Goal: Task Accomplishment & Management: Manage account settings

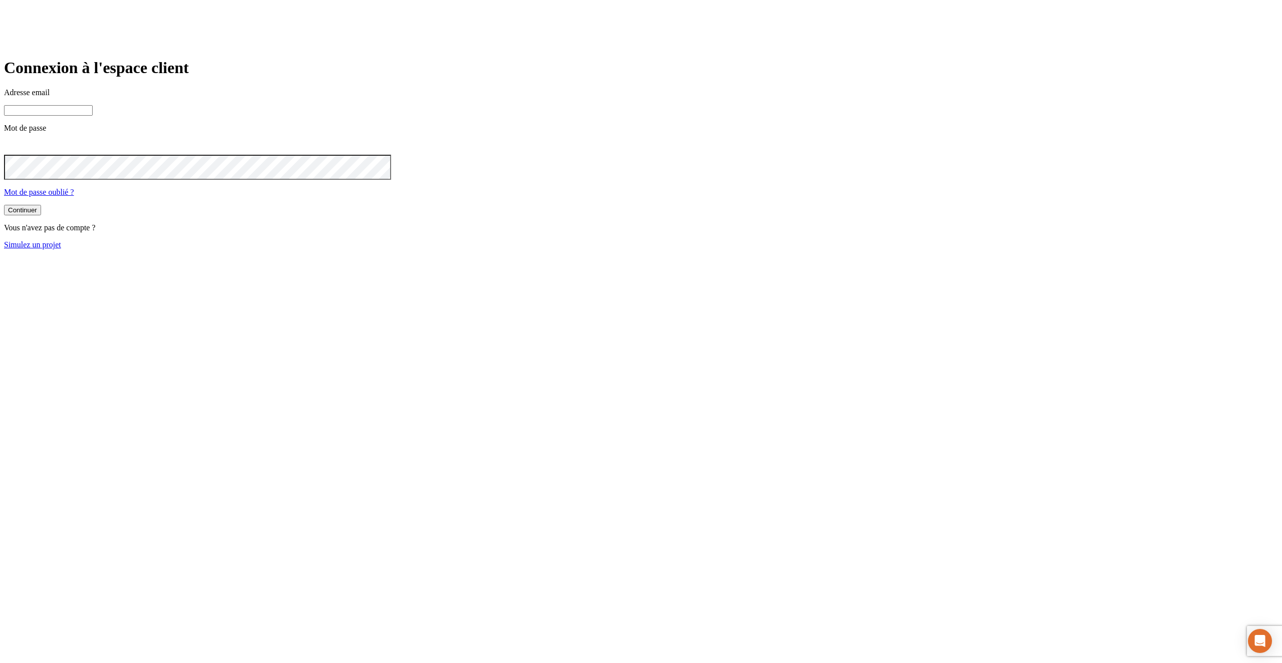
click at [93, 116] on input at bounding box center [48, 110] width 89 height 11
type input "j"
paste input "james.bond+@nalo.fr"
type input "[PERSON_NAME][DOMAIN_NAME][EMAIL_ADDRESS][DOMAIN_NAME]"
click at [4, 206] on button "Continuer" at bounding box center [22, 211] width 37 height 11
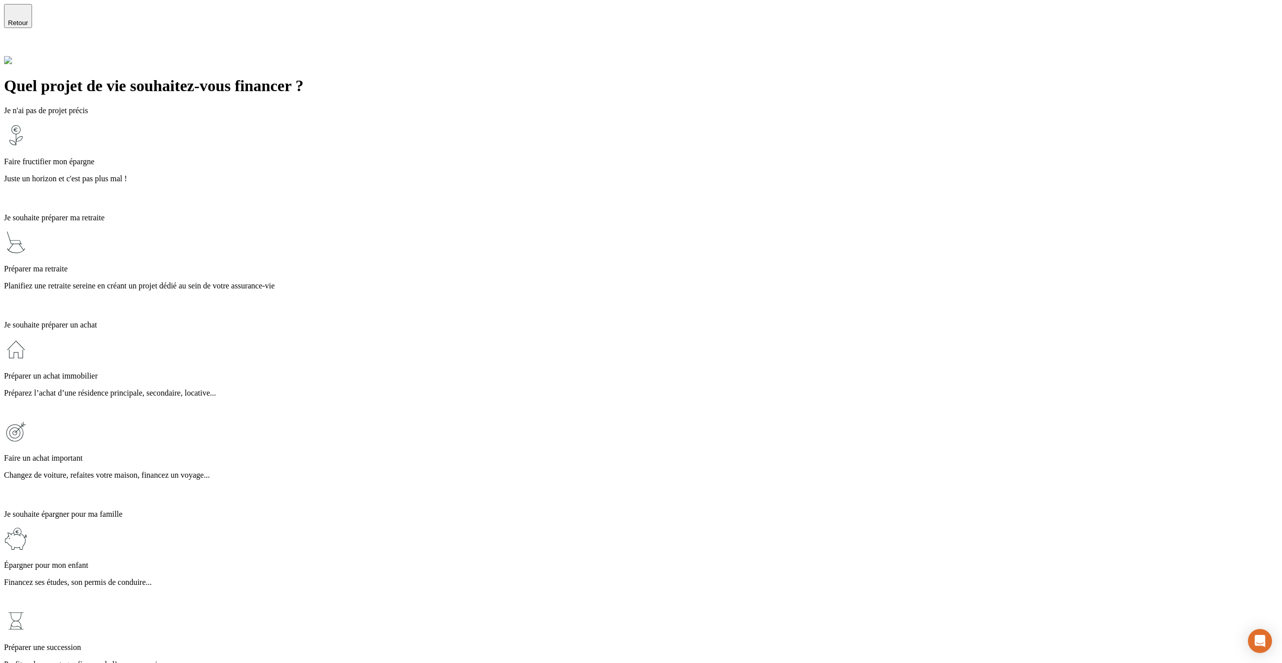
click at [475, 157] on p "Faire fructifier mon épargne" at bounding box center [641, 161] width 1274 height 9
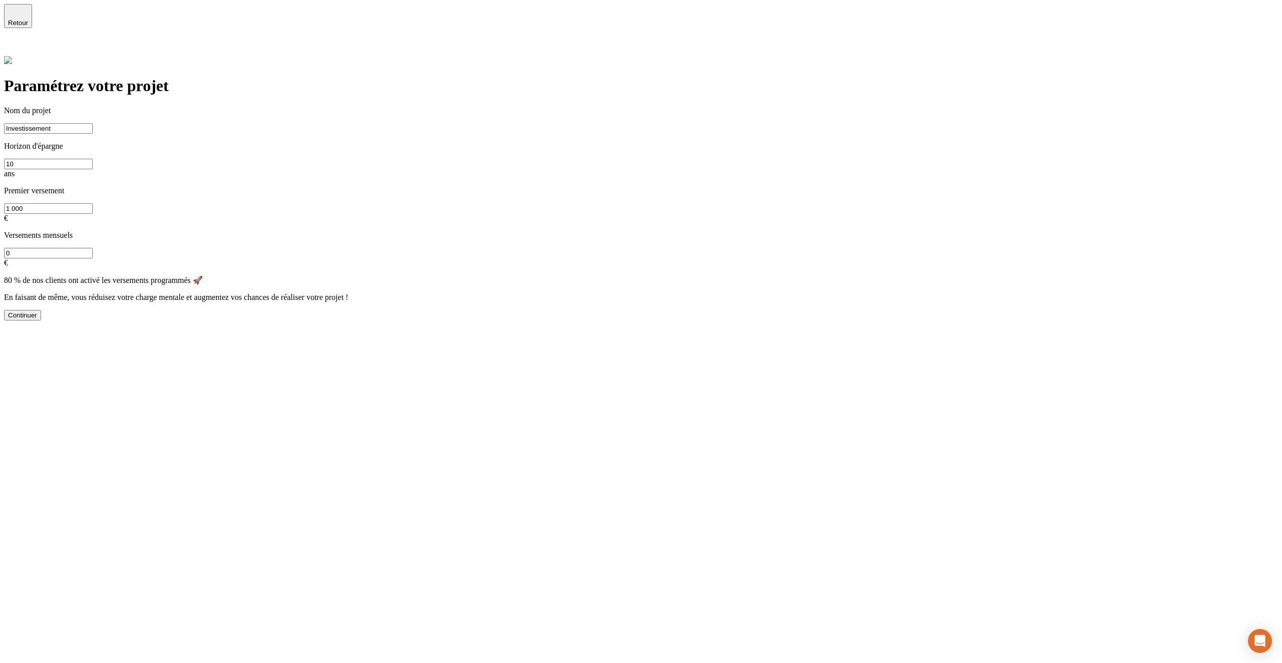
click at [93, 123] on input "Investissement" at bounding box center [48, 128] width 89 height 11
type input "20251007"
click at [93, 159] on input "10" at bounding box center [48, 164] width 89 height 11
type input "12"
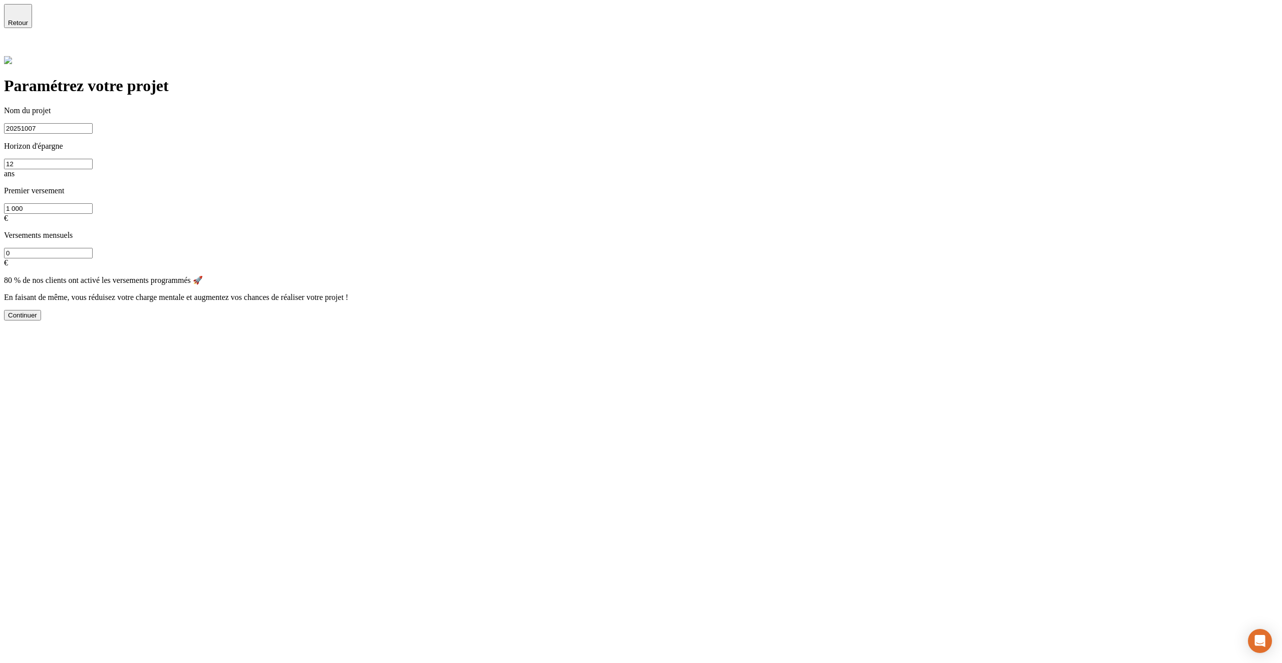
click at [37, 311] on div "Continuer" at bounding box center [22, 315] width 29 height 8
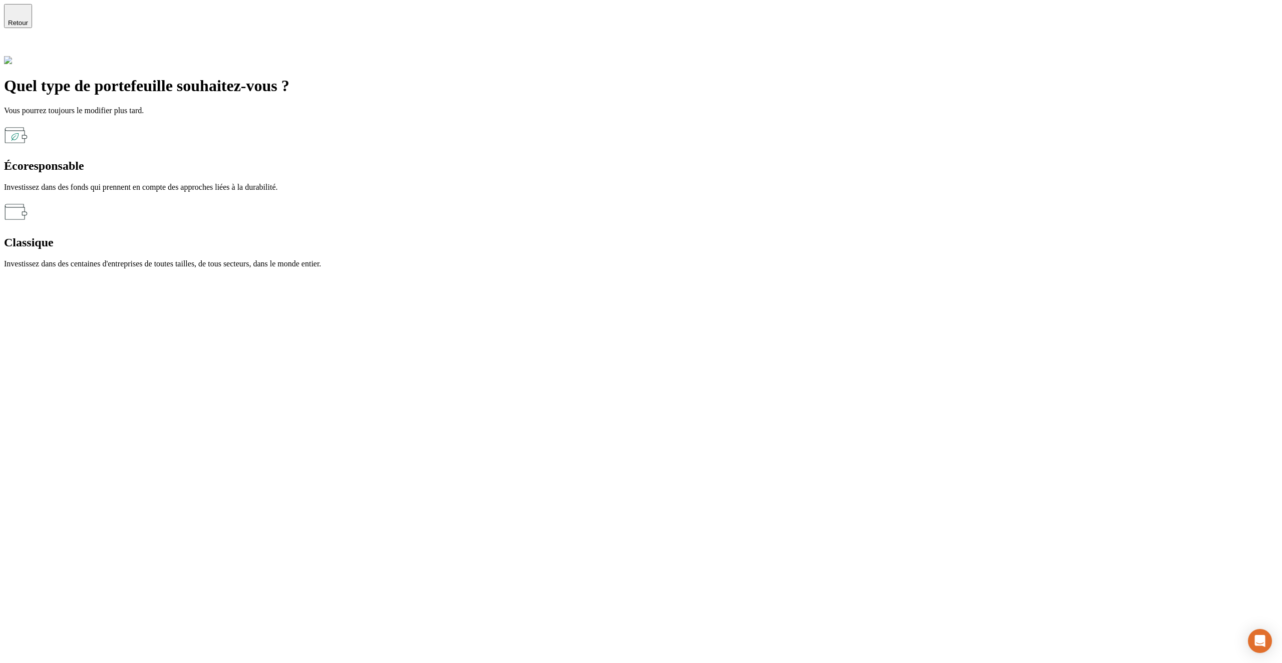
click at [449, 183] on p "Investissez dans des fonds qui prennent en compte des approches liées à la dura…" at bounding box center [641, 187] width 1274 height 9
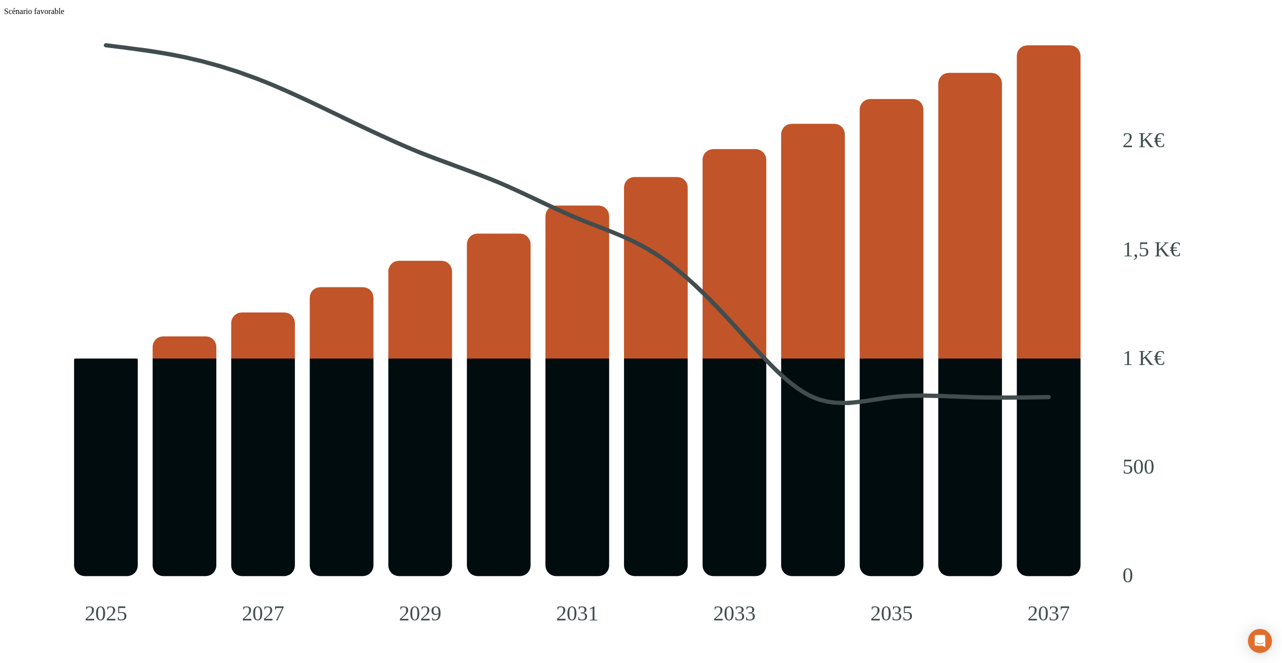
scroll to position [1225, 0]
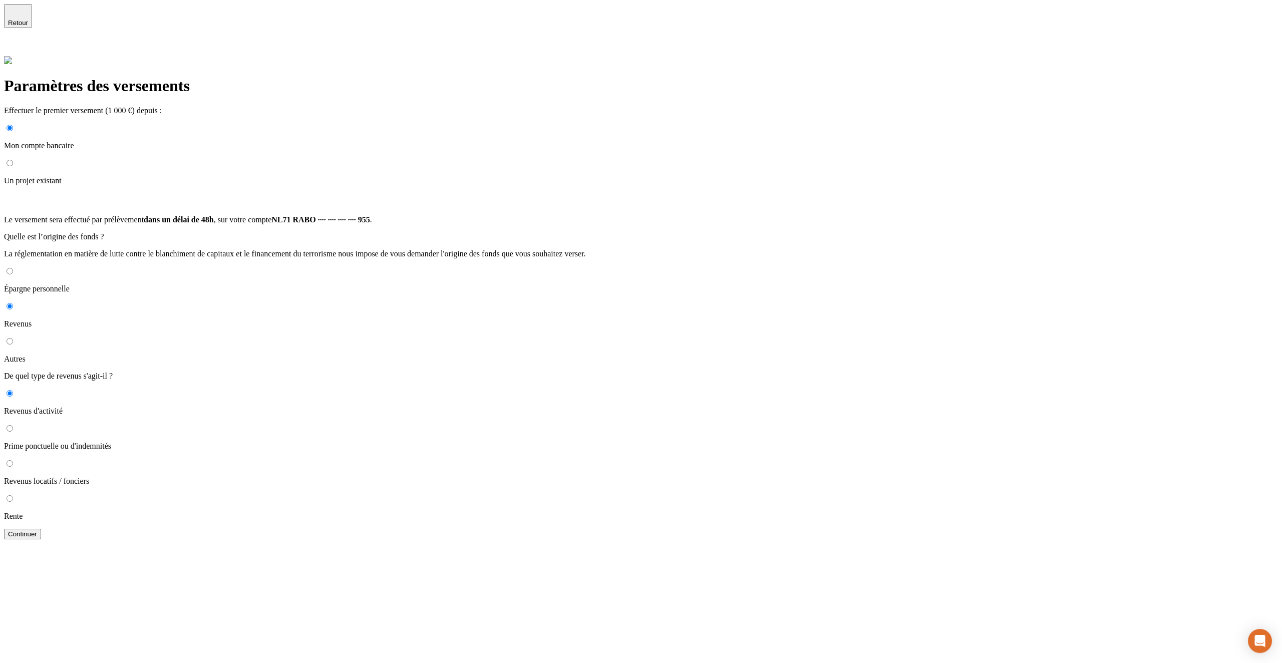
click at [386, 176] on p "Un projet existant" at bounding box center [641, 180] width 1274 height 9
click at [13, 160] on input "Un projet existant" at bounding box center [10, 163] width 7 height 7
radio input "true"
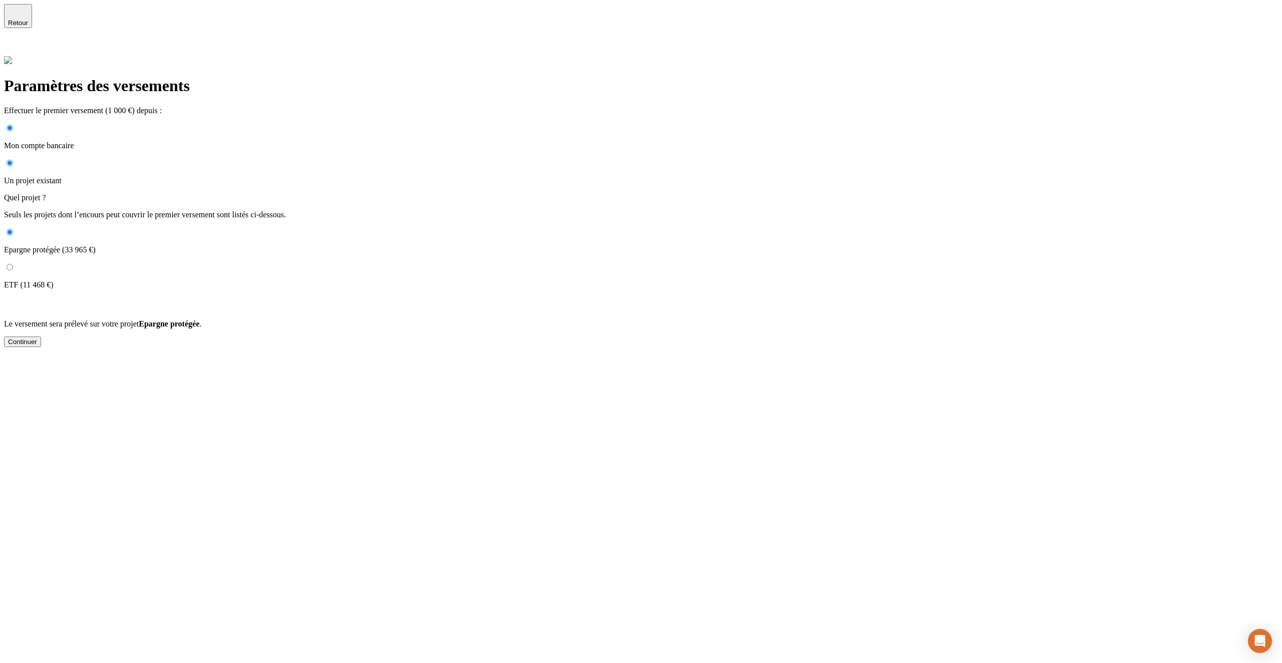
click at [387, 141] on p "Mon compte bancaire" at bounding box center [641, 145] width 1274 height 9
click at [13, 125] on input "Mon compte bancaire" at bounding box center [10, 128] width 7 height 7
radio input "true"
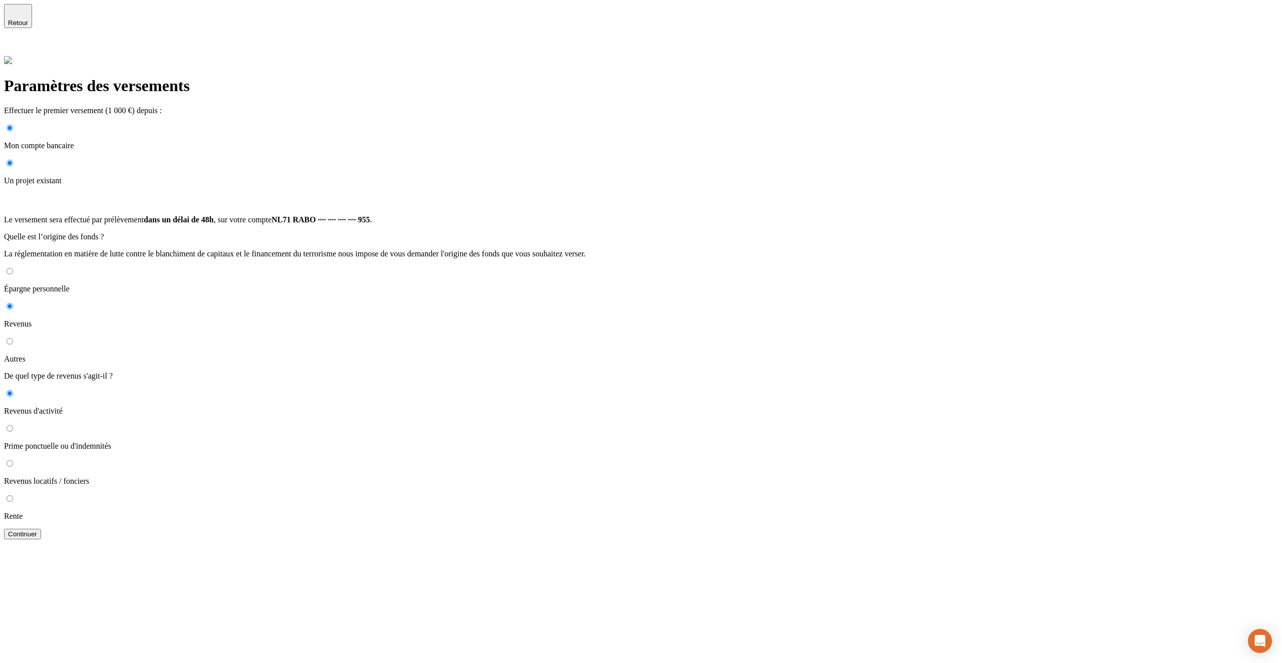
click at [381, 176] on p "Un projet existant" at bounding box center [641, 180] width 1274 height 9
click at [13, 160] on input "Un projet existant" at bounding box center [10, 163] width 7 height 7
radio input "true"
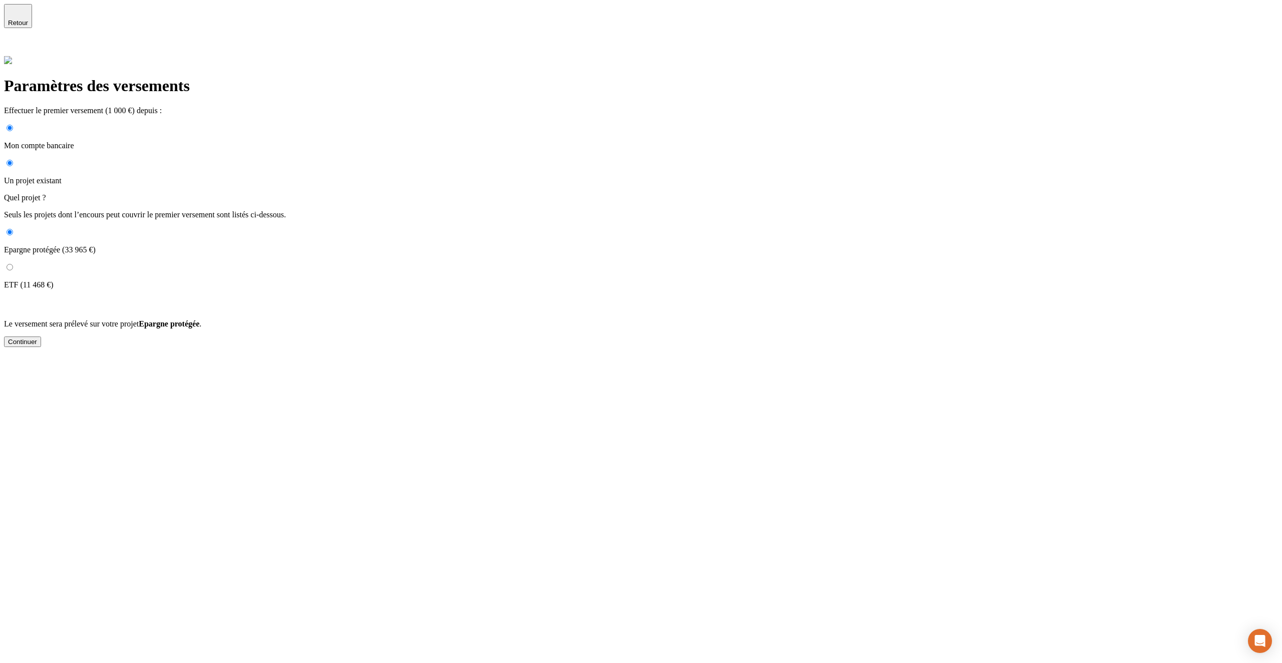
click at [383, 141] on p "Mon compte bancaire" at bounding box center [641, 145] width 1274 height 9
click at [13, 125] on input "Mon compte bancaire" at bounding box center [10, 128] width 7 height 7
radio input "true"
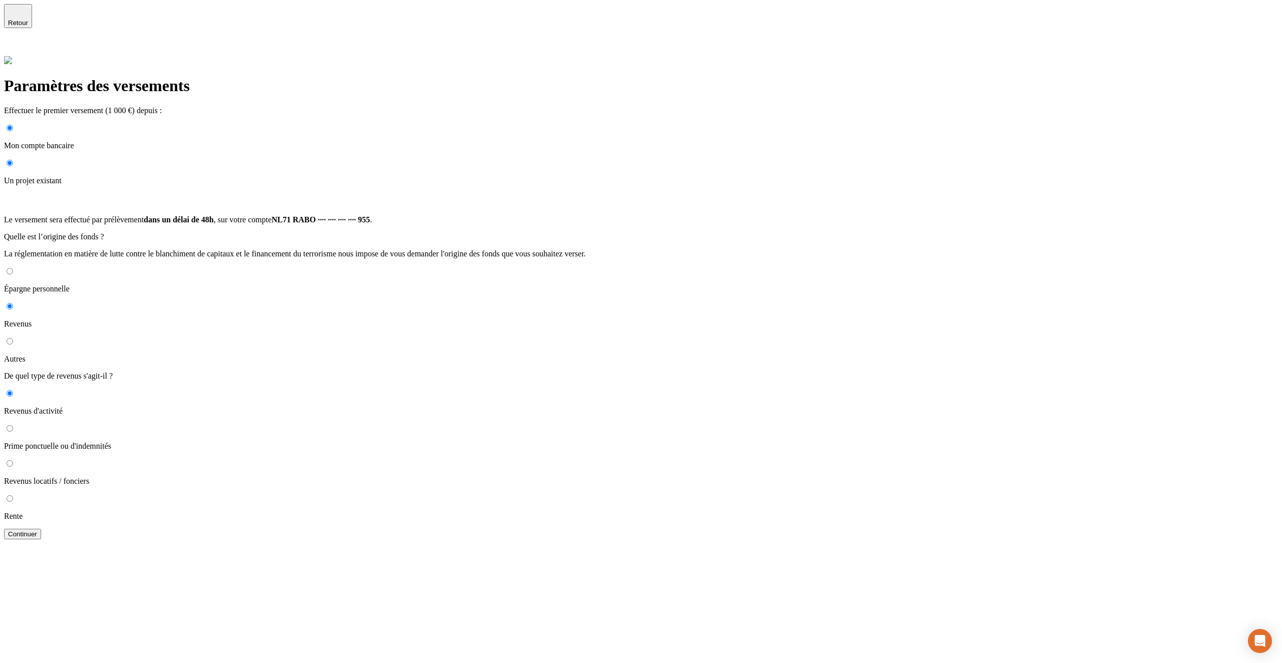
click at [37, 530] on div "Continuer" at bounding box center [22, 534] width 29 height 8
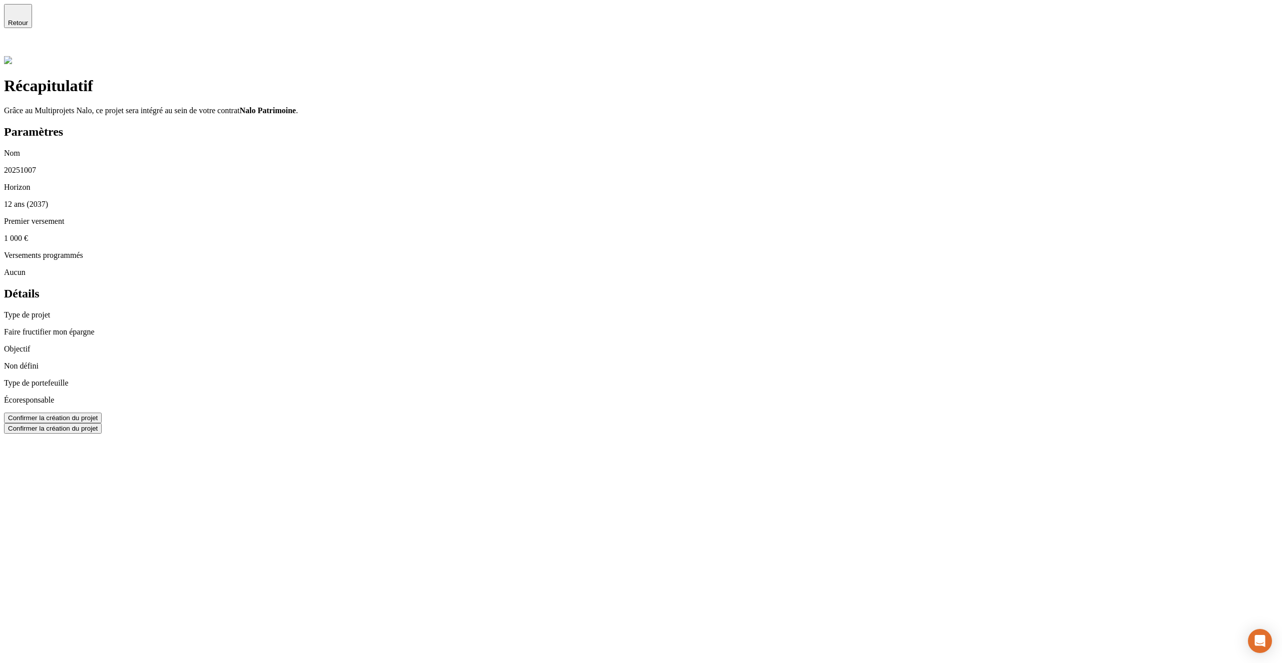
click at [98, 414] on div "Confirmer la création du projet" at bounding box center [53, 418] width 90 height 8
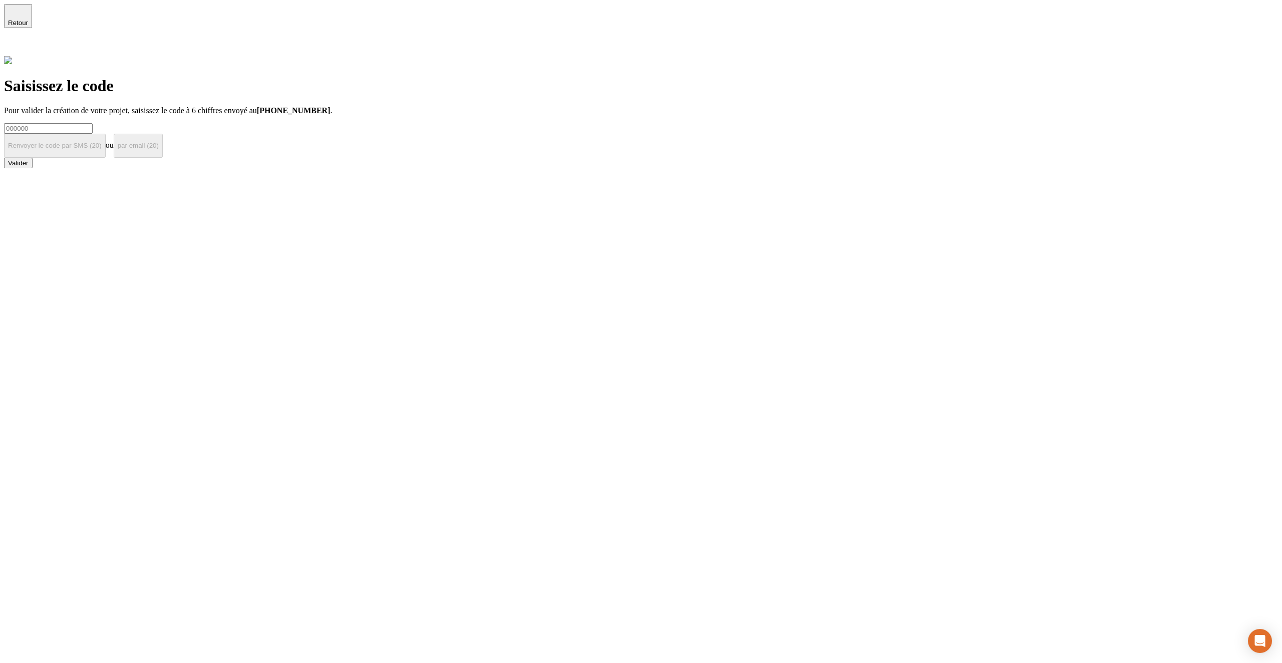
click at [93, 123] on input at bounding box center [48, 128] width 89 height 11
type input "!"
paste input "000000"
type input "000000"
click at [29, 167] on div "Valider" at bounding box center [18, 163] width 21 height 8
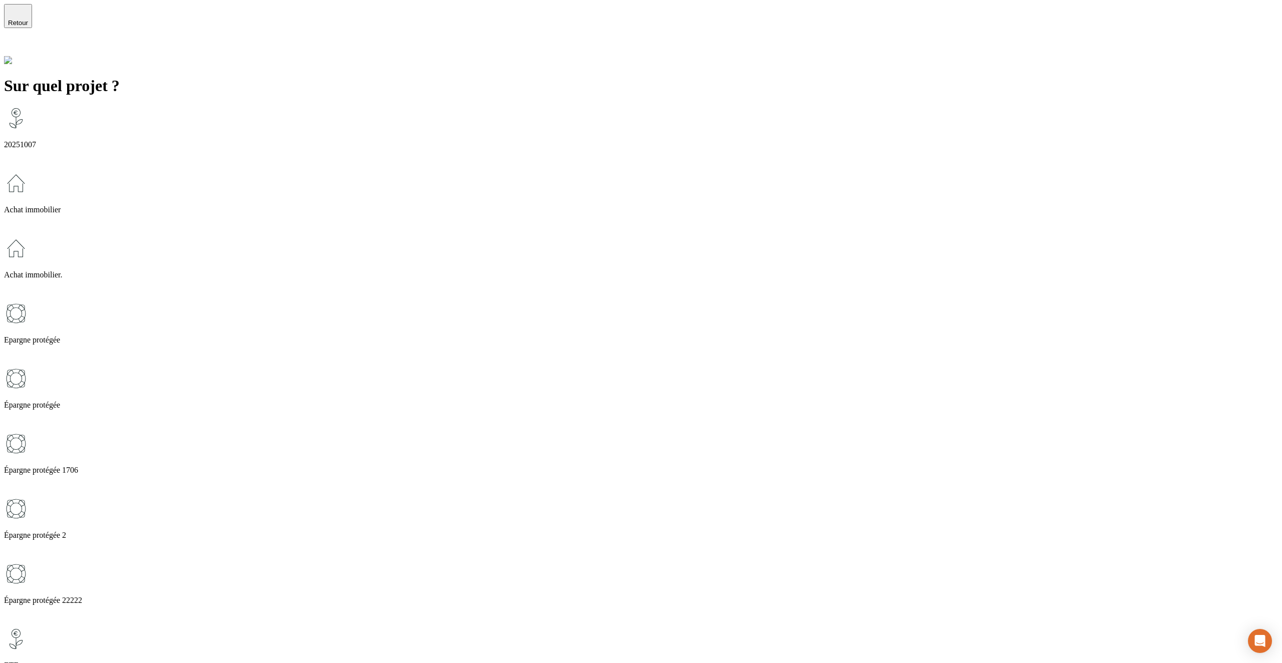
click at [569, 171] on div "Achat immobilier" at bounding box center [641, 203] width 1274 height 65
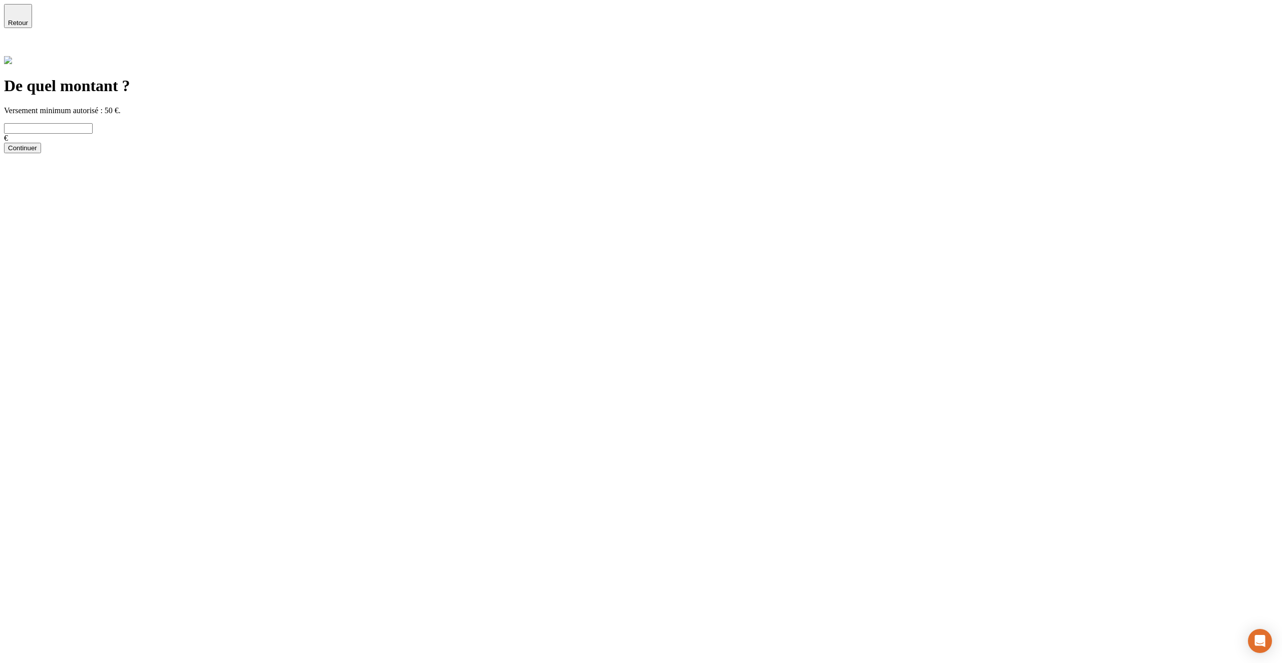
click at [93, 123] on input "text" at bounding box center [48, 128] width 89 height 11
type input "1 234"
click at [37, 152] on div "Continuer" at bounding box center [22, 148] width 29 height 8
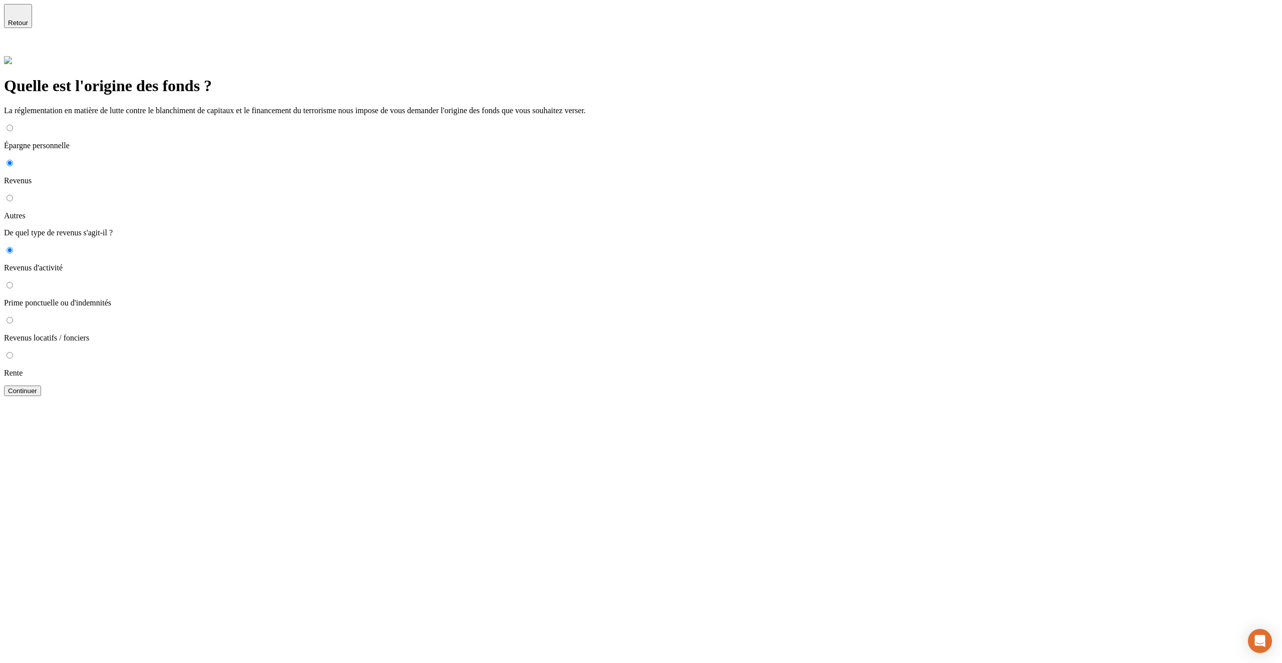
click at [41, 386] on button "Continuer" at bounding box center [22, 391] width 37 height 11
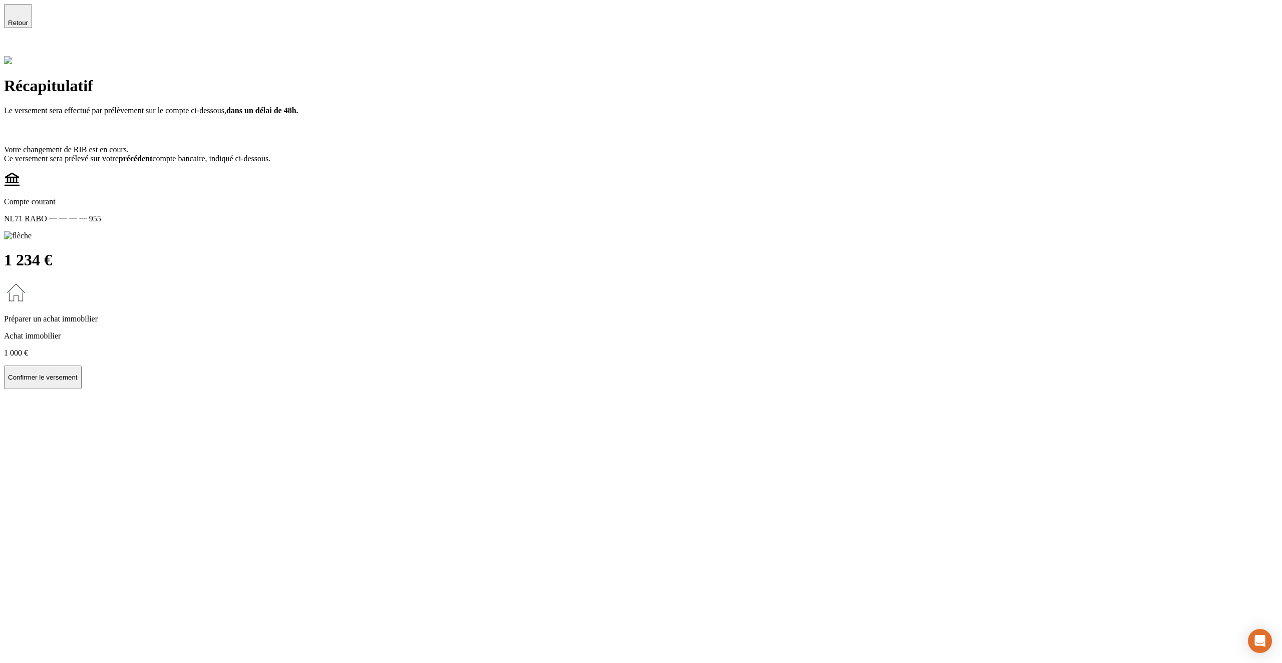
click at [78, 374] on p "Confirmer le versement" at bounding box center [43, 378] width 70 height 8
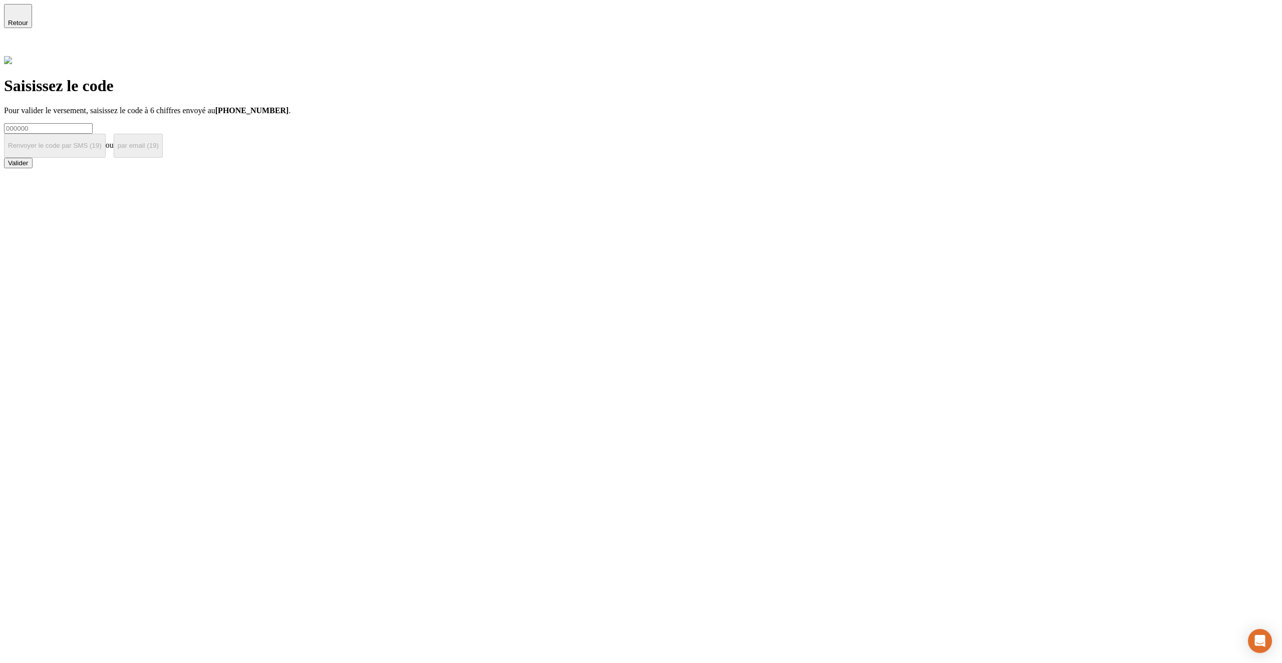
click at [93, 123] on input at bounding box center [48, 128] width 89 height 11
type input "!"
paste input "000000"
type input "000000"
click at [29, 167] on div "Valider" at bounding box center [18, 163] width 21 height 8
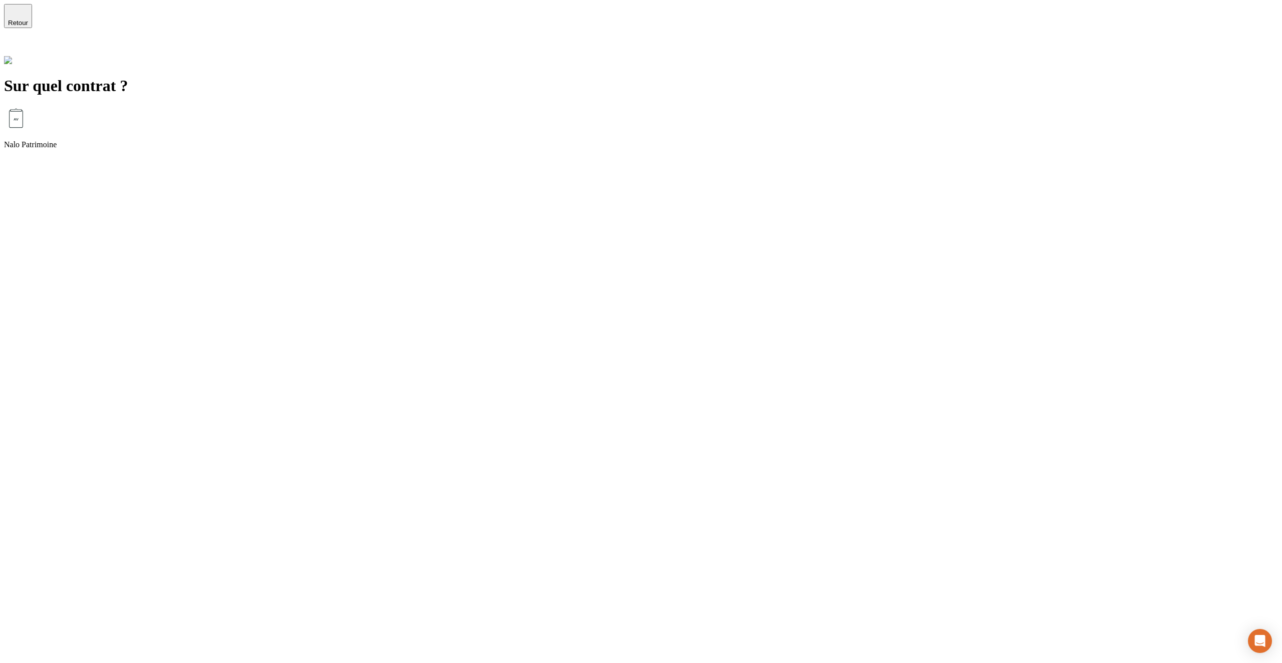
click at [705, 106] on div "Nalo Patrimoine" at bounding box center [641, 138] width 1274 height 65
click at [664, 120] on div "Nalo Patrimoine" at bounding box center [641, 138] width 1274 height 65
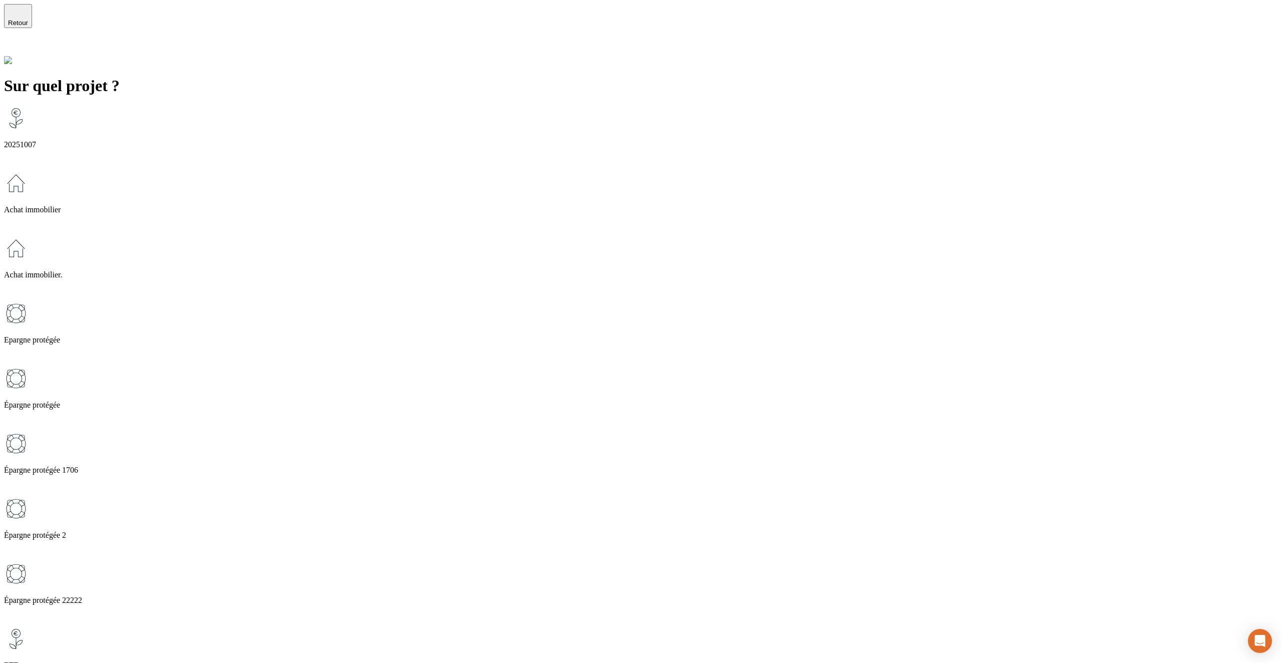
click at [556, 301] on div "Epargne protégée" at bounding box center [641, 333] width 1274 height 65
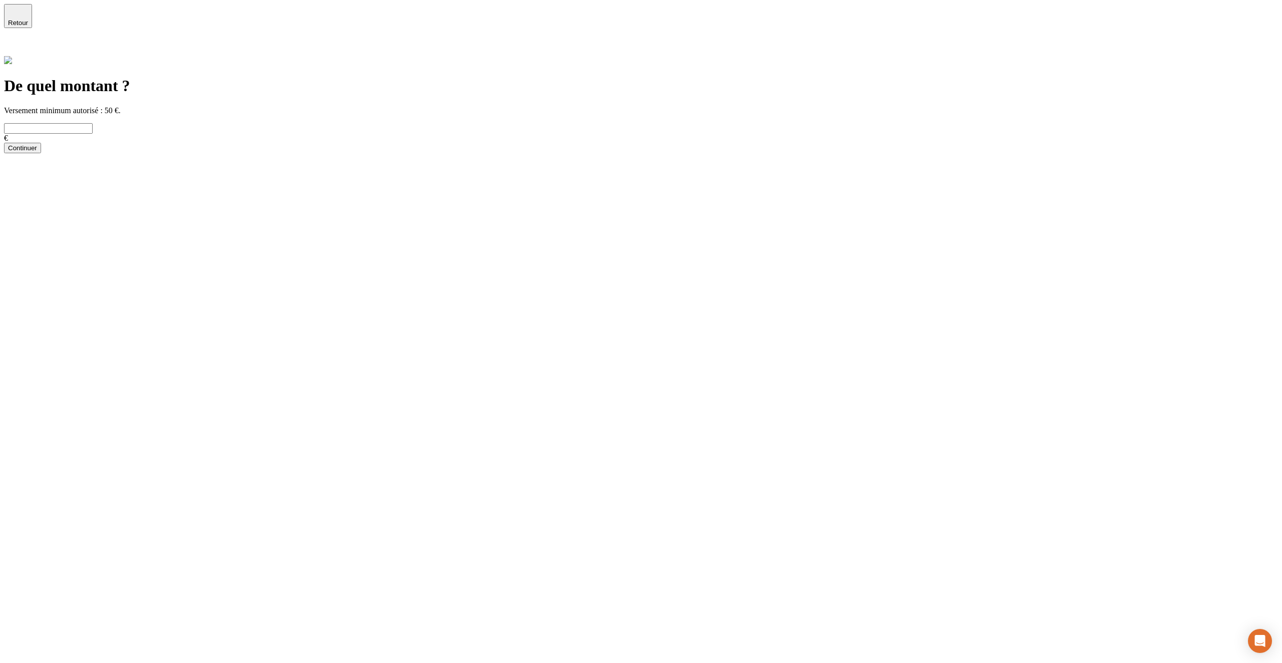
click at [93, 123] on input "text" at bounding box center [48, 128] width 89 height 11
type input "31 313"
click at [37, 152] on div "Continuer" at bounding box center [22, 148] width 29 height 8
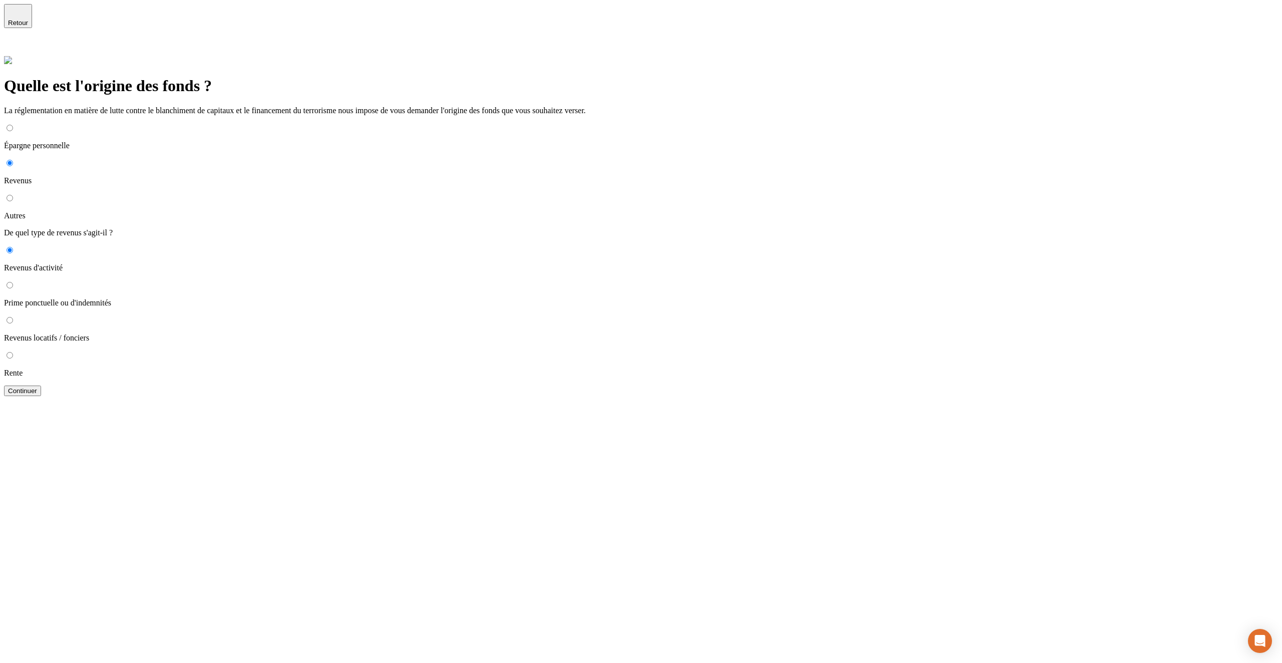
click at [37, 387] on div "Continuer" at bounding box center [22, 391] width 29 height 8
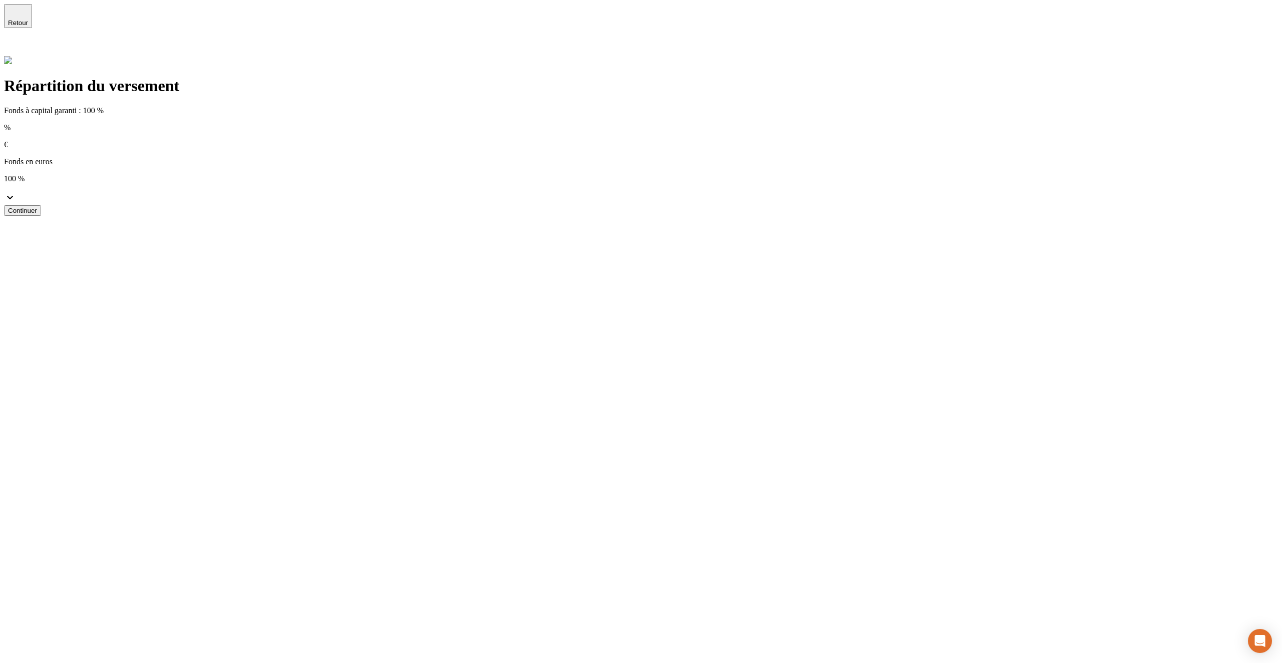
click at [41, 205] on button "Continuer" at bounding box center [22, 210] width 37 height 11
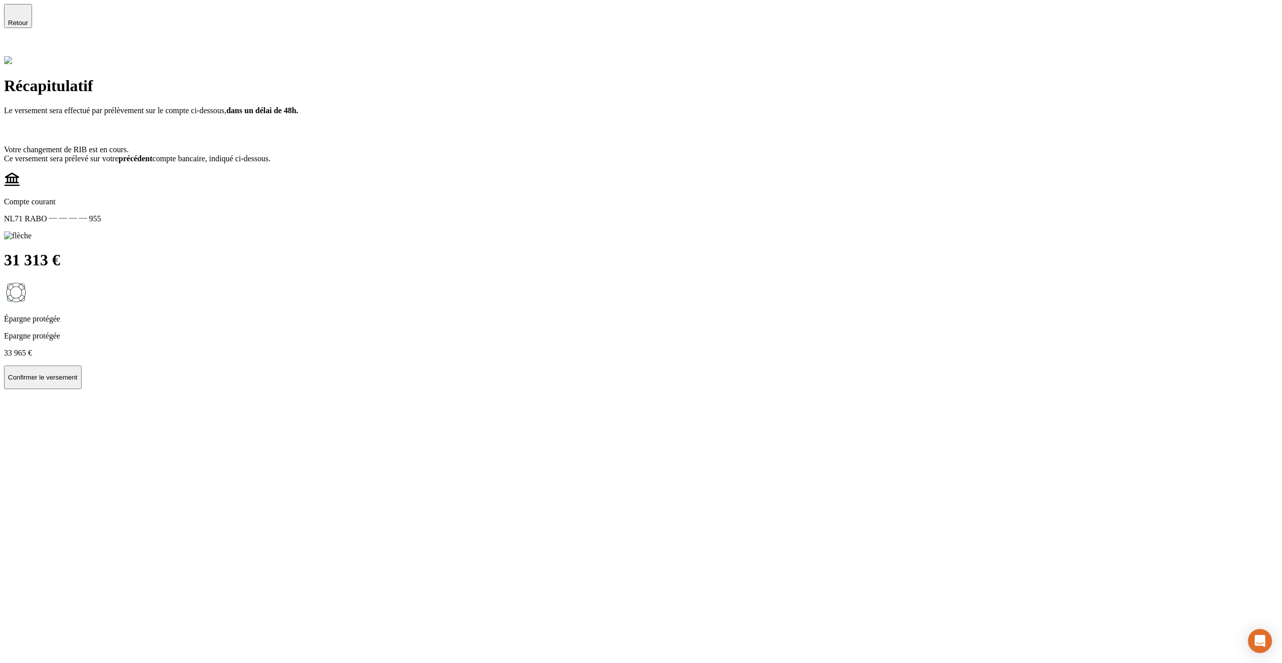
click at [78, 374] on p "Confirmer le versement" at bounding box center [43, 378] width 70 height 8
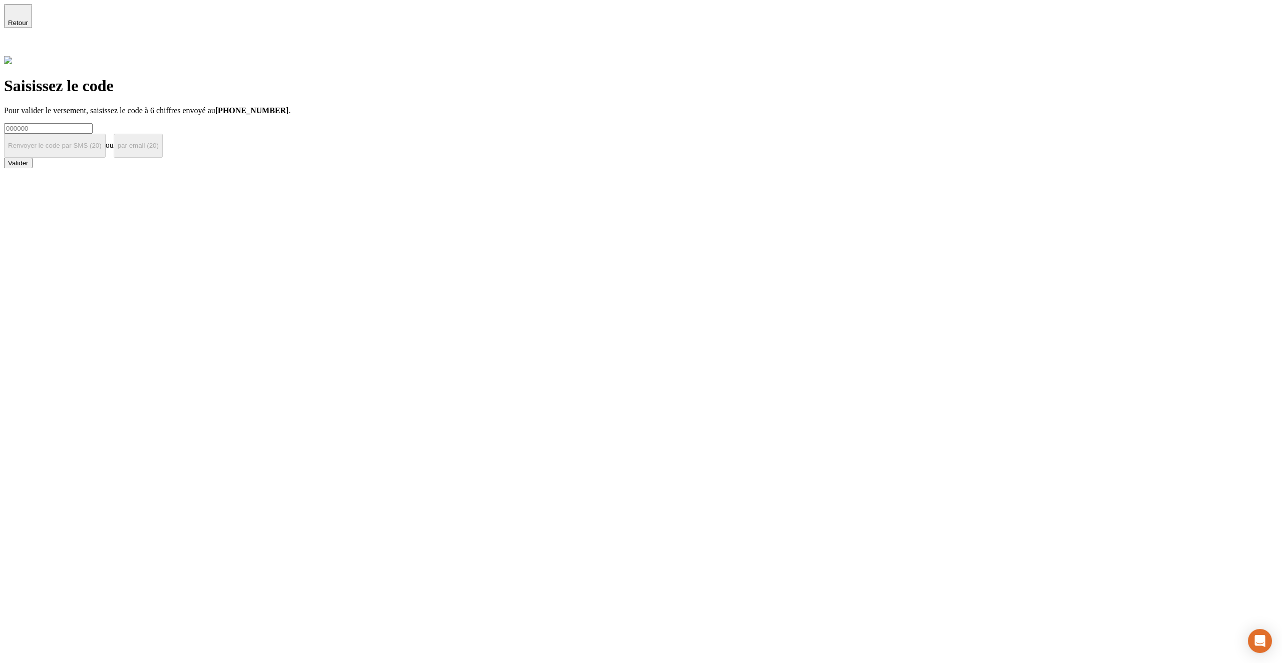
click at [93, 123] on input at bounding box center [48, 128] width 89 height 11
type input "!"
paste input "000000"
type input "000000"
click at [33, 165] on button "Valider" at bounding box center [18, 163] width 29 height 11
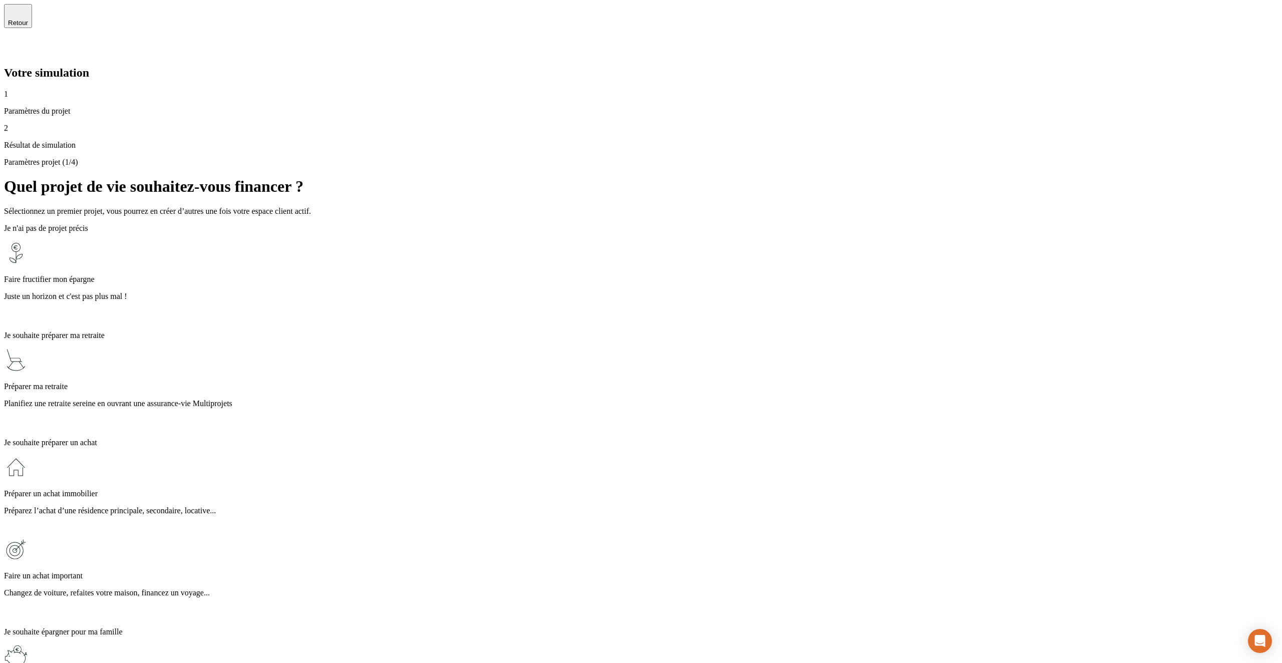
click at [498, 292] on p "Juste un horizon et c'est pas plus mal !" at bounding box center [641, 296] width 1274 height 9
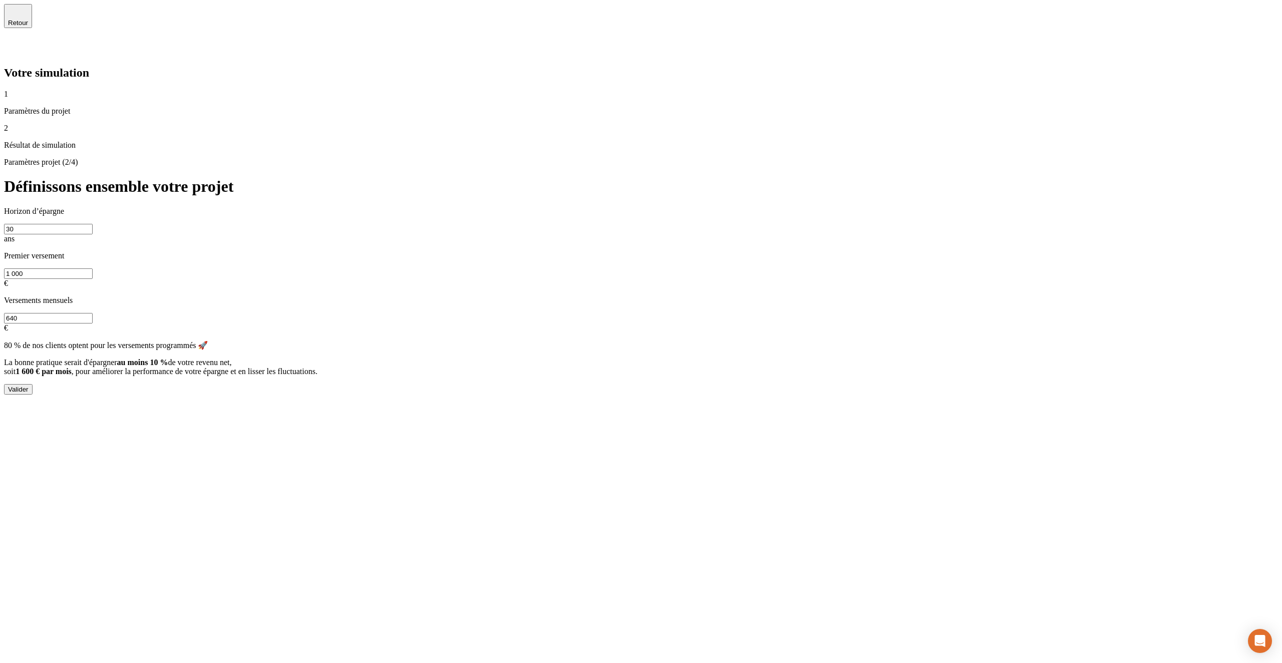
click at [29, 386] on div "Valider" at bounding box center [18, 390] width 21 height 8
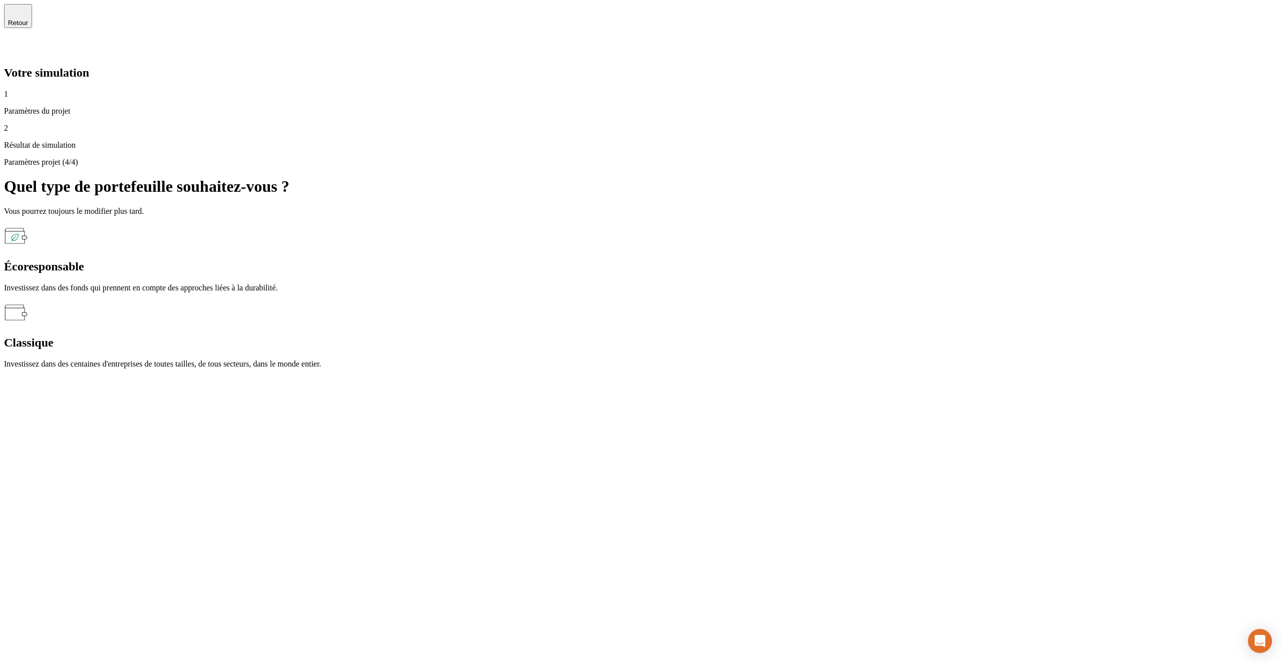
click at [724, 224] on div "Écoresponsable Investissez dans des fonds qui prennent en compte des approches …" at bounding box center [641, 258] width 1274 height 69
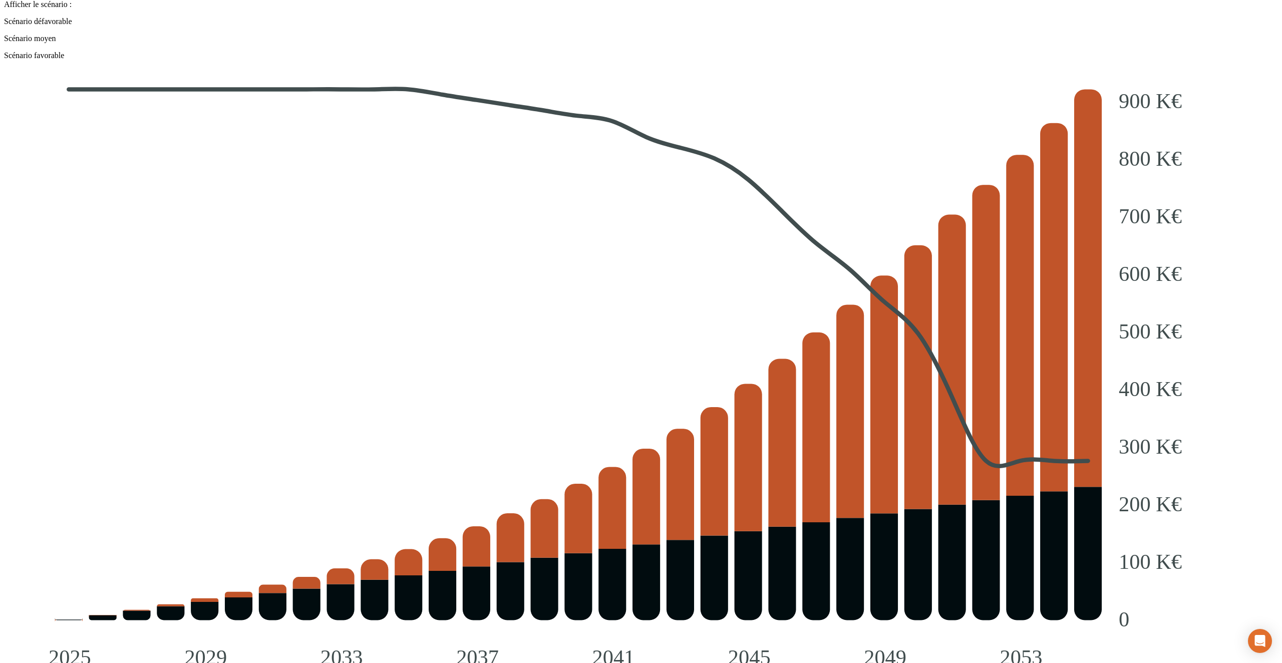
scroll to position [1113, 0]
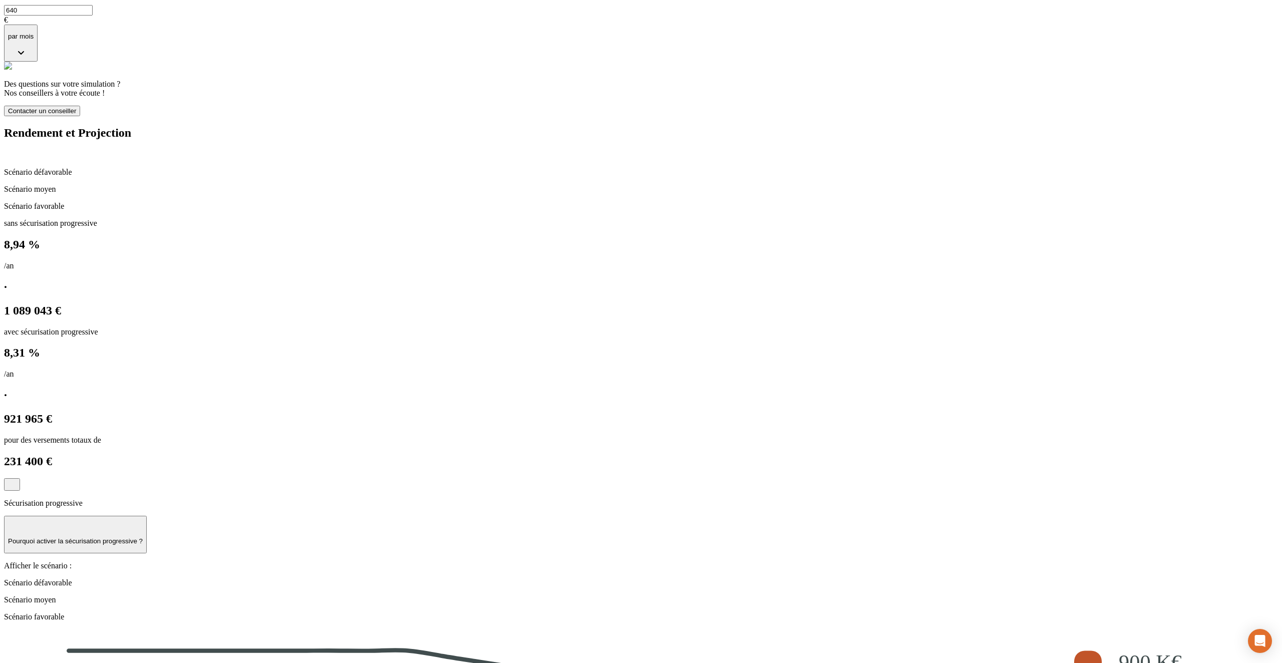
scroll to position [0, 0]
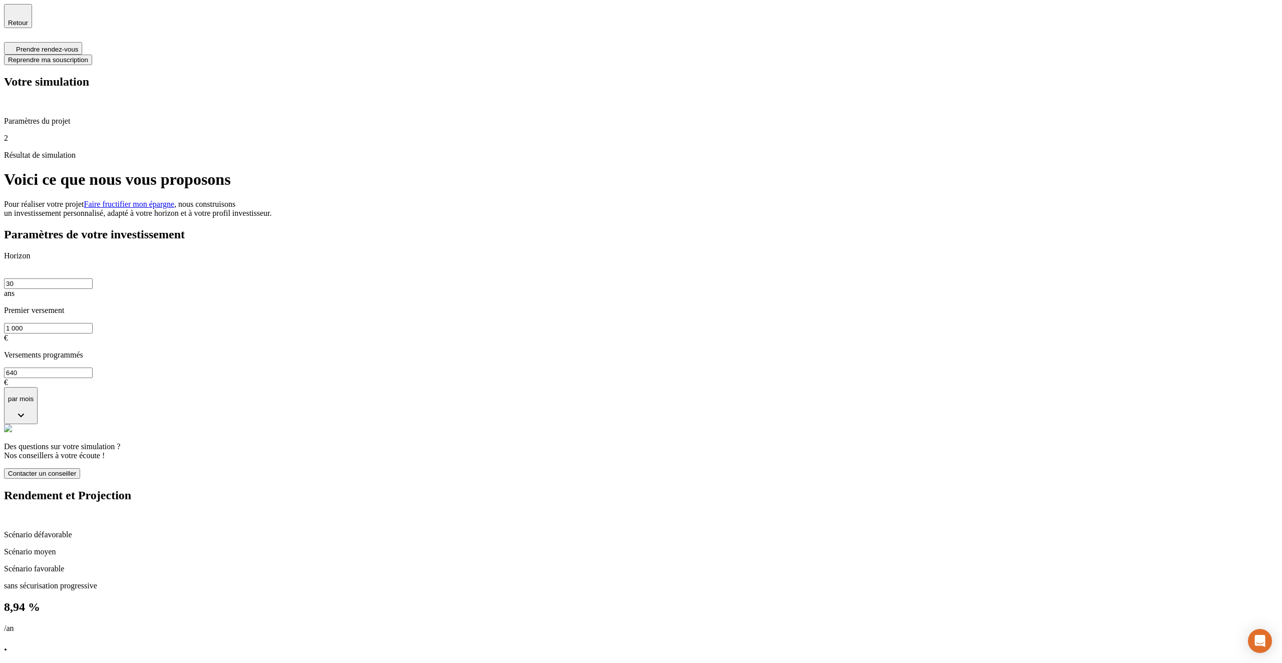
click at [93, 278] on input "30" at bounding box center [48, 283] width 89 height 11
type input "2"
click at [584, 251] on div "Horizon 2 ans Premier versement 1 000 € Versements programmés 640 € par mois" at bounding box center [641, 337] width 1274 height 173
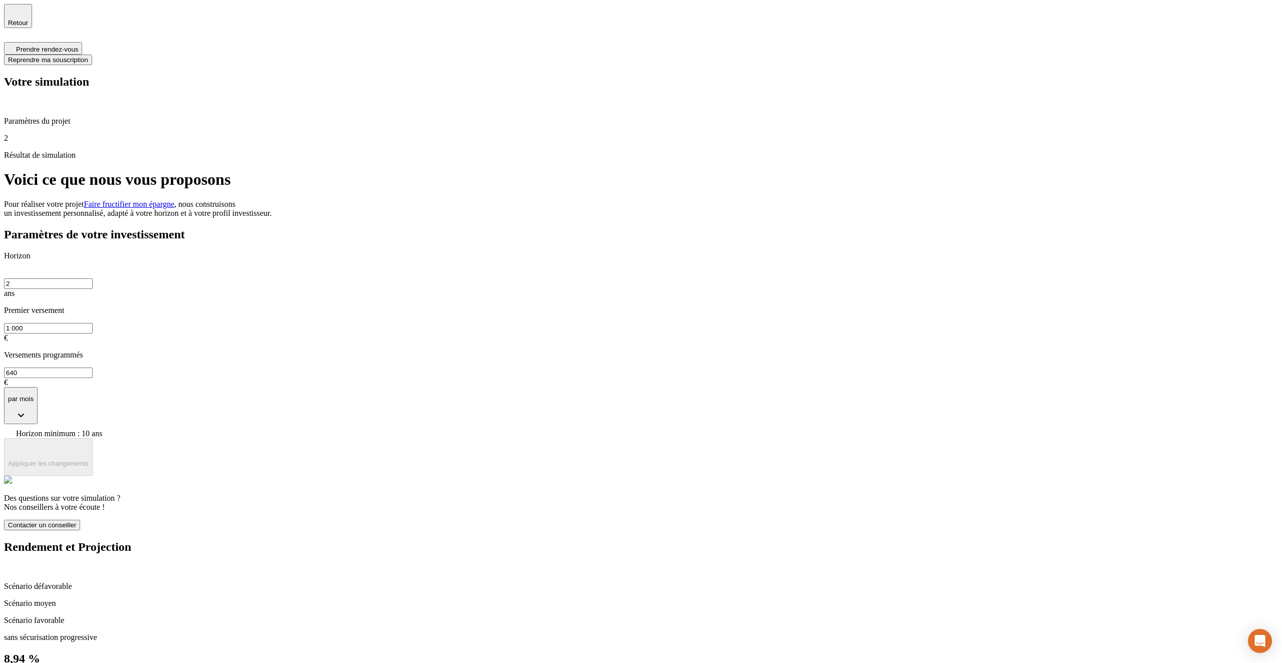
click at [93, 278] on input "2" at bounding box center [48, 283] width 89 height 11
type input "10"
click at [431, 228] on div "Paramètres de votre investissement Horizon 10 ans Premier versement 1 000 € Ver…" at bounding box center [641, 352] width 1274 height 248
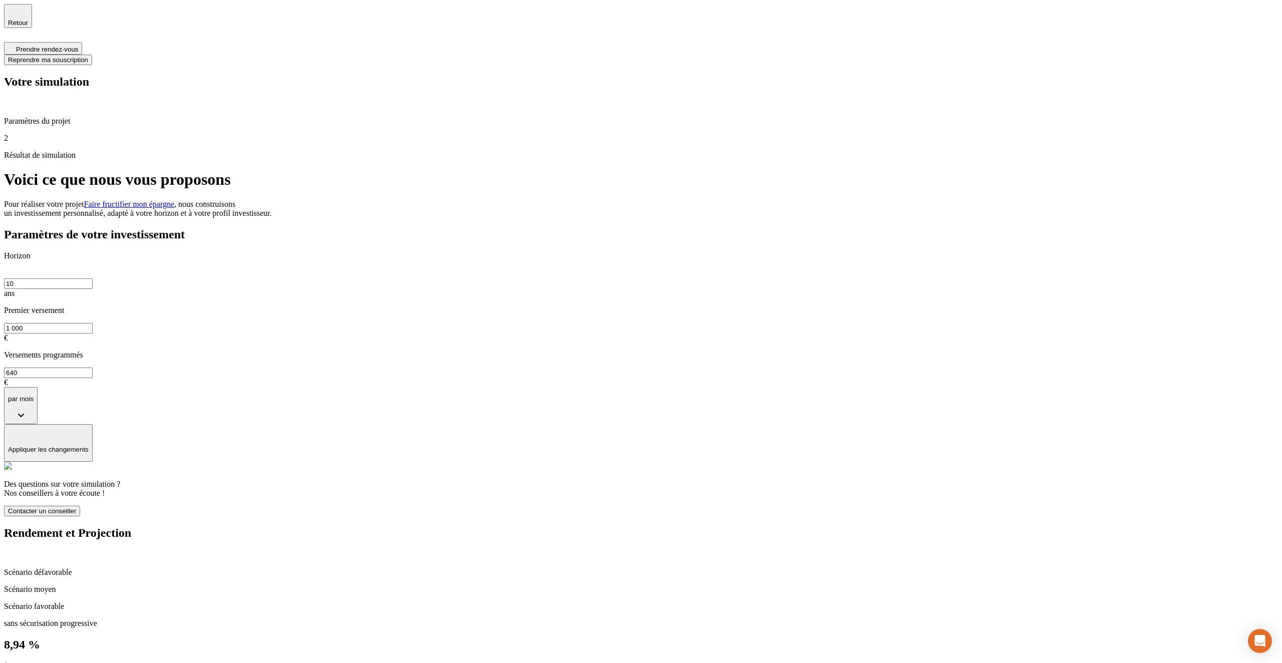
click at [89, 446] on p "Appliquer les changements" at bounding box center [48, 450] width 81 height 8
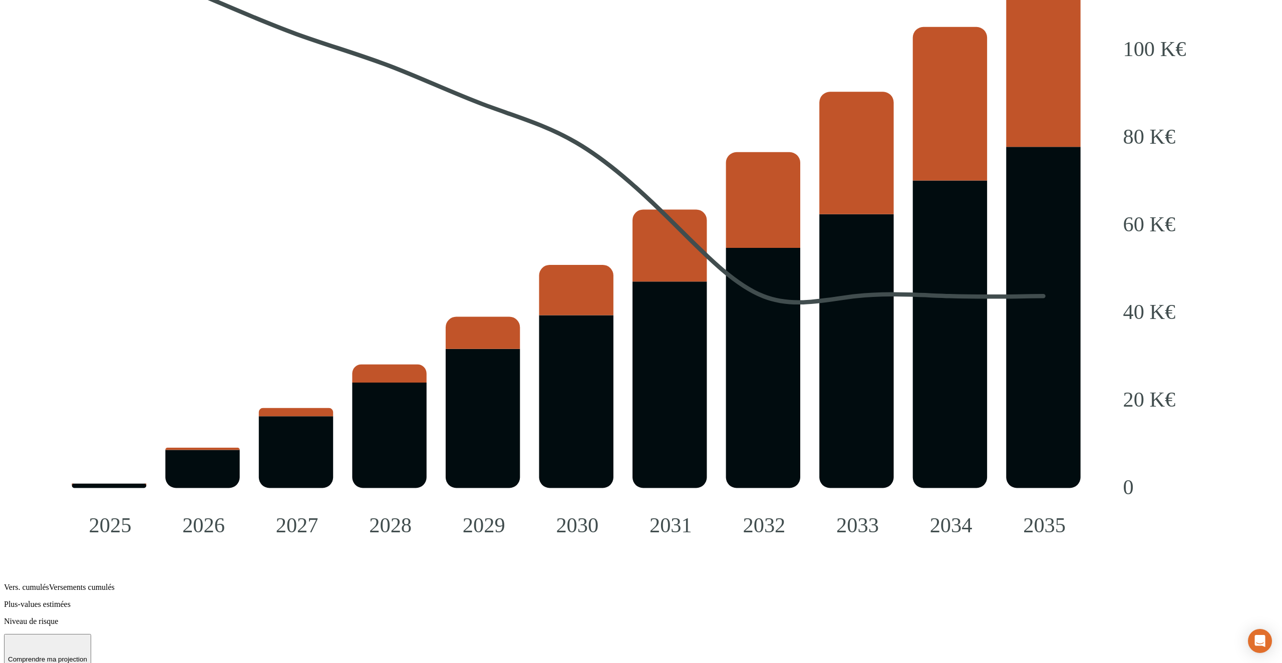
scroll to position [1113, 0]
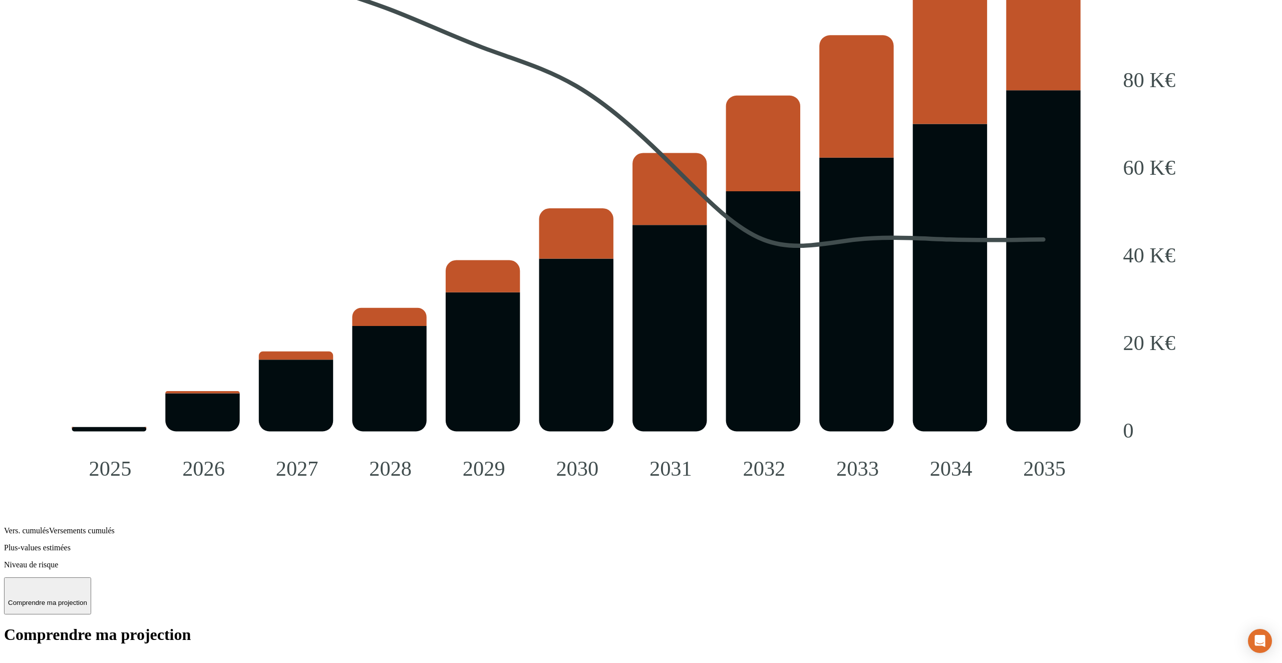
type input "!"
paste input "thomas.jost@nalo.fr"
type input "thomas.jost@nalo.fr"
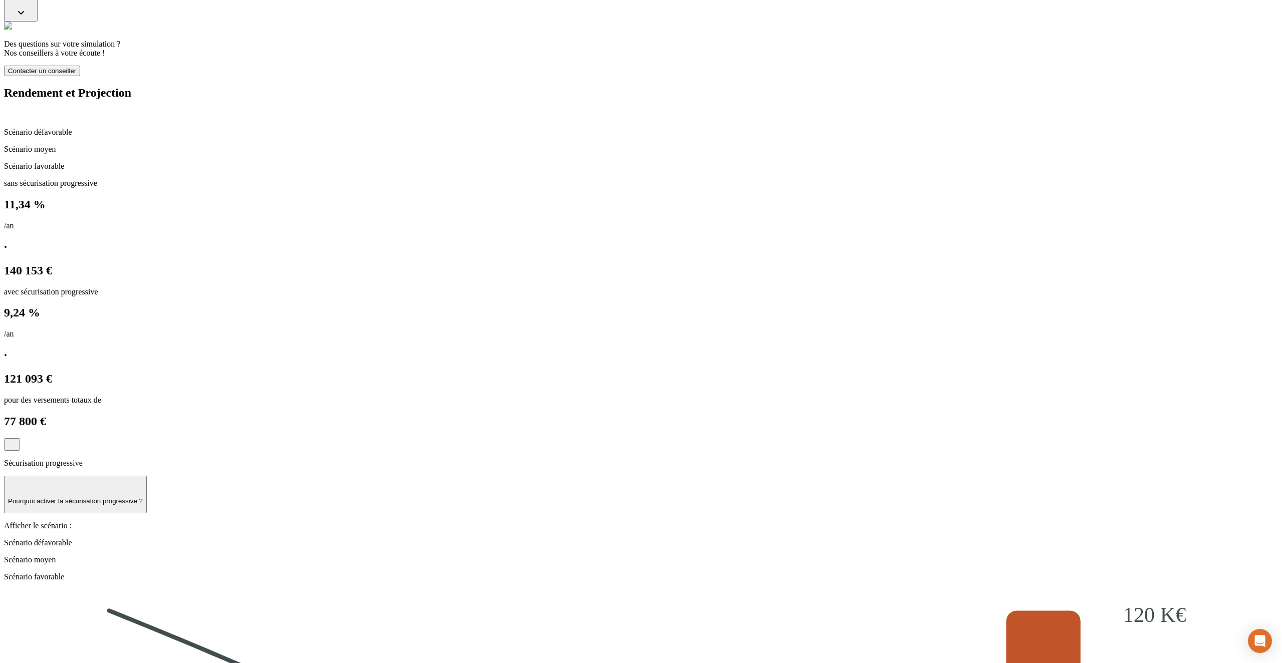
scroll to position [364, 0]
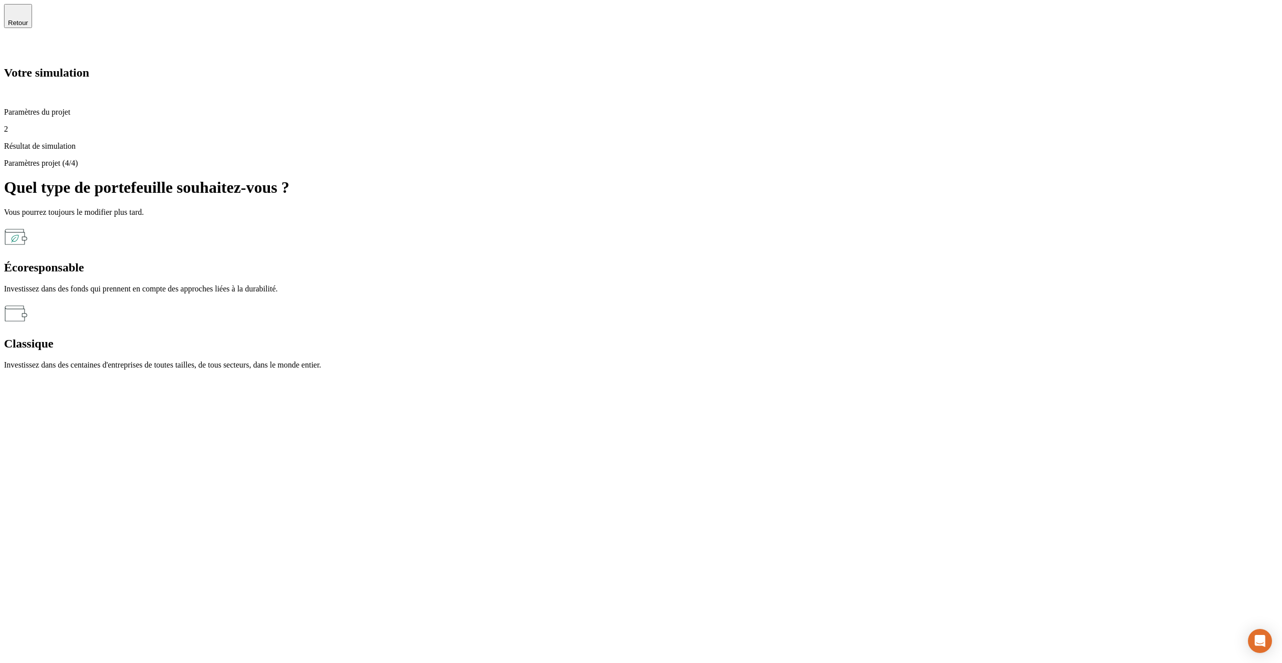
click at [16, 42] on icon at bounding box center [10, 48] width 12 height 12
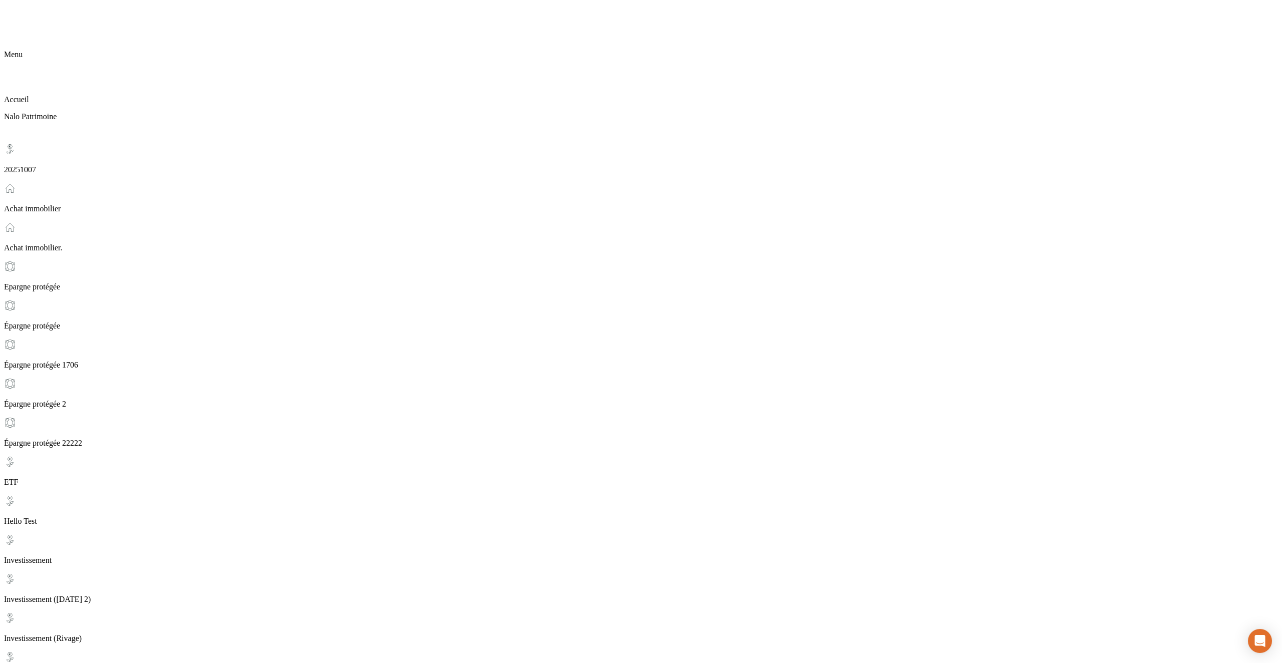
scroll to position [103, 0]
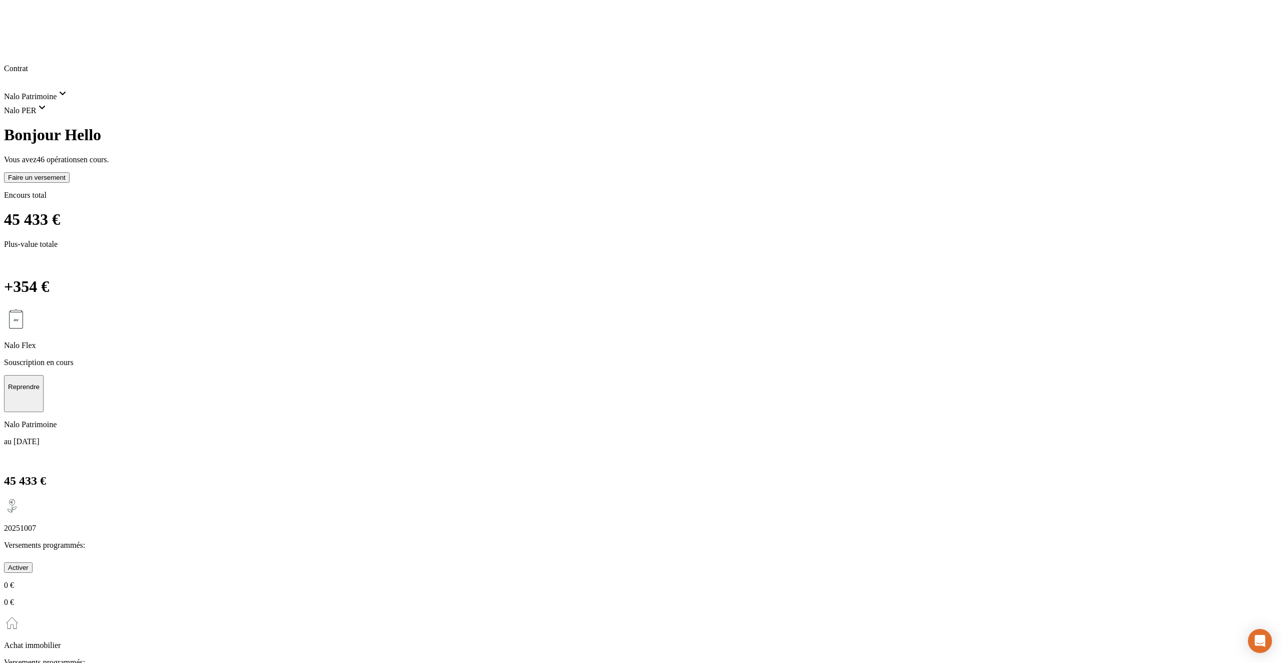
scroll to position [0, 0]
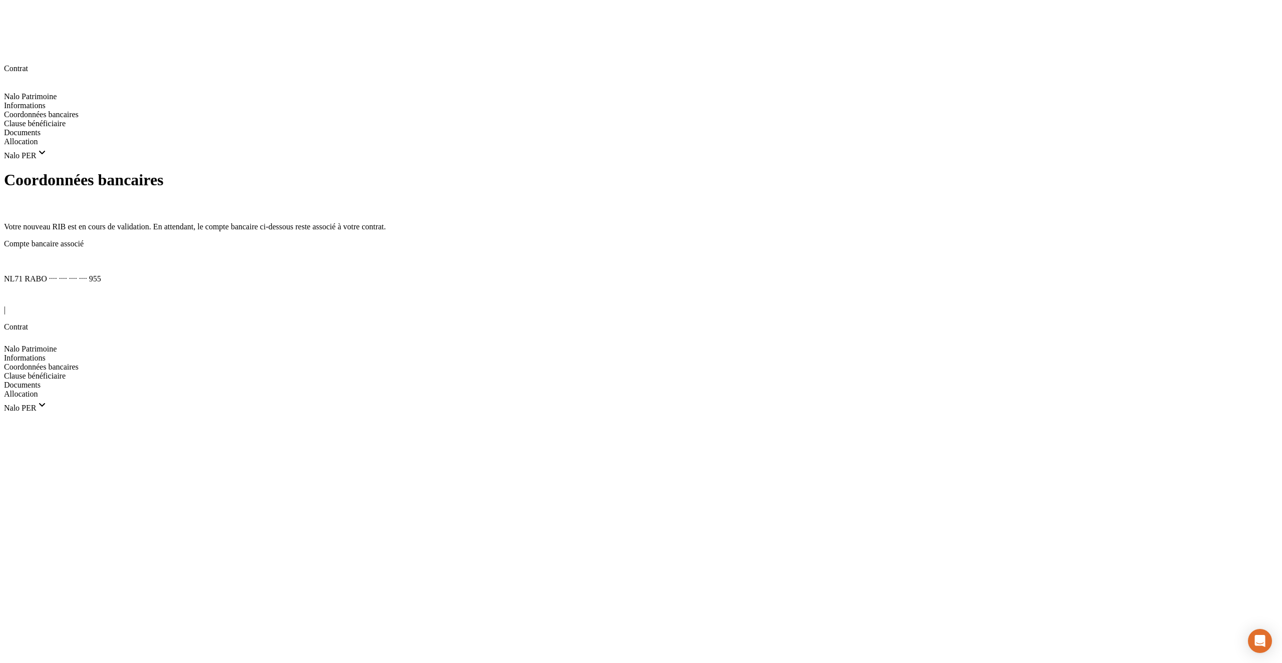
click at [382, 239] on div "Compte bancaire associé NL71 RABO ···· ···· ···· ···· 955" at bounding box center [641, 261] width 1274 height 44
click at [12, 256] on icon at bounding box center [8, 260] width 8 height 8
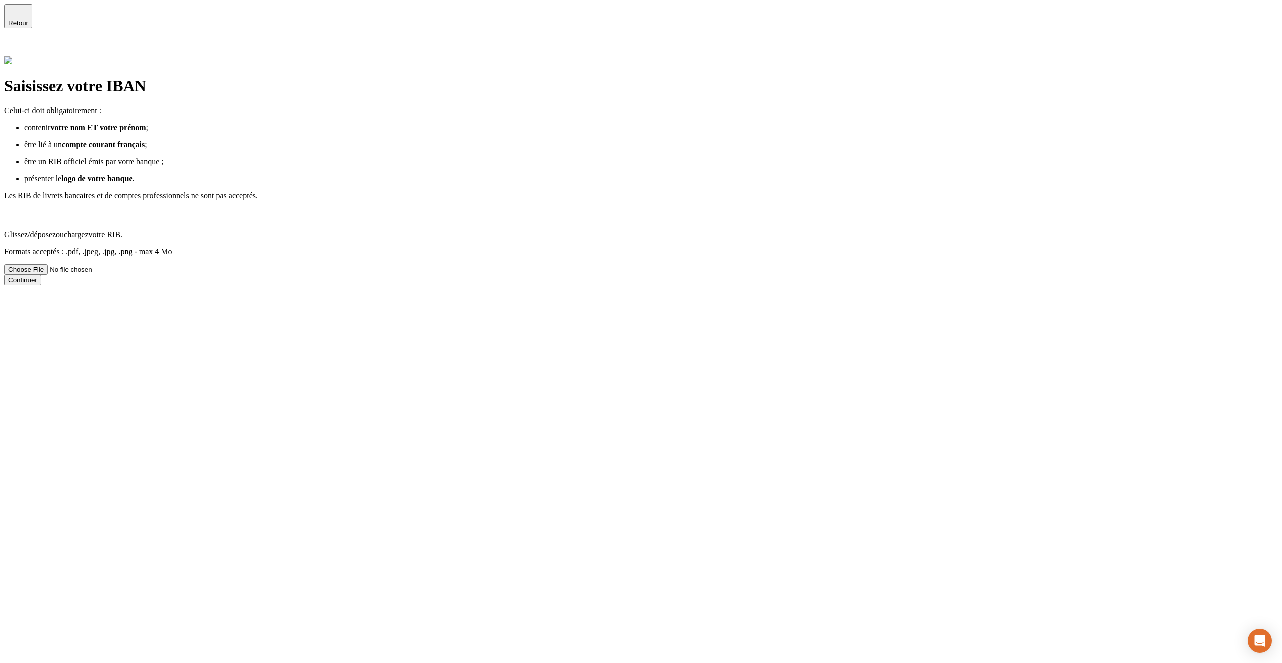
click at [737, 208] on label "Glissez/déposez ou chargez votre RIB. Formats acceptés : .pdf, .jpeg, .jpg, .pn…" at bounding box center [641, 240] width 1274 height 65
click at [131, 264] on input "Glissez/déposez ou chargez votre RIB. Formats acceptés : .pdf, .jpeg, .jpg, .pn…" at bounding box center [67, 269] width 127 height 11
click at [374, 275] on div "Continuer" at bounding box center [641, 280] width 1274 height 11
click at [41, 275] on button "Continuer" at bounding box center [22, 280] width 37 height 11
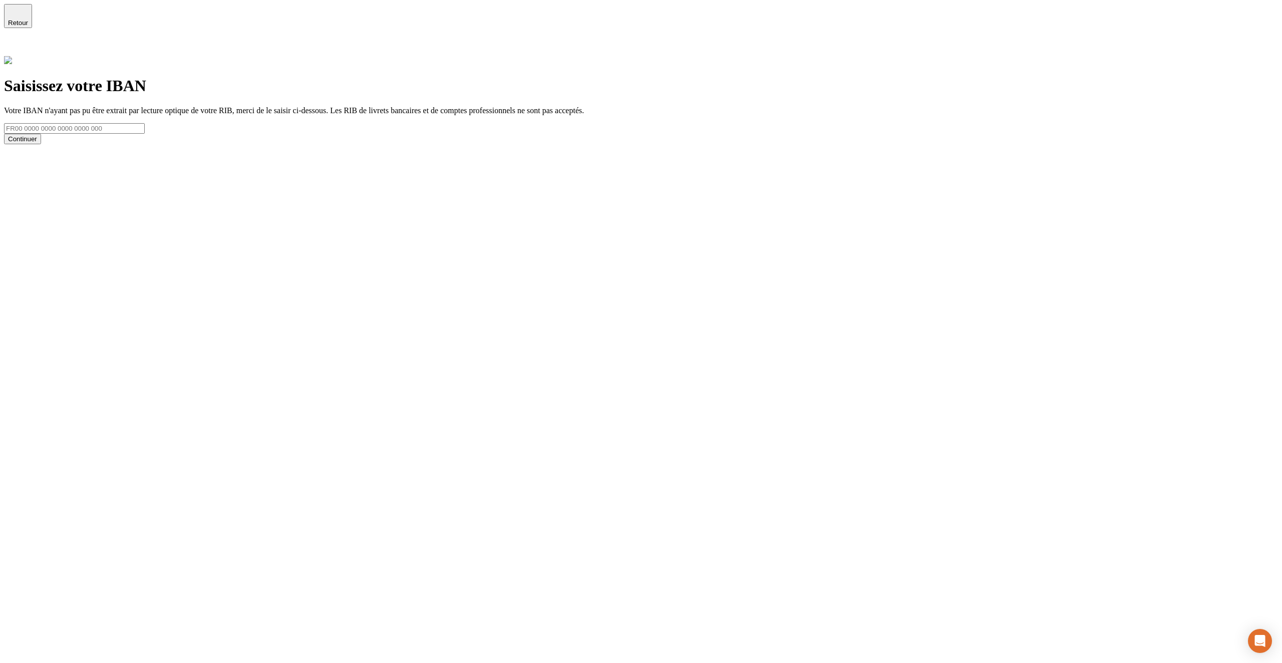
click at [145, 123] on input "text" at bounding box center [74, 128] width 141 height 11
type input "I"
paste input "FR1420041010050500013M02606"
type input "FR14 2004 1010 0505 0001 3M02 606"
click at [41, 144] on button "Continuer" at bounding box center [22, 139] width 37 height 11
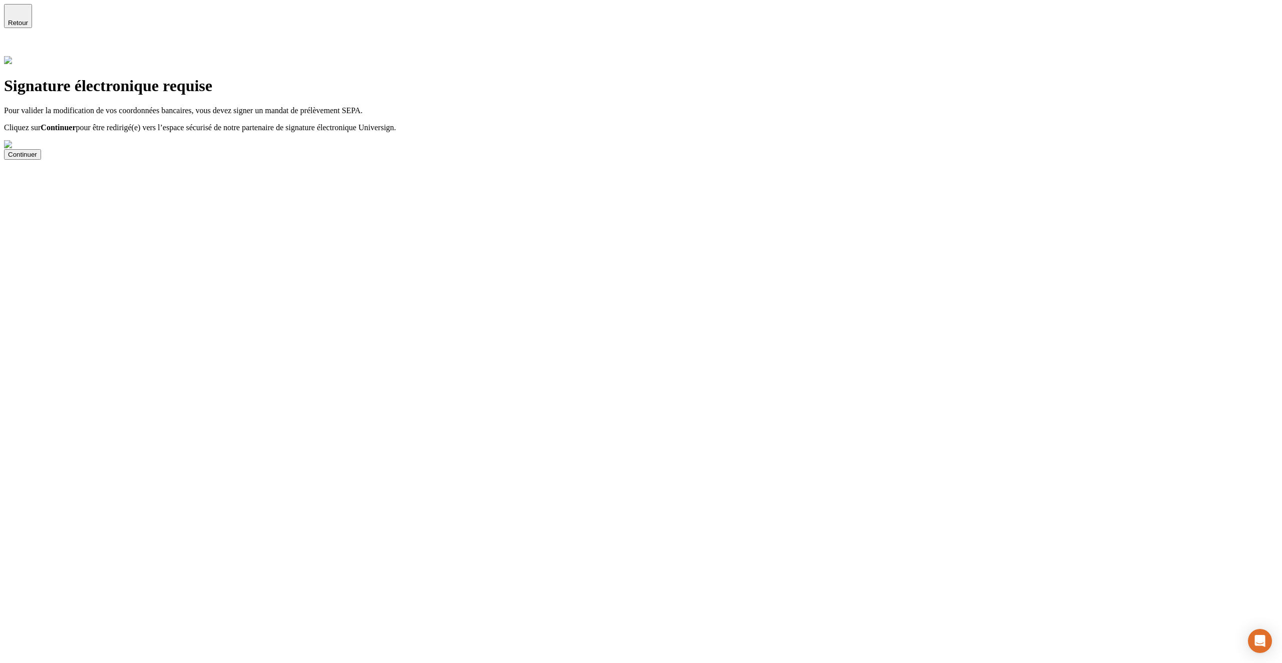
click at [37, 158] on div "Continuer" at bounding box center [22, 155] width 29 height 8
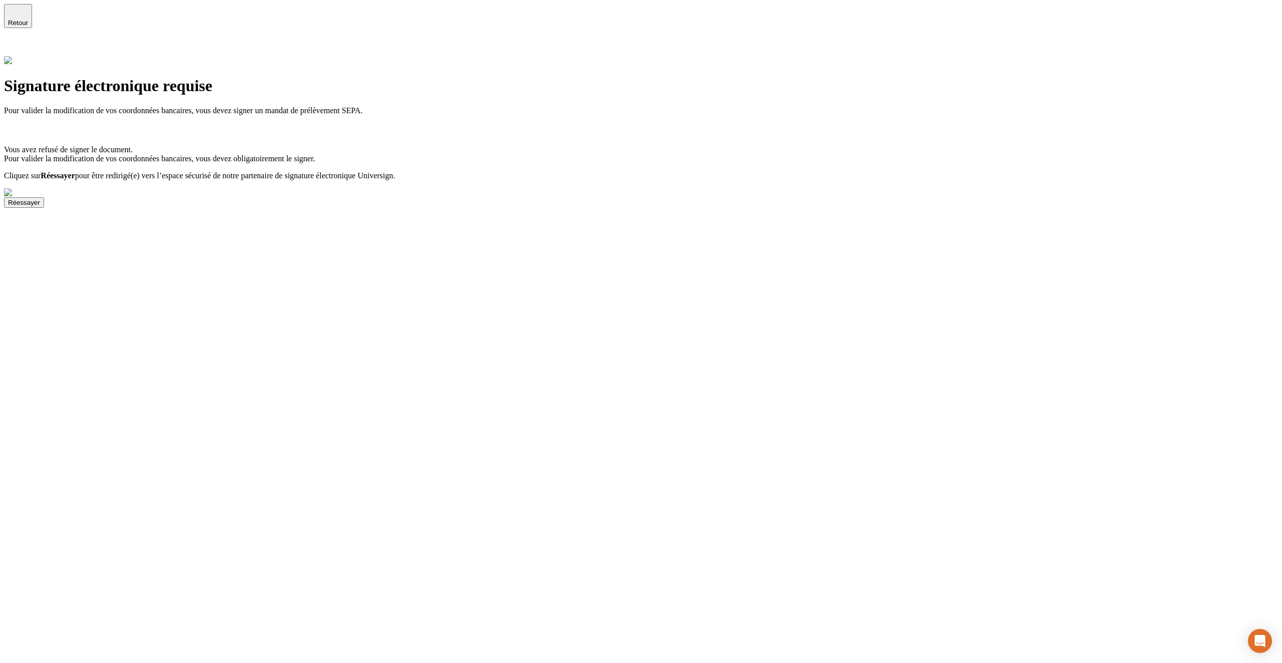
click at [16, 42] on icon at bounding box center [10, 48] width 12 height 12
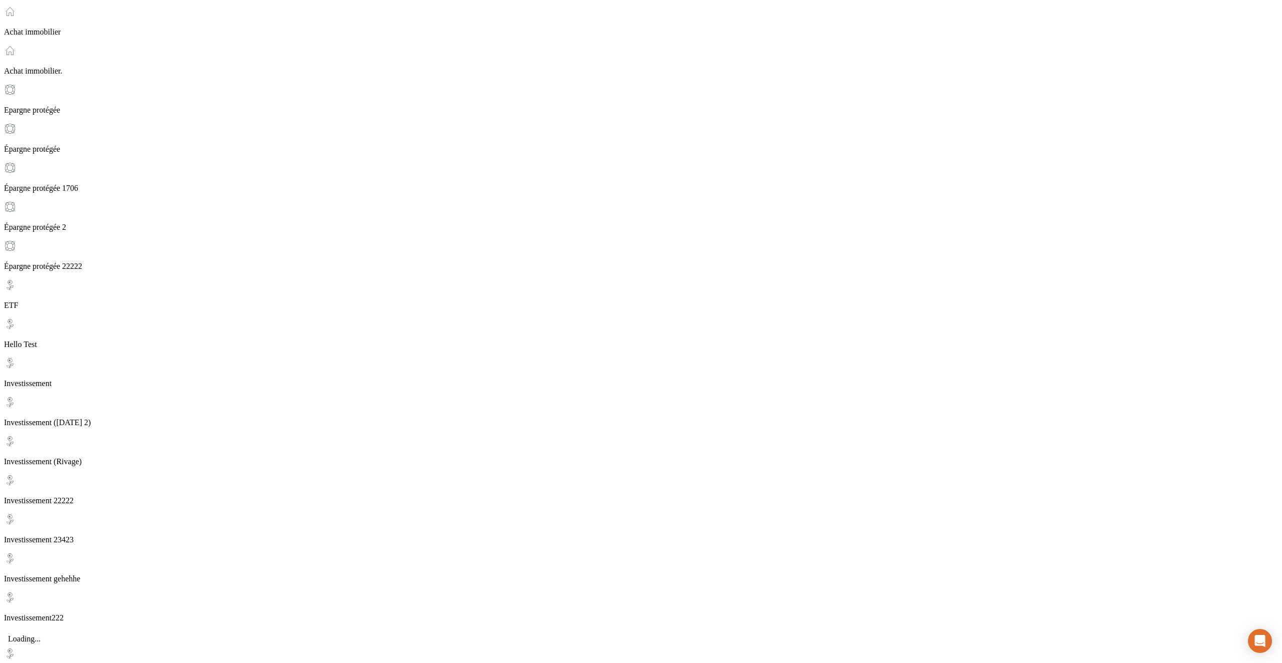
scroll to position [75, 0]
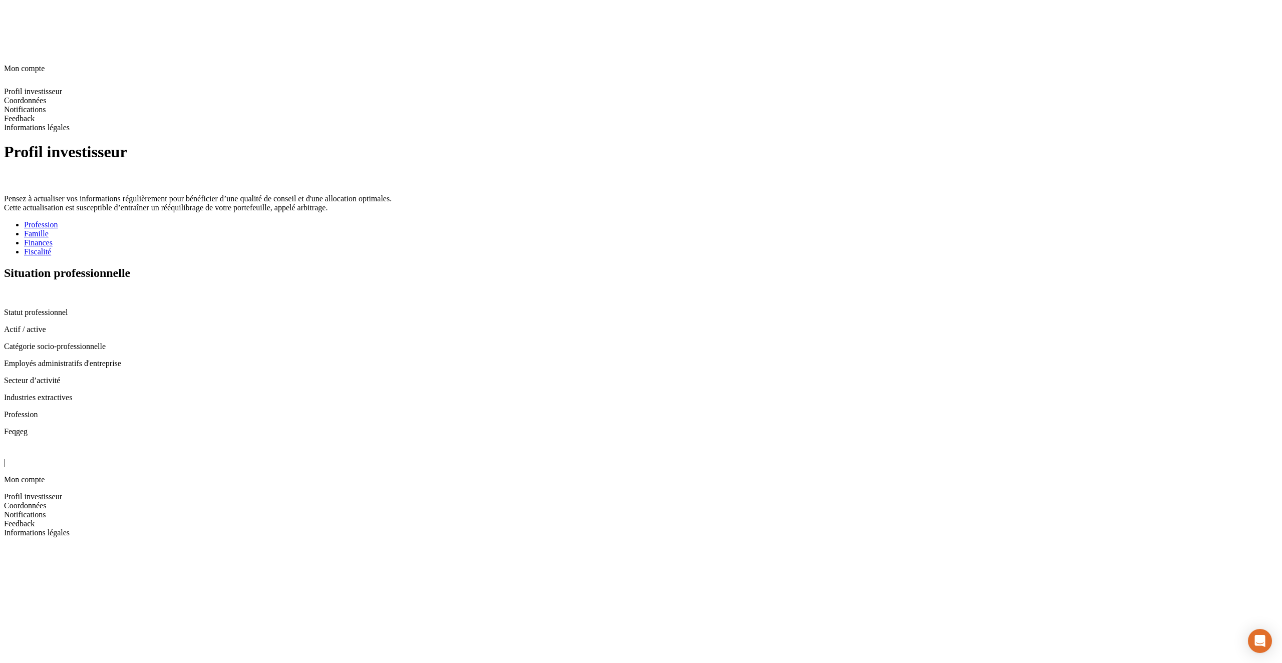
click at [359, 229] on div "Famille" at bounding box center [651, 233] width 1254 height 9
click at [12, 290] on icon at bounding box center [8, 294] width 8 height 8
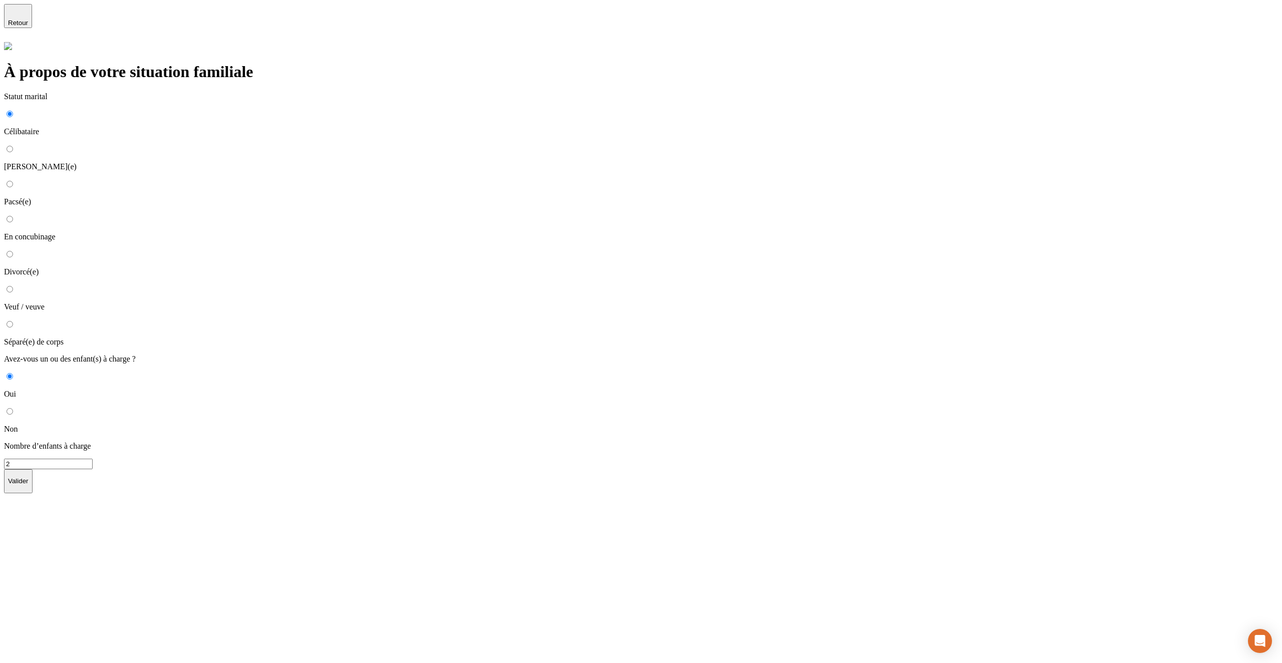
click at [353, 162] on p "Marié(e)" at bounding box center [641, 166] width 1274 height 9
click at [13, 146] on input "Marié(e)" at bounding box center [10, 149] width 7 height 7
radio input "true"
click at [24, 382] on button "button" at bounding box center [14, 393] width 20 height 23
click at [376, 413] on li "Communauté légale (réduite aux acquêts)" at bounding box center [651, 417] width 1254 height 9
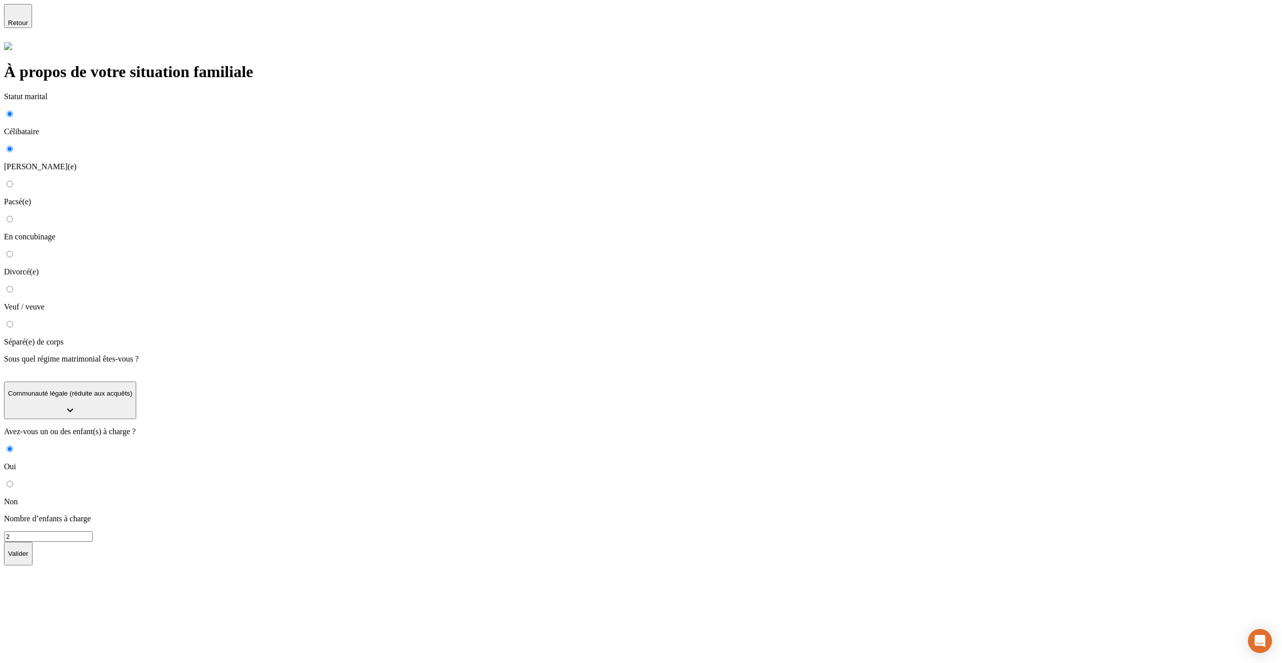
drag, startPoint x: 355, startPoint y: 397, endPoint x: 327, endPoint y: 396, distance: 28.1
click at [93, 531] on input "2" at bounding box center [48, 536] width 89 height 11
type input "1"
click at [29, 550] on p "Valider" at bounding box center [18, 554] width 21 height 8
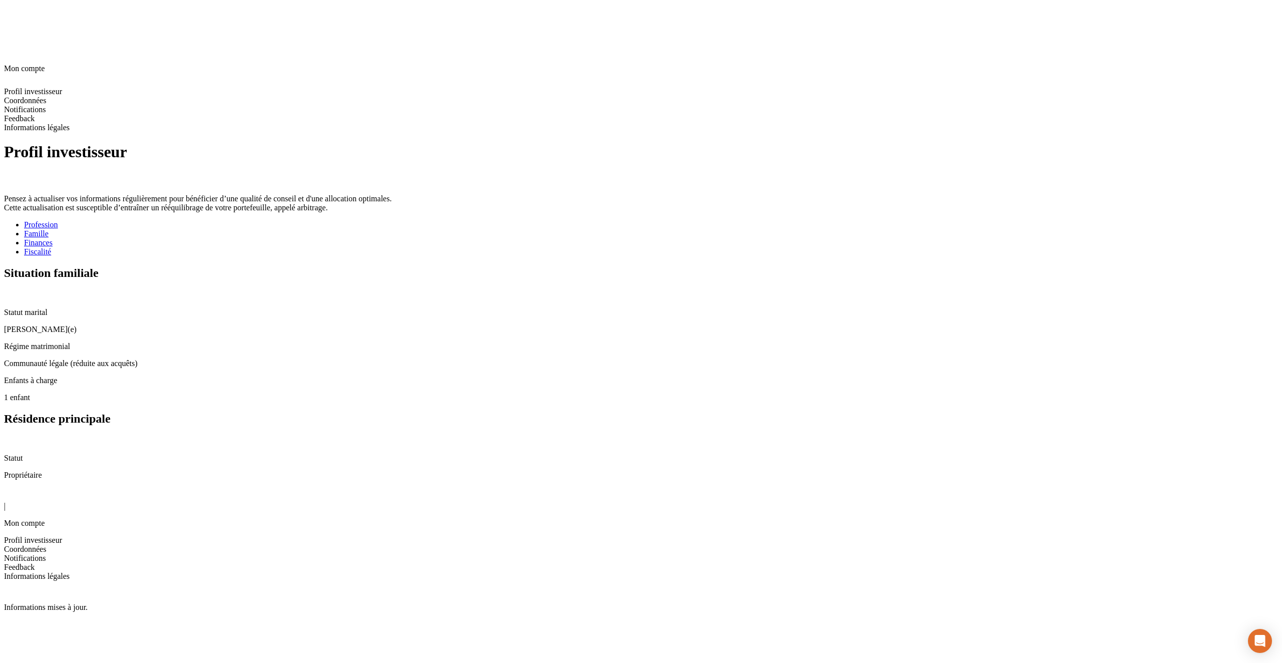
click at [420, 238] on div "Finances" at bounding box center [651, 242] width 1254 height 9
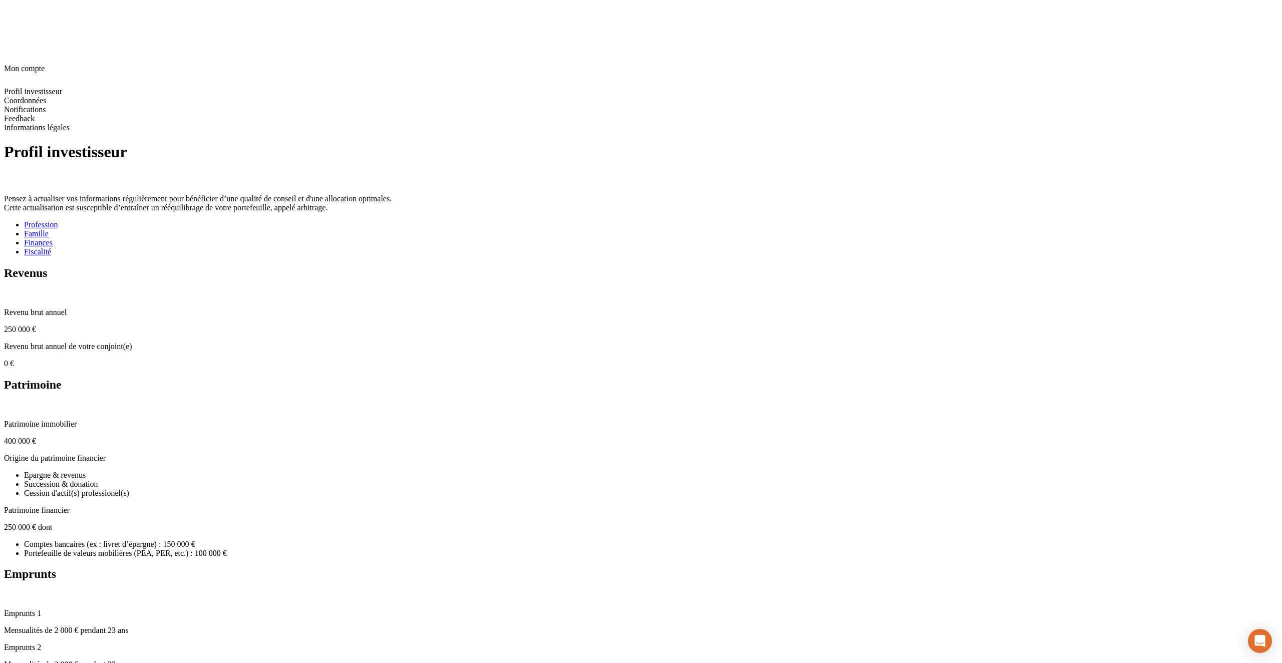
scroll to position [1, 0]
click at [12, 401] on icon at bounding box center [8, 405] width 8 height 8
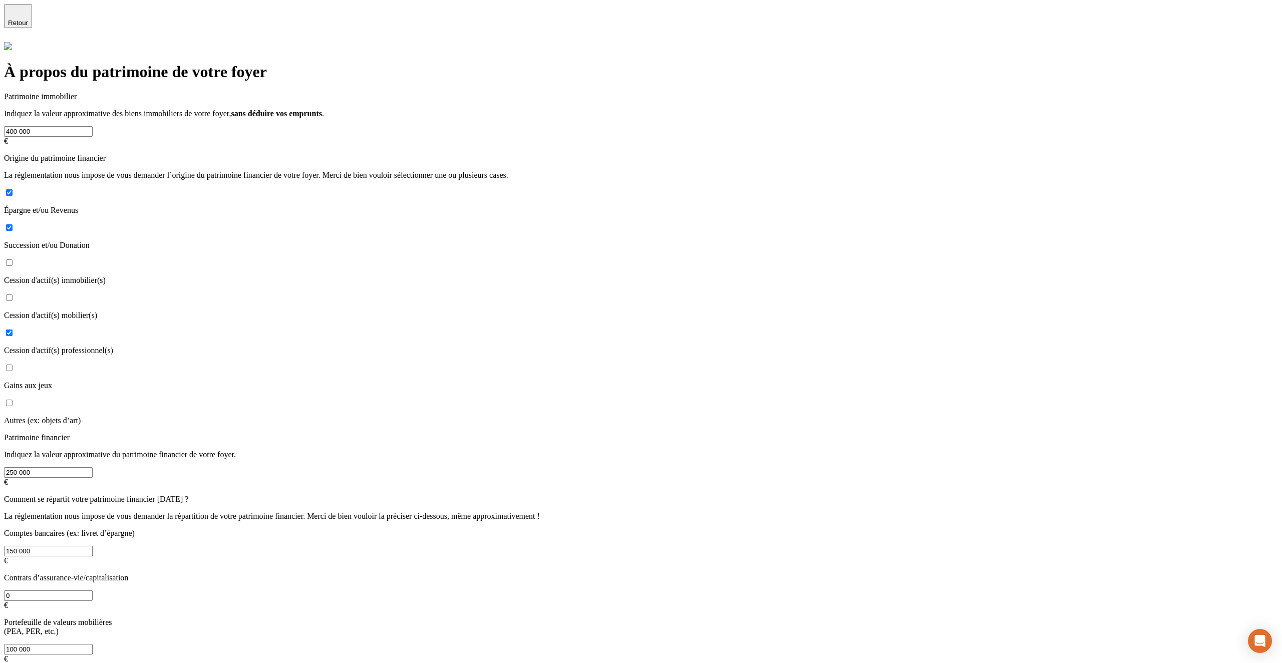
click at [13, 259] on input "Cession d'actif(s) immobilier(s)" at bounding box center [9, 262] width 7 height 7
checkbox input "true"
click at [13, 224] on input "Succession et/ou Donation" at bounding box center [9, 227] width 7 height 7
checkbox input "false"
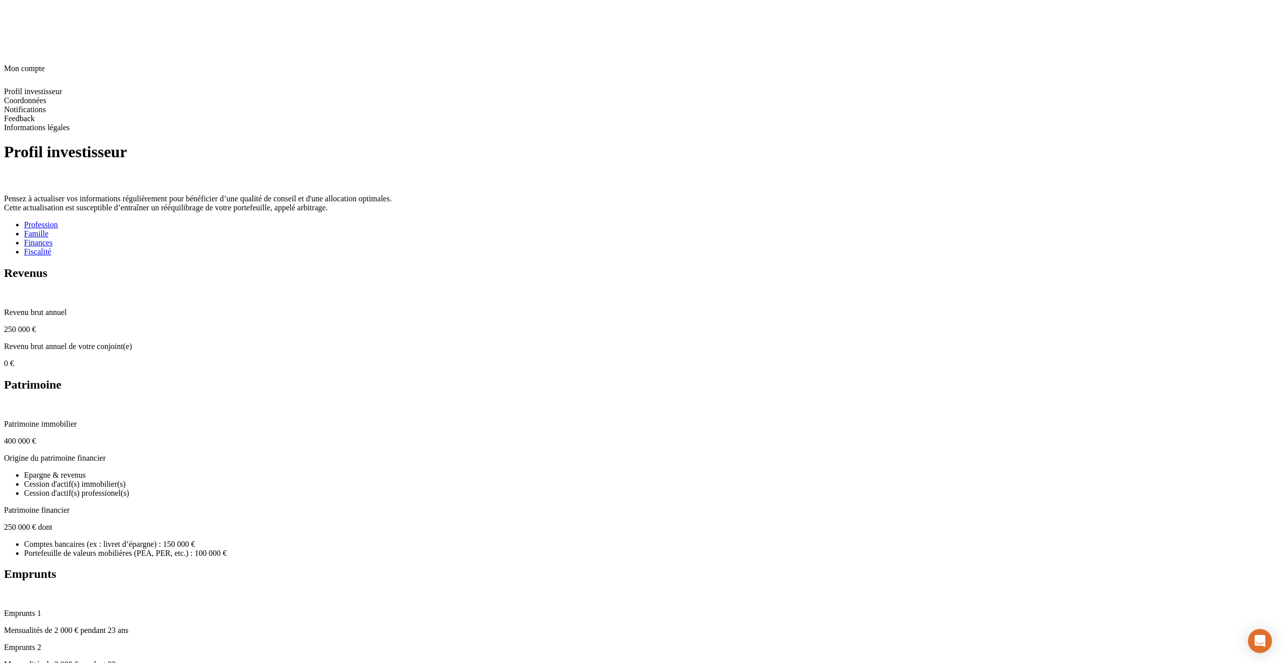
click at [479, 247] on div "Fiscalité" at bounding box center [651, 251] width 1254 height 9
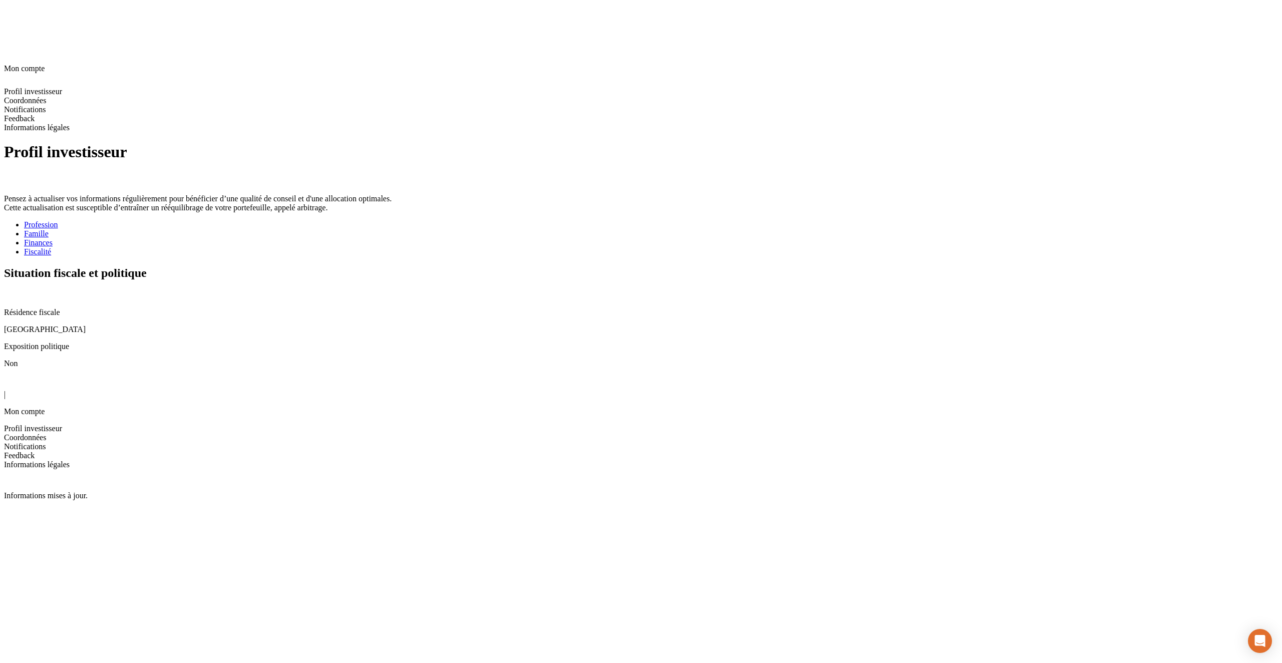
click at [12, 290] on icon at bounding box center [8, 294] width 8 height 8
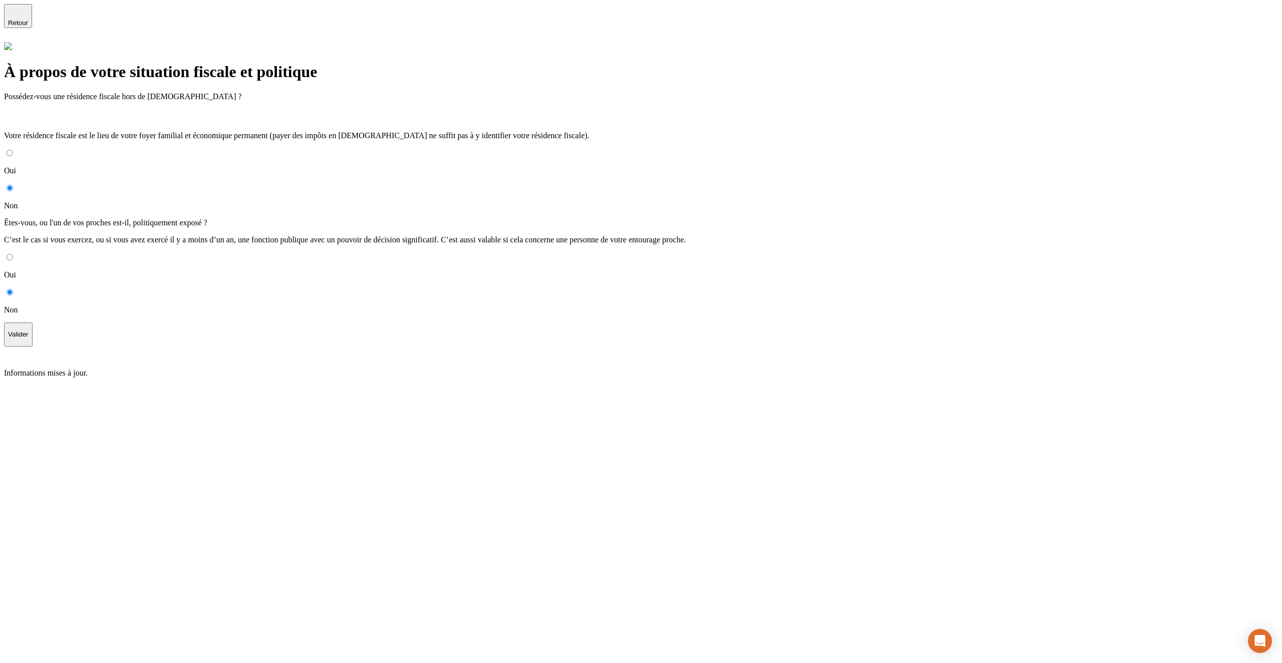
click at [13, 254] on input "Oui" at bounding box center [10, 257] width 7 height 7
radio input "true"
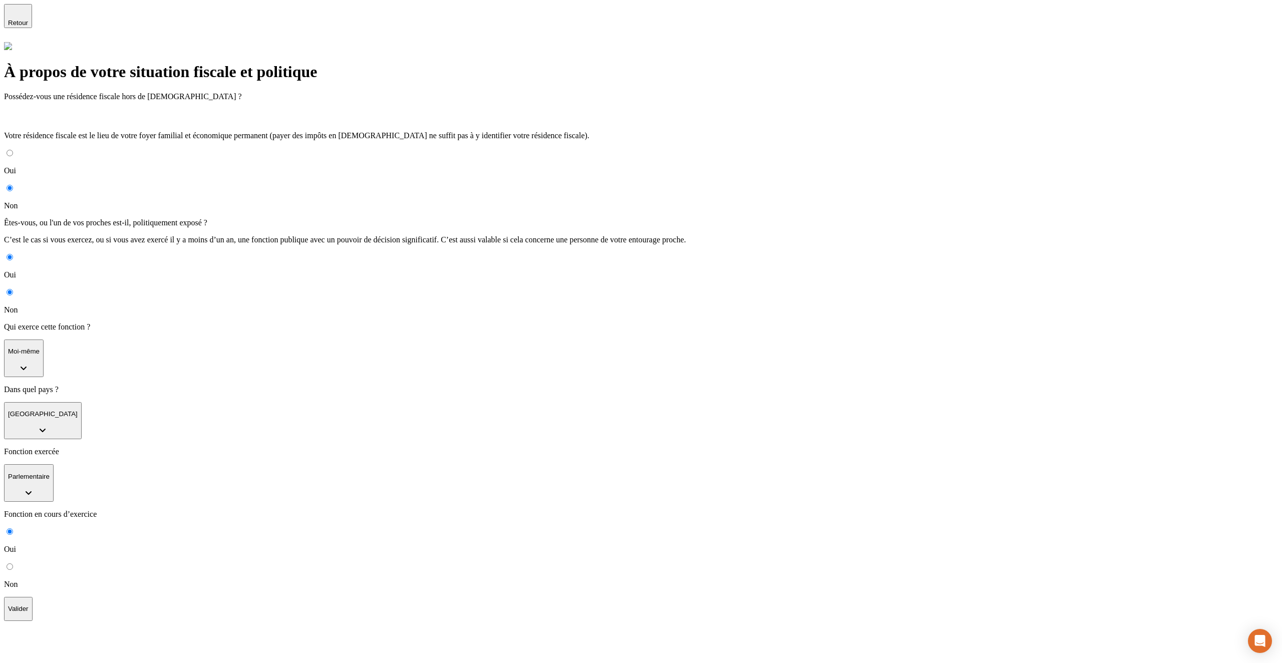
click at [40, 347] on p "Moi-même" at bounding box center [24, 351] width 32 height 8
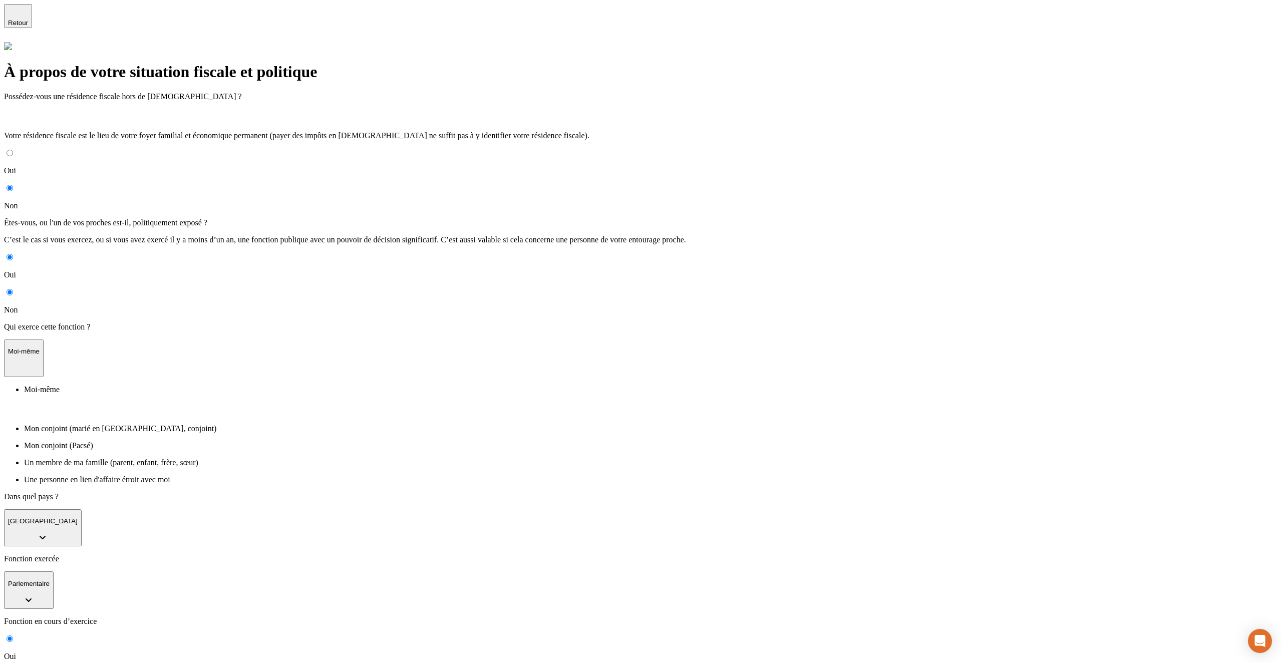
click at [441, 218] on div "Êtes-vous, ou l'un de vos proches est-il, politiquement exposé ? C’est le cas s…" at bounding box center [641, 457] width 1274 height 478
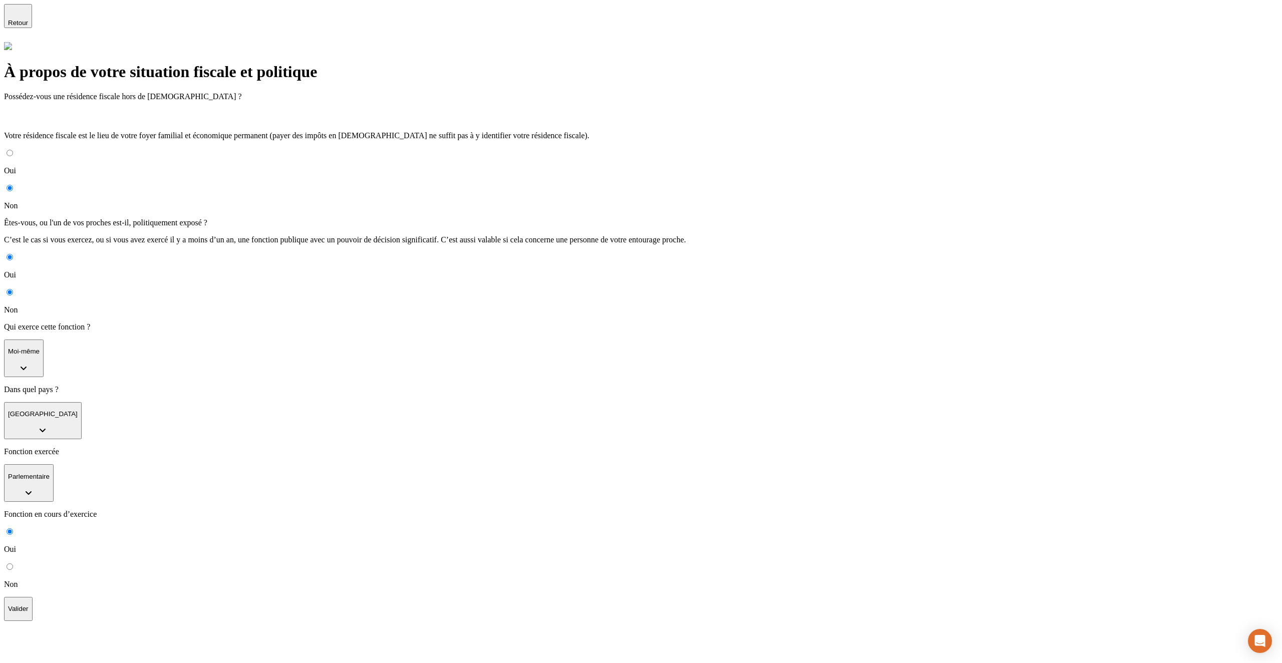
click at [29, 605] on p "Valider" at bounding box center [18, 609] width 21 height 8
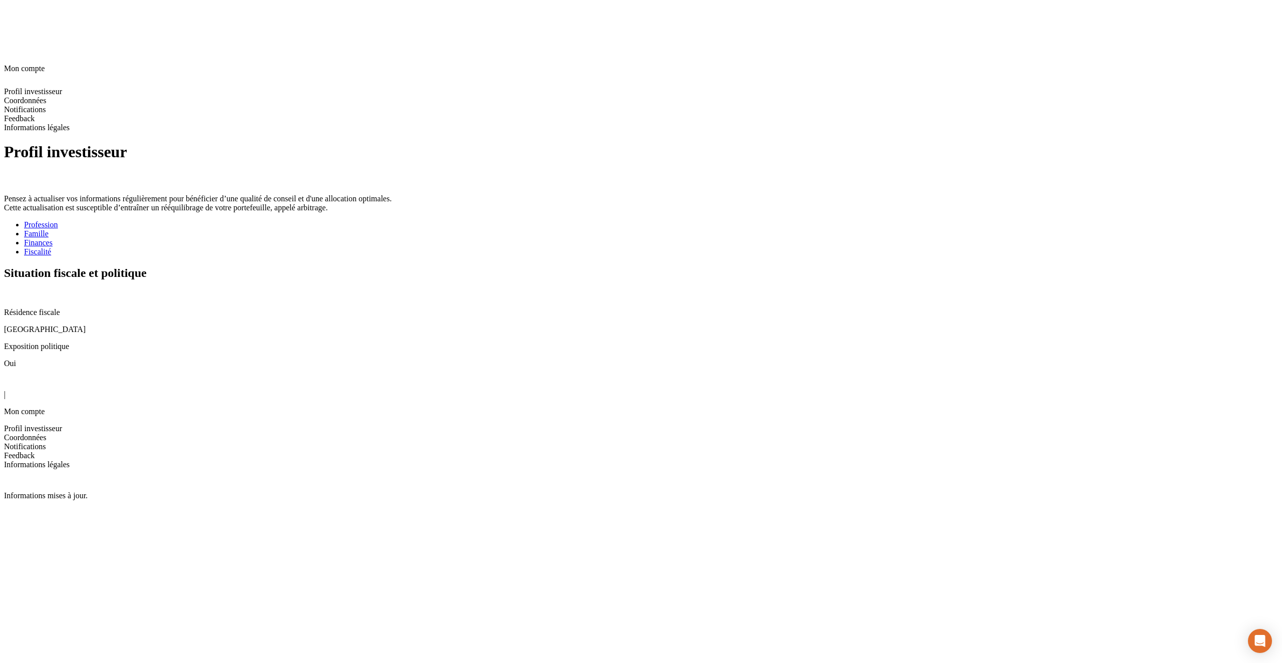
click at [1004, 266] on div "Situation fiscale et politique" at bounding box center [641, 283] width 1274 height 34
click at [12, 290] on icon at bounding box center [8, 294] width 8 height 8
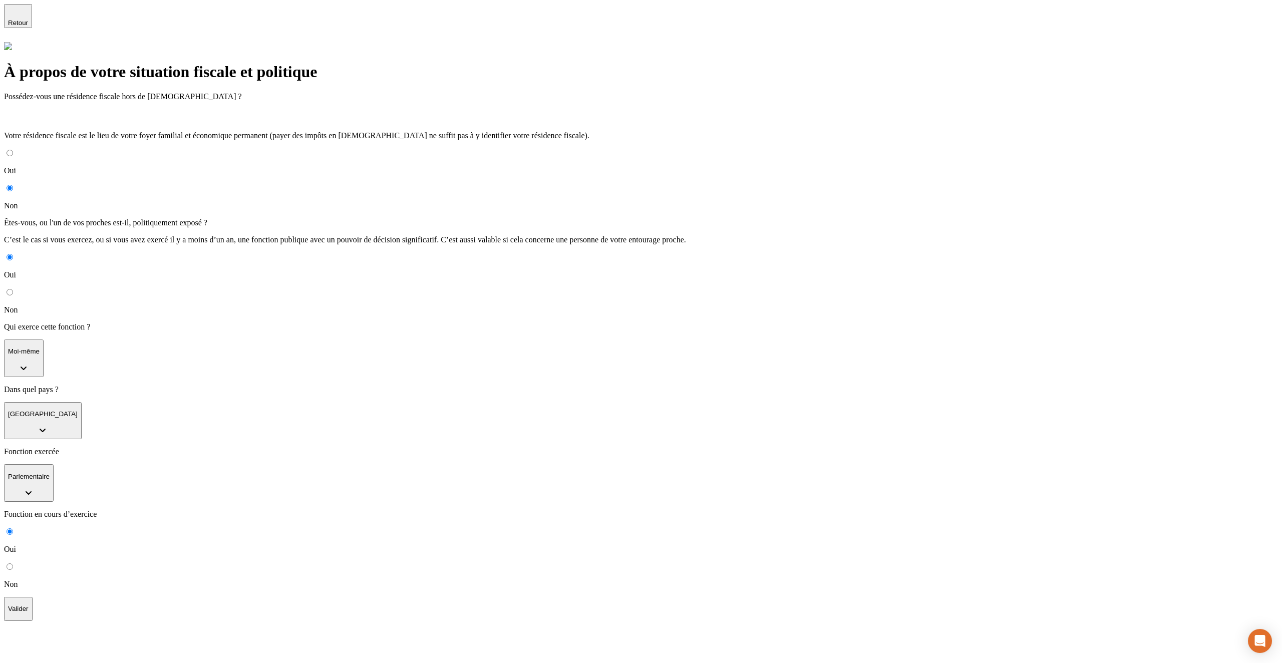
click at [28, 19] on span "Retour" at bounding box center [18, 23] width 20 height 8
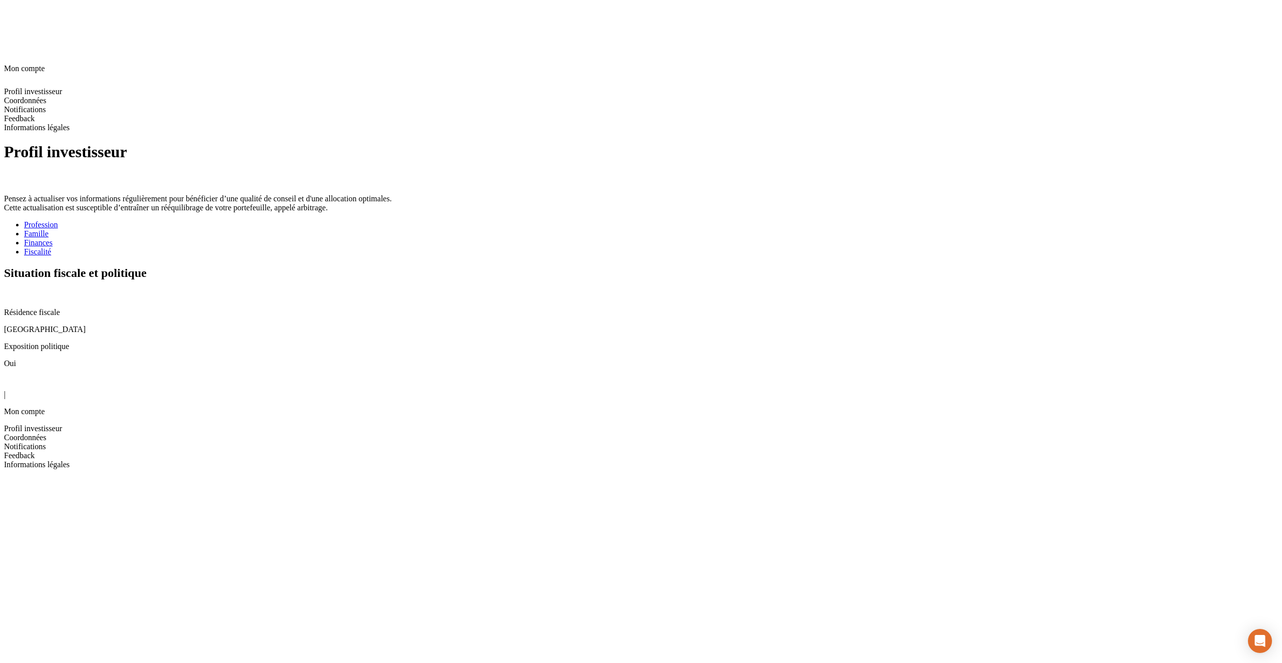
click at [322, 220] on div "Profession" at bounding box center [651, 224] width 1254 height 9
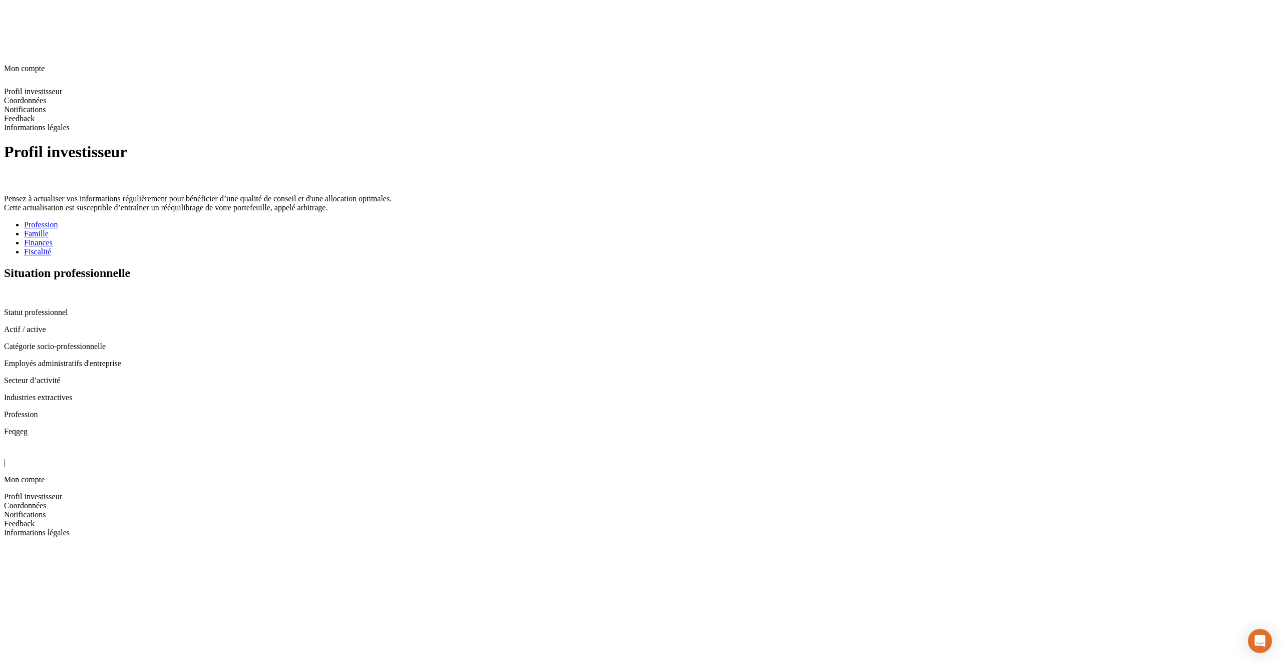
click at [11, 290] on icon at bounding box center [8, 293] width 7 height 7
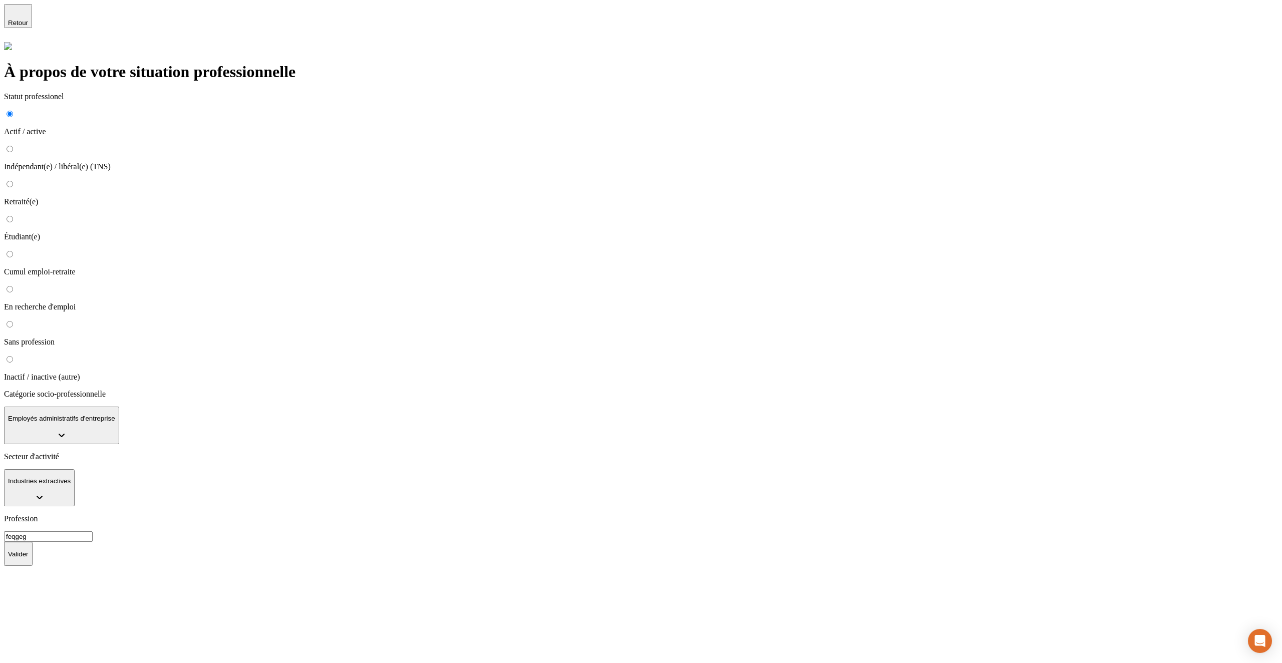
click at [28, 21] on span "Retour" at bounding box center [18, 23] width 20 height 8
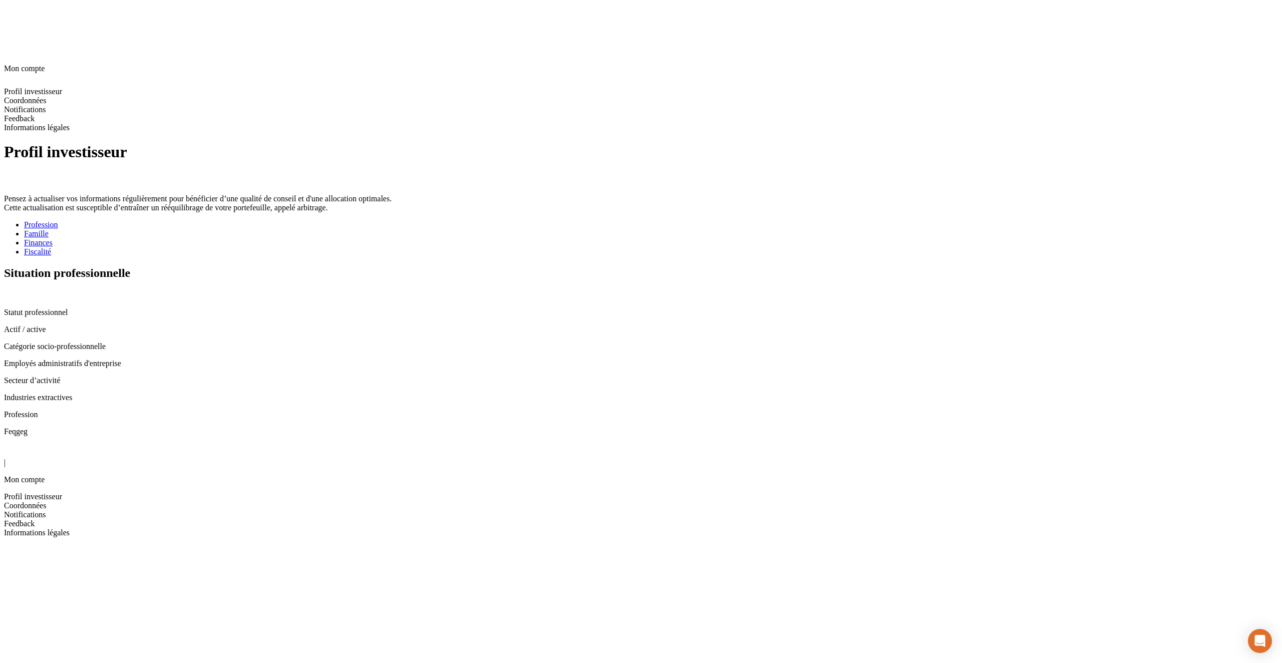
click at [46, 501] on span "Coordonnées" at bounding box center [25, 505] width 42 height 9
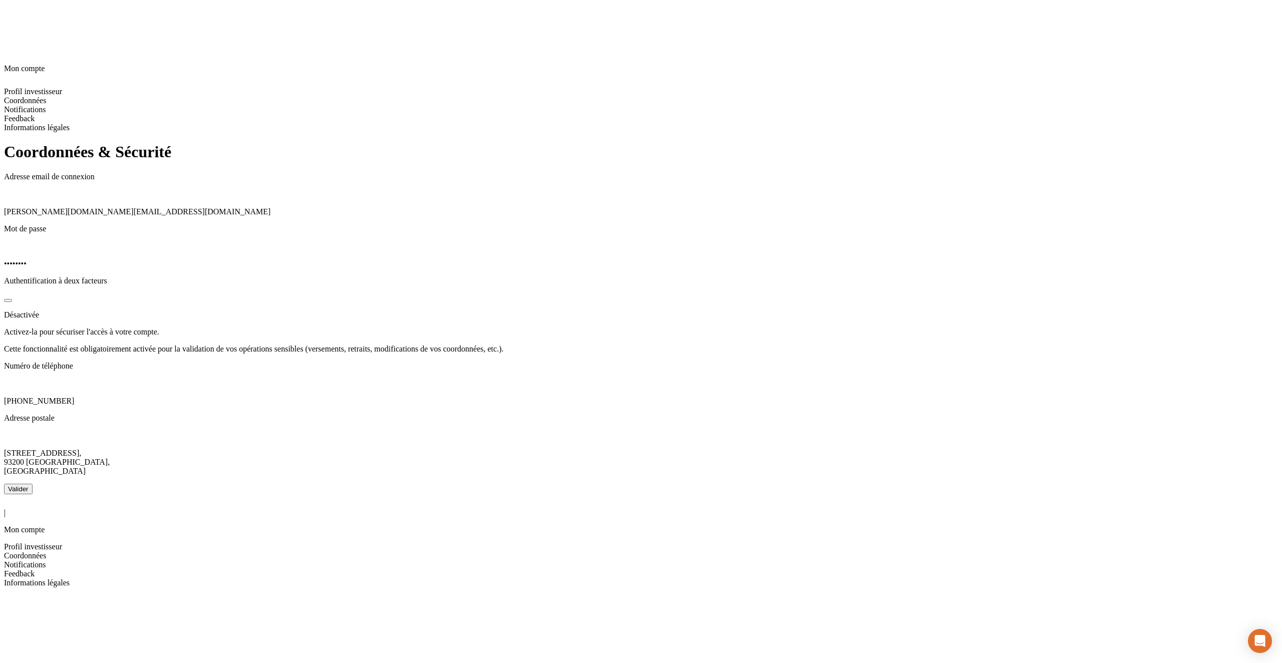
click at [46, 560] on span "Notifications" at bounding box center [25, 564] width 42 height 9
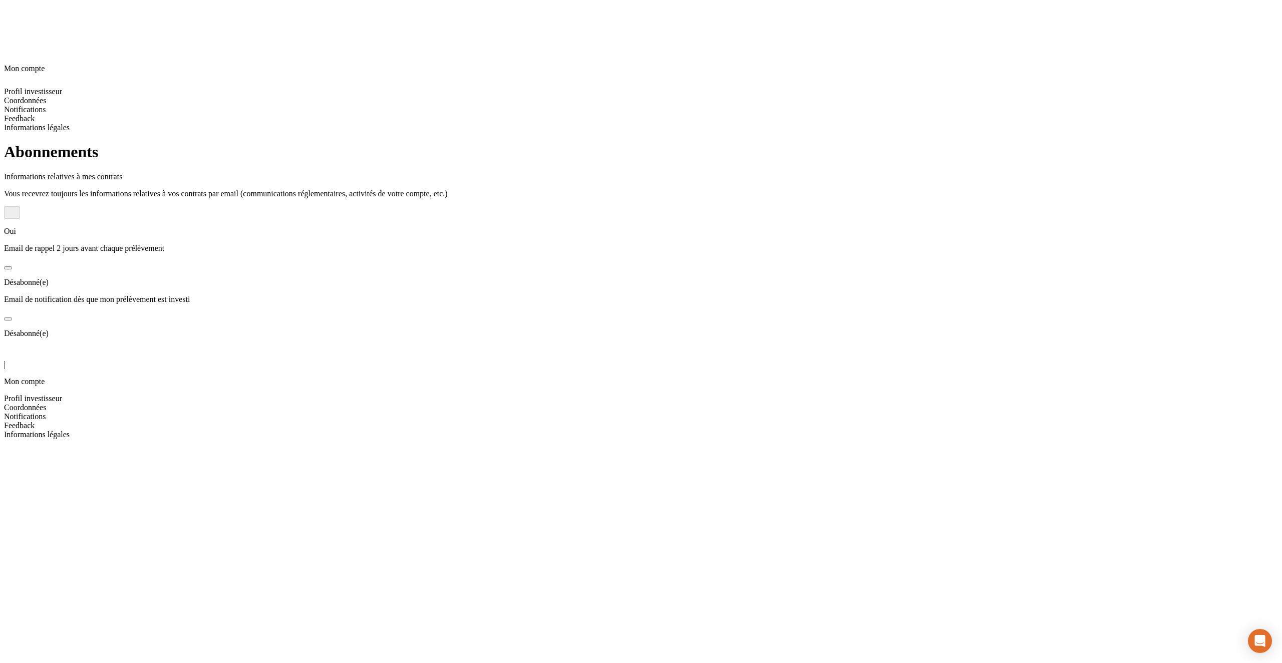
click at [35, 421] on span "Feedback" at bounding box center [19, 425] width 31 height 9
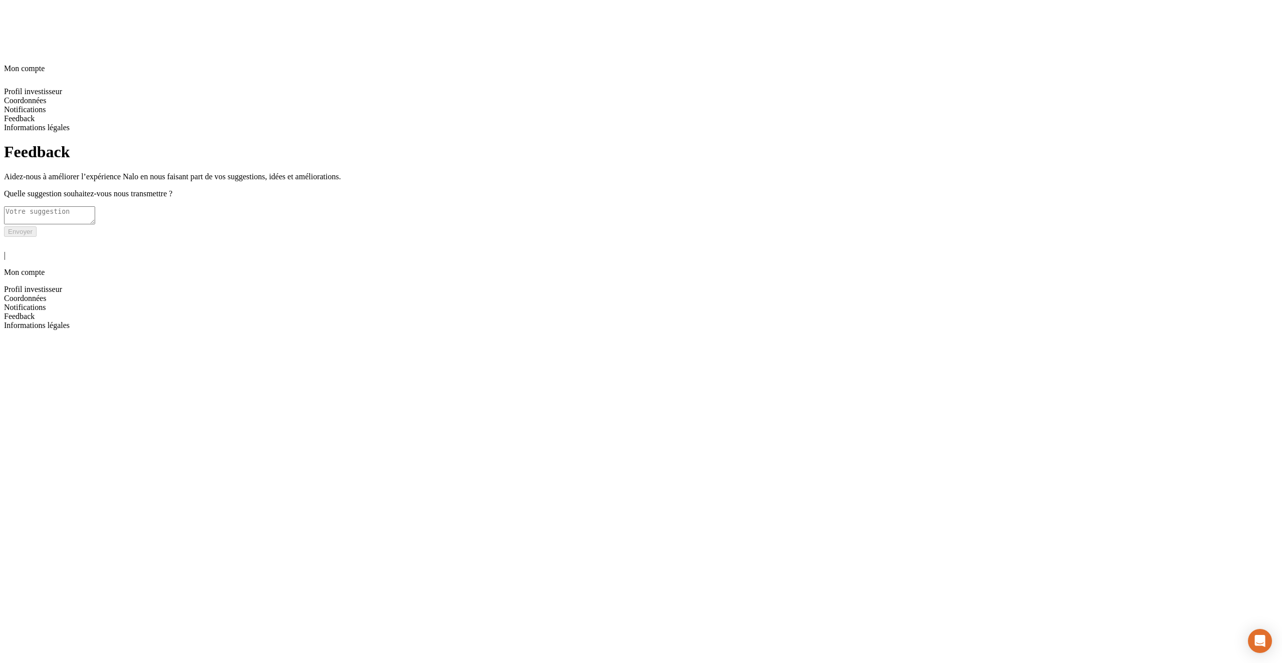
click at [25, 237] on div "| Mon compte" at bounding box center [641, 257] width 1274 height 40
click at [16, 237] on icon at bounding box center [10, 243] width 12 height 12
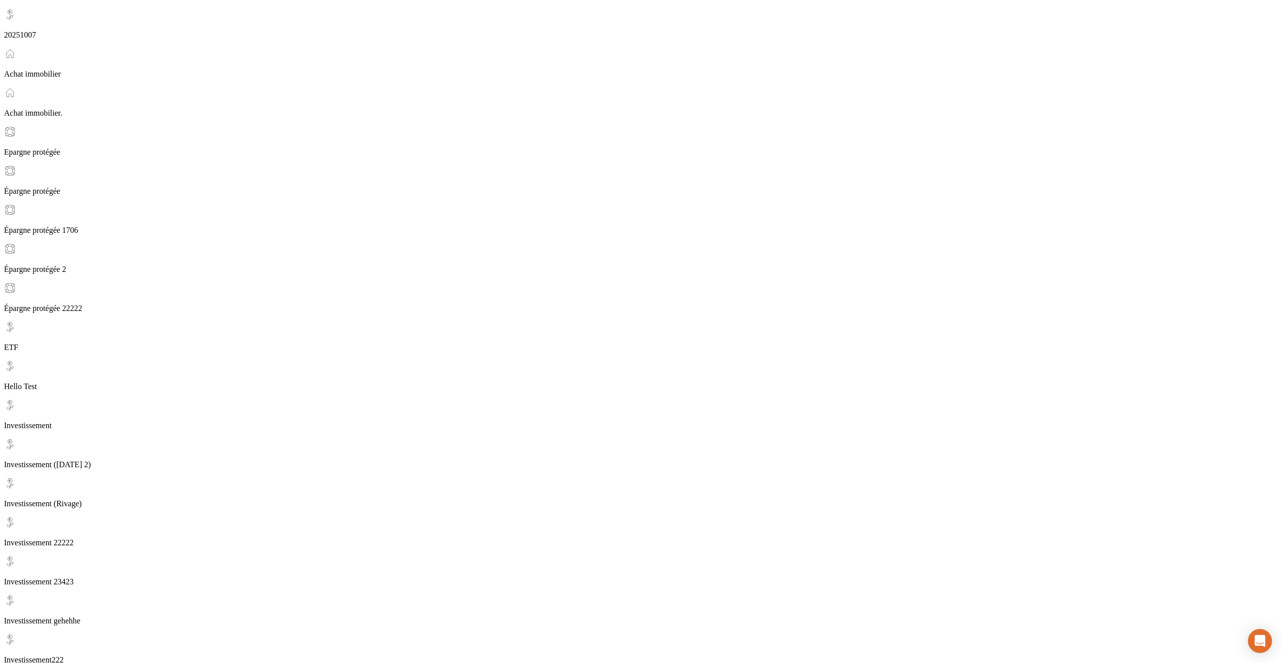
scroll to position [139, 0]
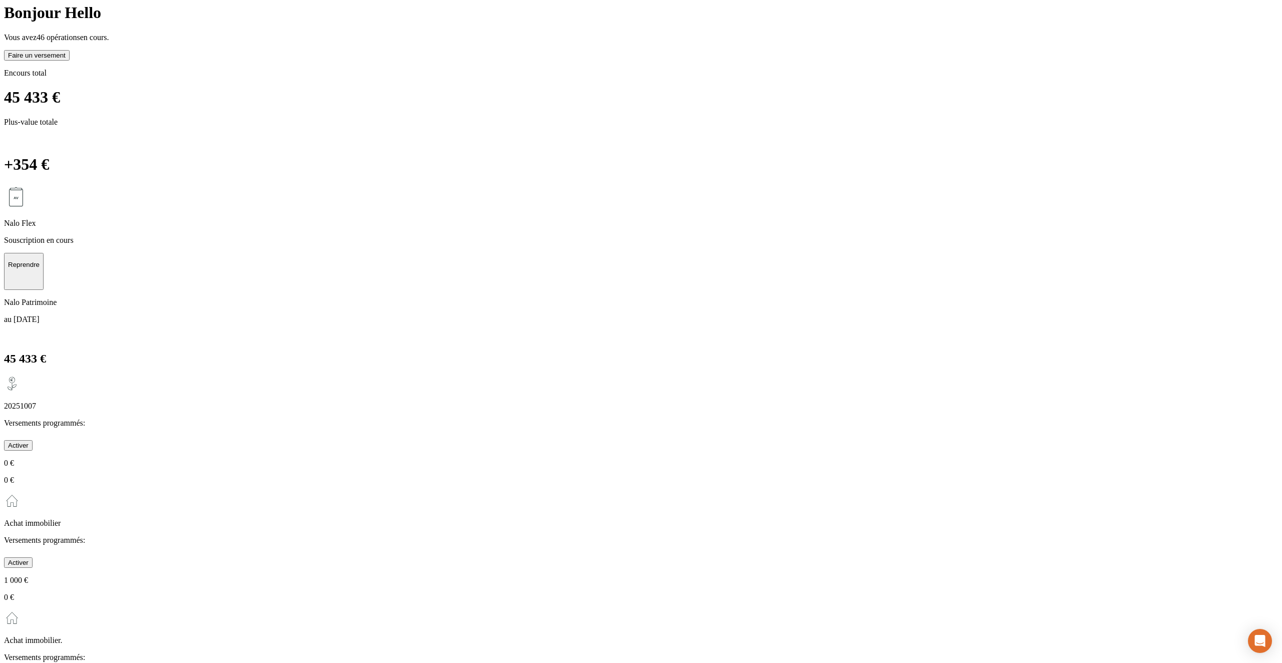
scroll to position [0, 0]
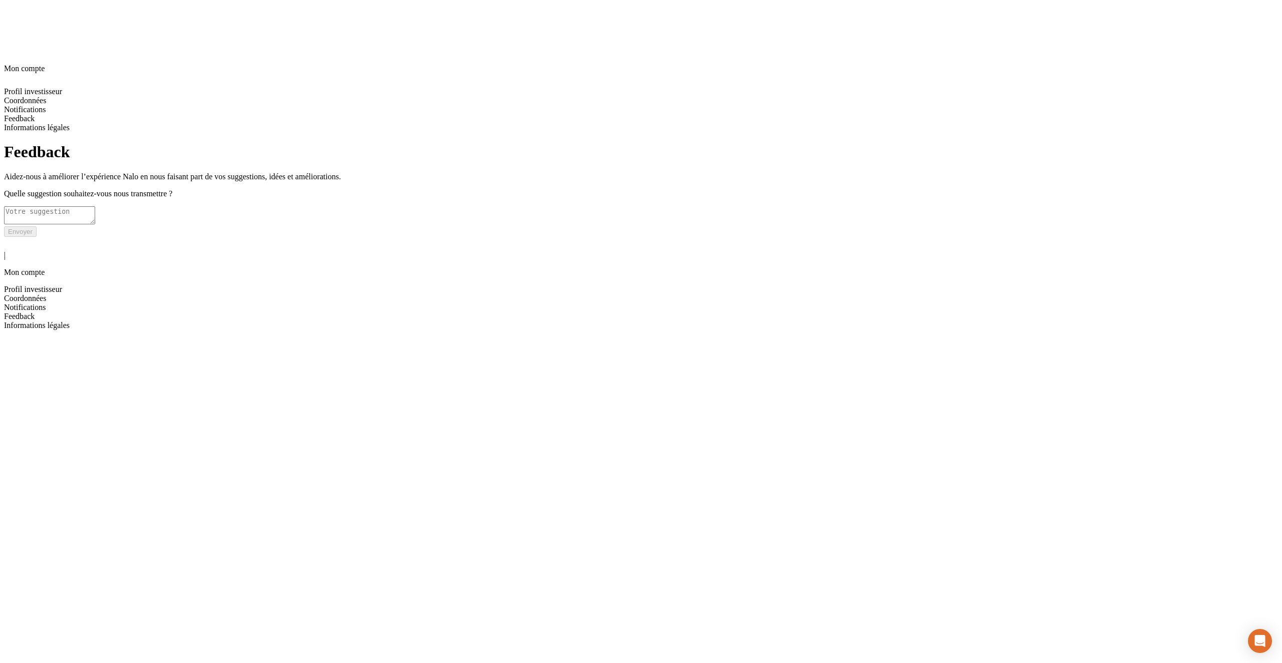
click at [14, 239] on icon at bounding box center [10, 242] width 7 height 7
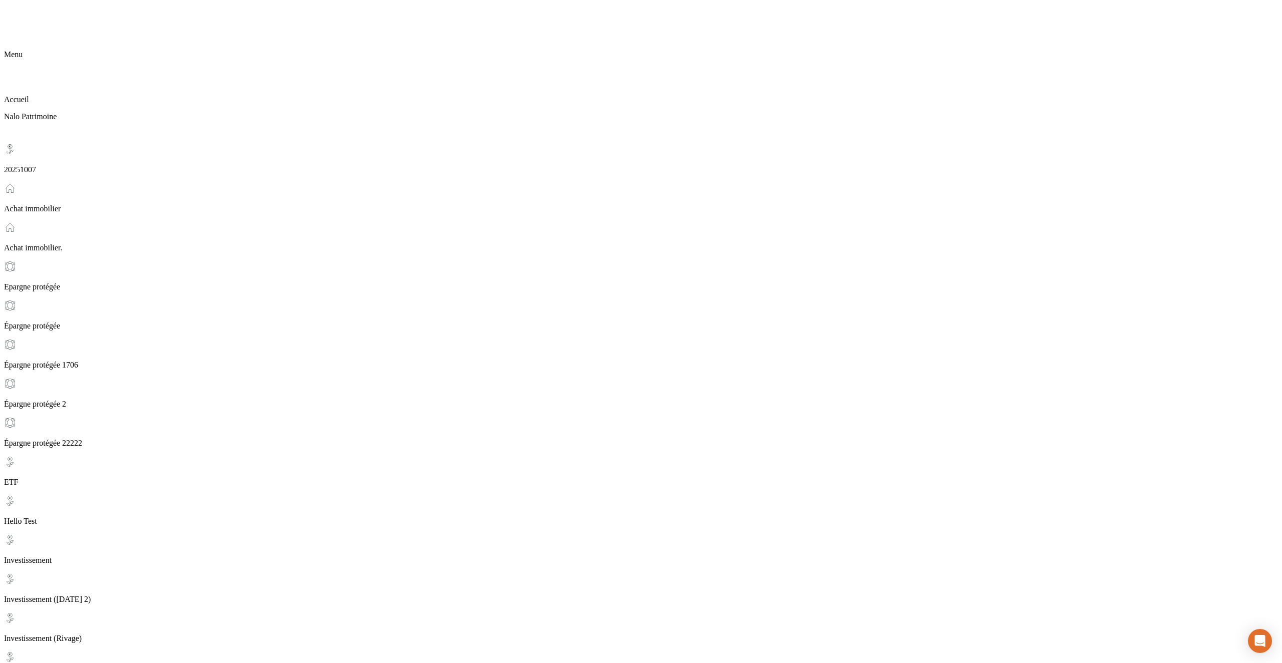
scroll to position [75, 0]
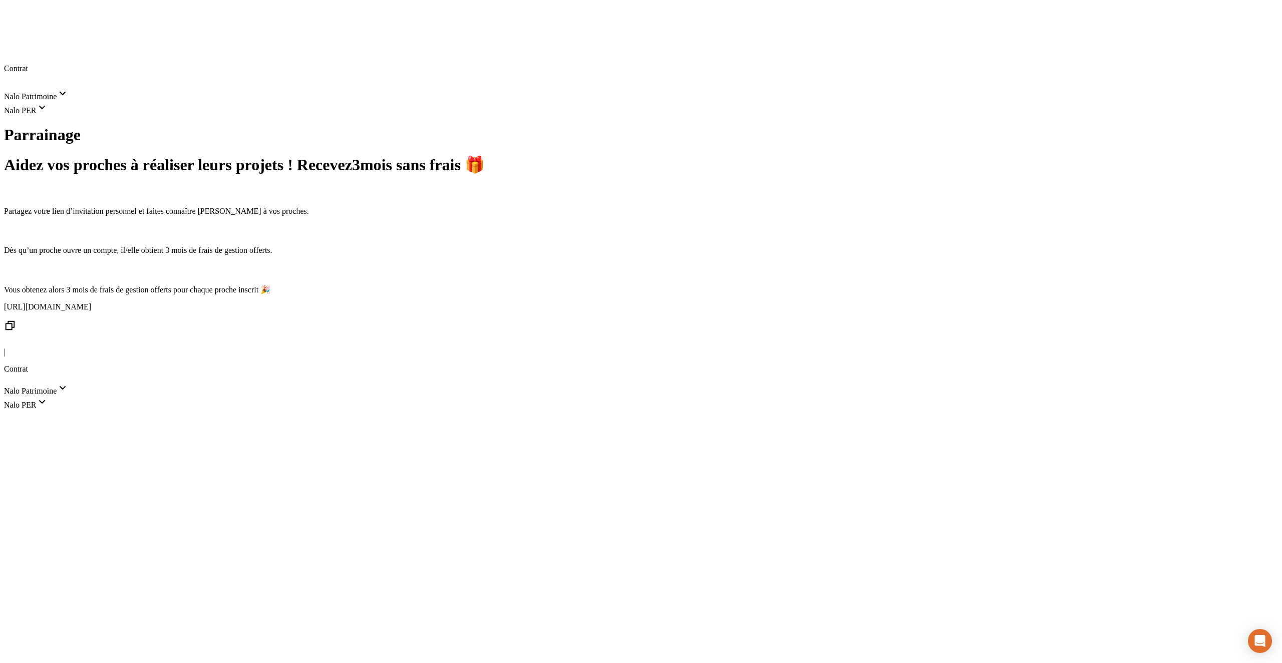
click at [48, 401] on span "Nalo PER" at bounding box center [26, 405] width 44 height 9
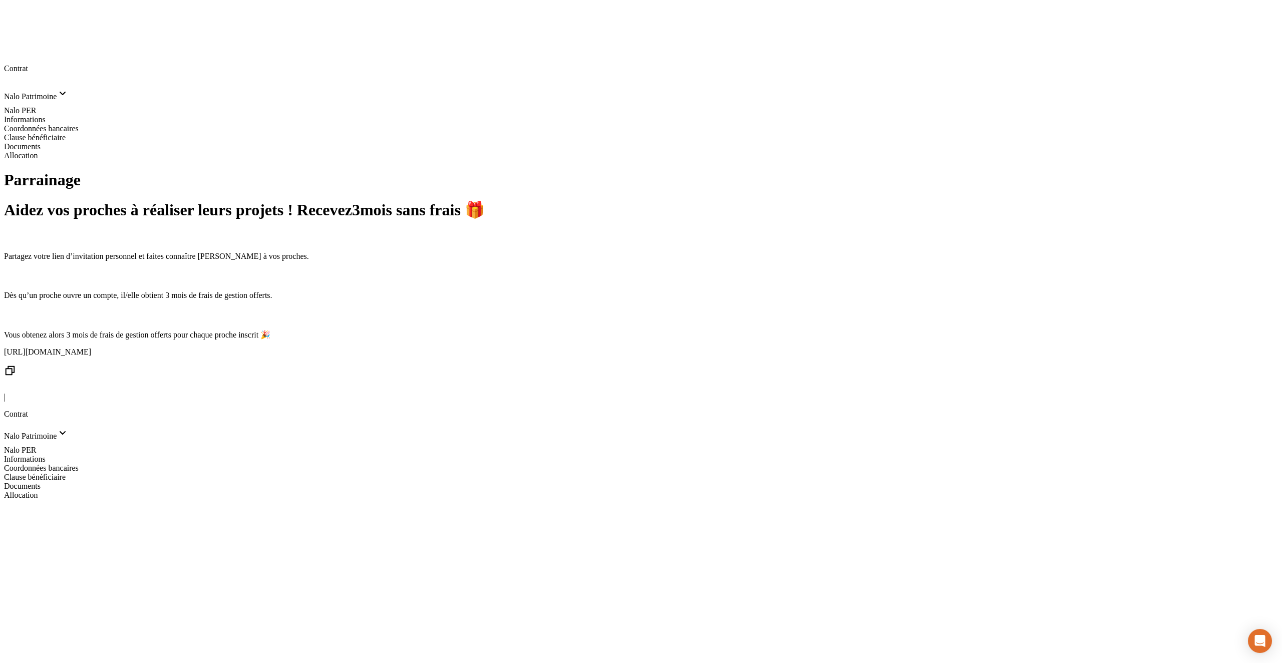
click at [46, 455] on span "Informations" at bounding box center [25, 459] width 42 height 9
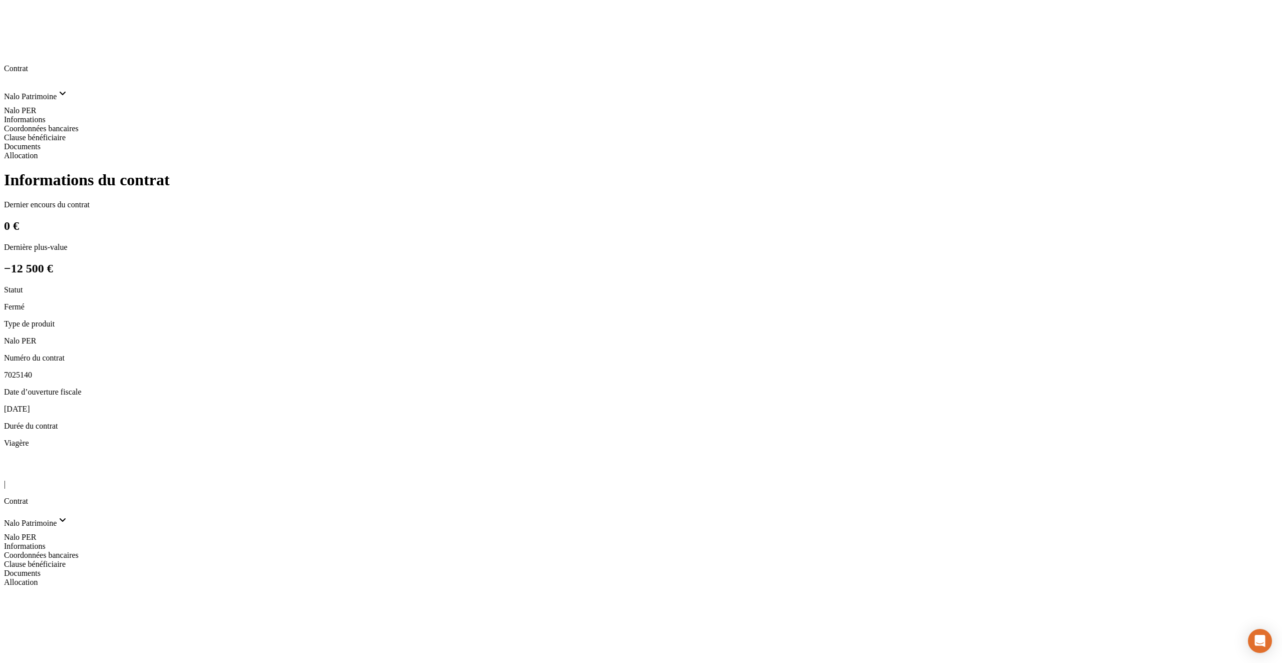
click at [444, 251] on div "Informations du contrat Dernier encours du contrat 0 € Dernière plus-value −12 …" at bounding box center [641, 318] width 1274 height 294
click at [16, 466] on icon at bounding box center [10, 472] width 12 height 12
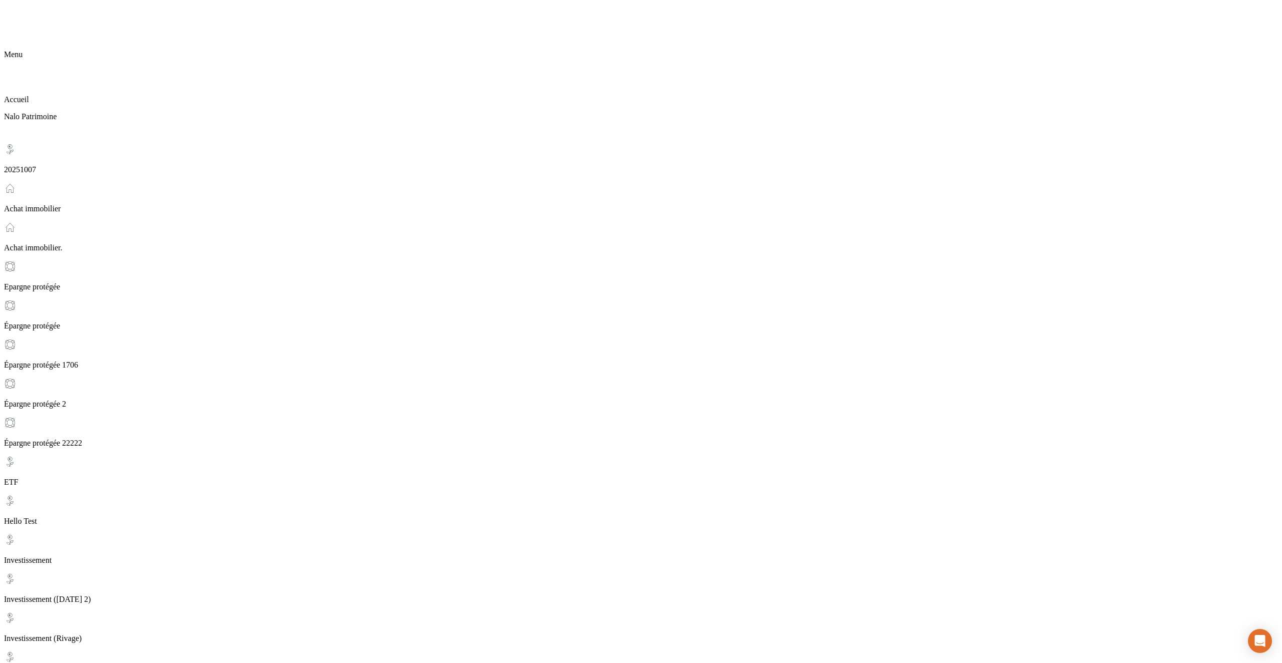
scroll to position [75, 0]
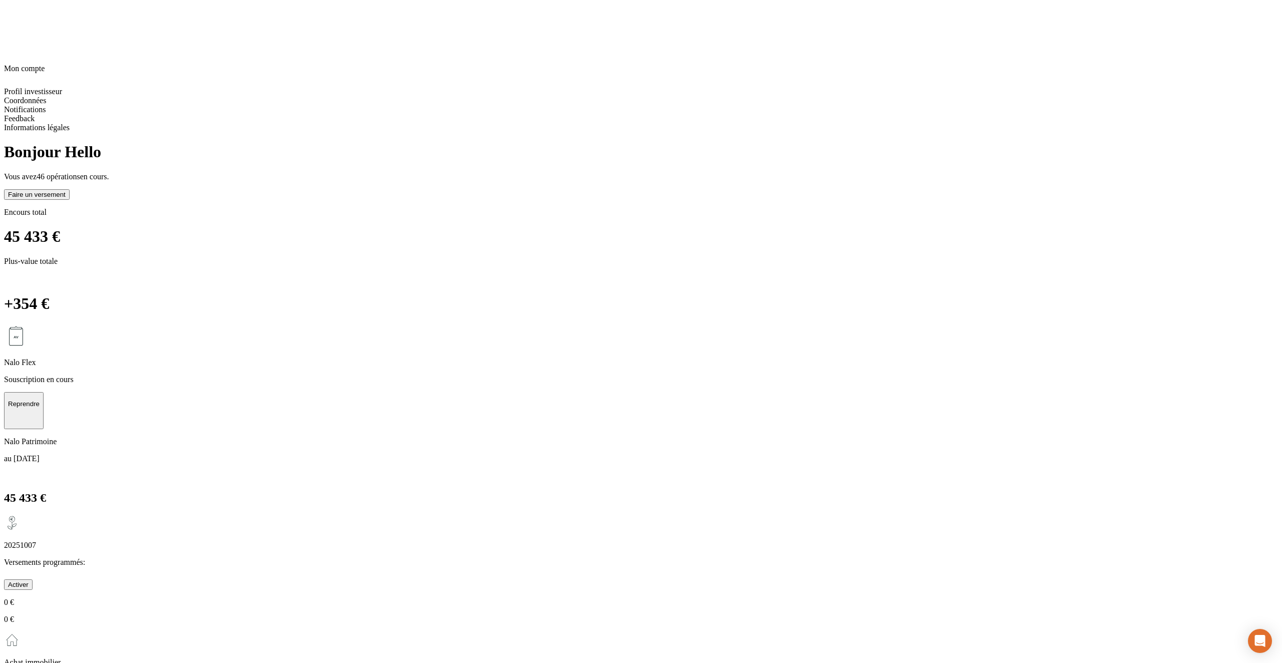
scroll to position [0, 0]
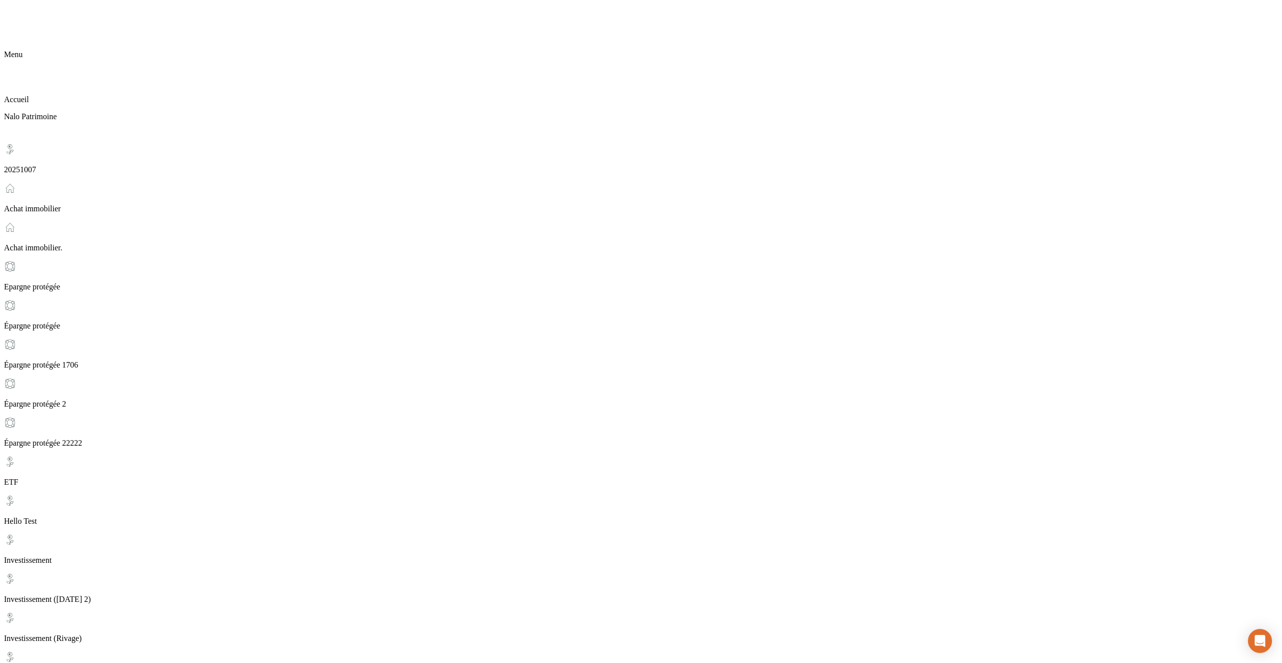
scroll to position [75, 0]
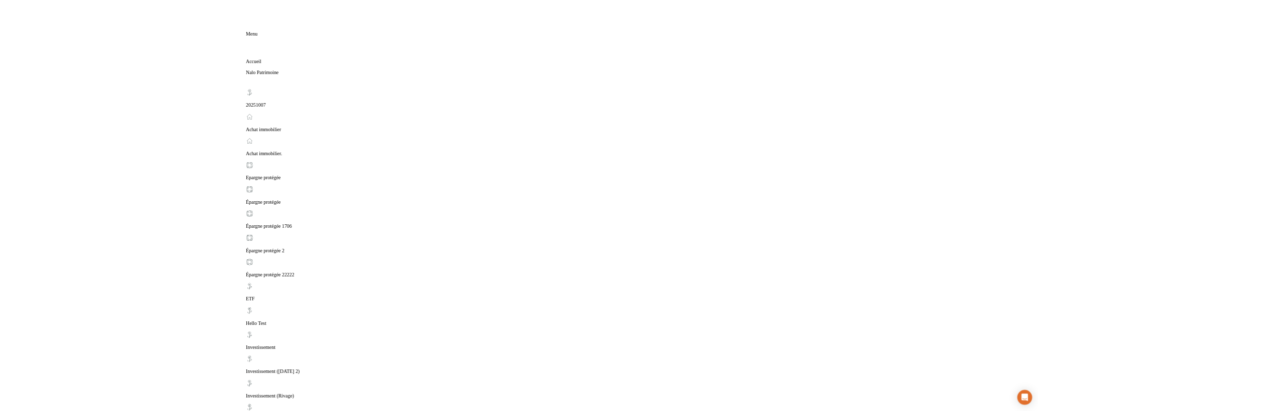
scroll to position [0, 0]
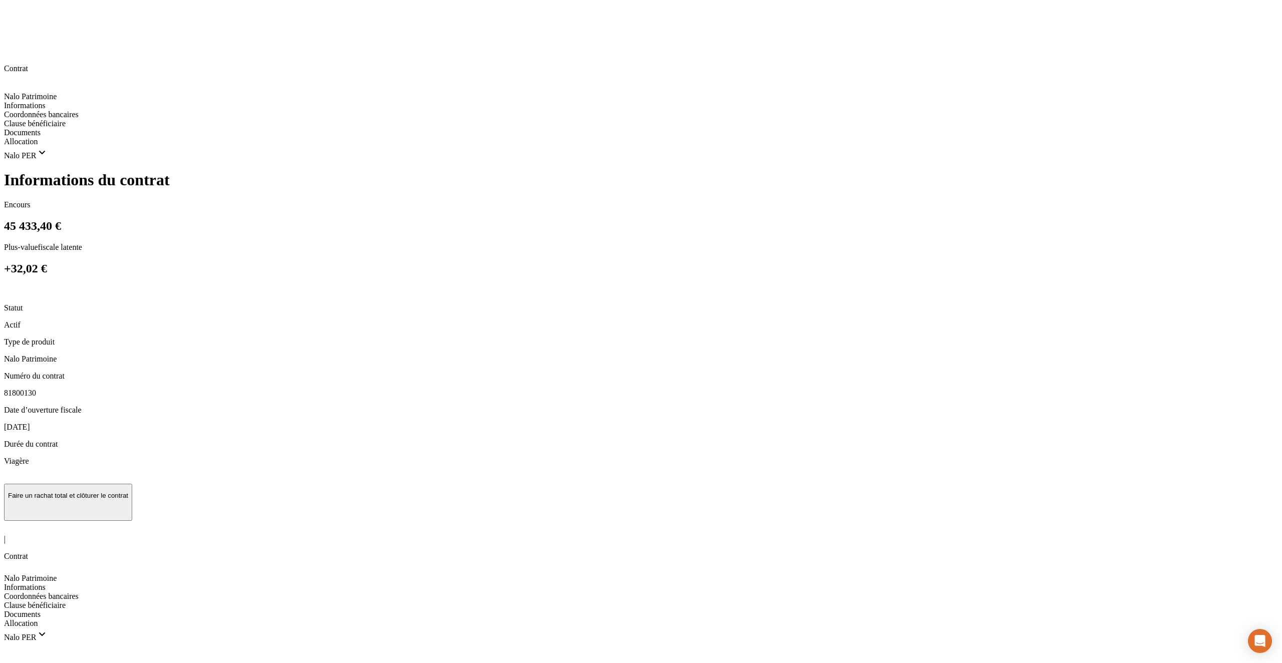
click at [128, 492] on p "Faire un rachat total et clôturer le contrat" at bounding box center [68, 496] width 120 height 8
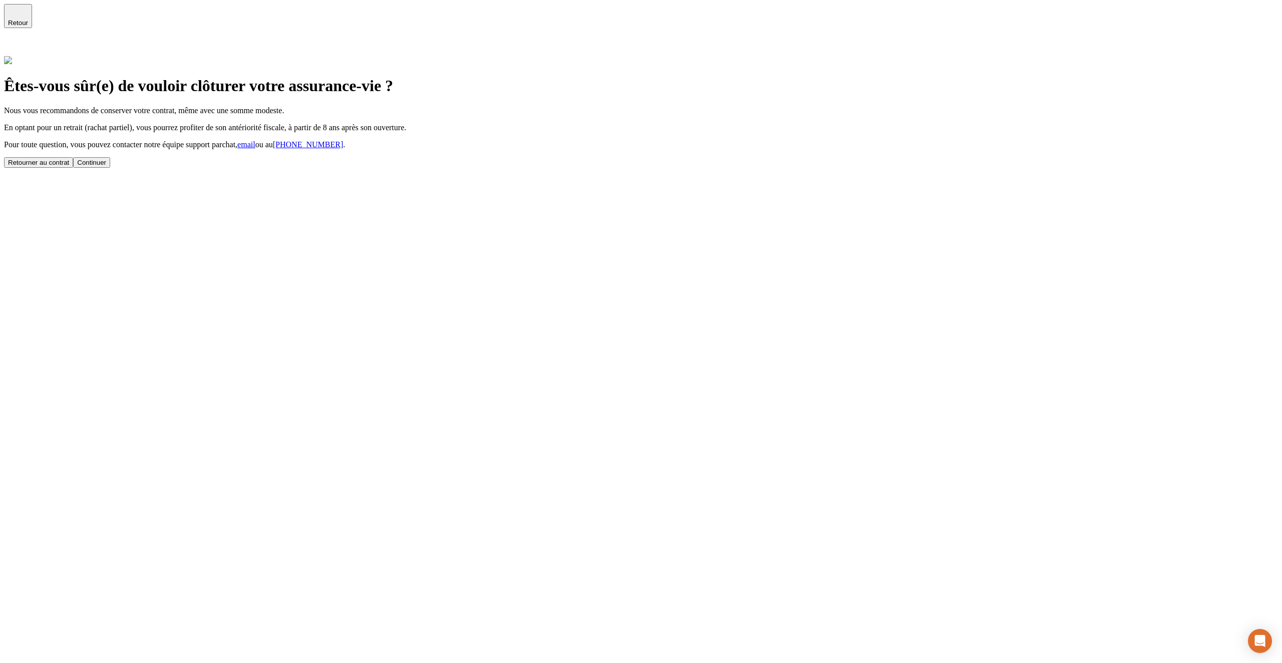
click at [106, 166] on div "Continuer" at bounding box center [91, 163] width 29 height 8
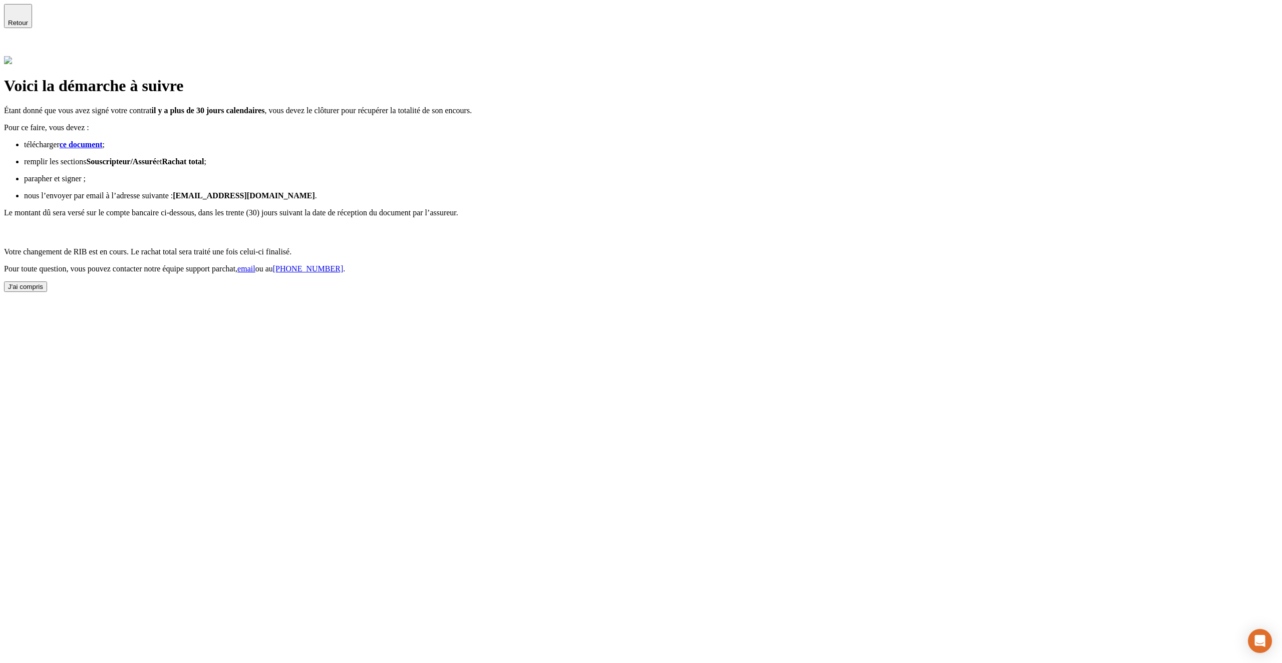
click at [43, 290] on div "J'ai compris" at bounding box center [25, 287] width 35 height 8
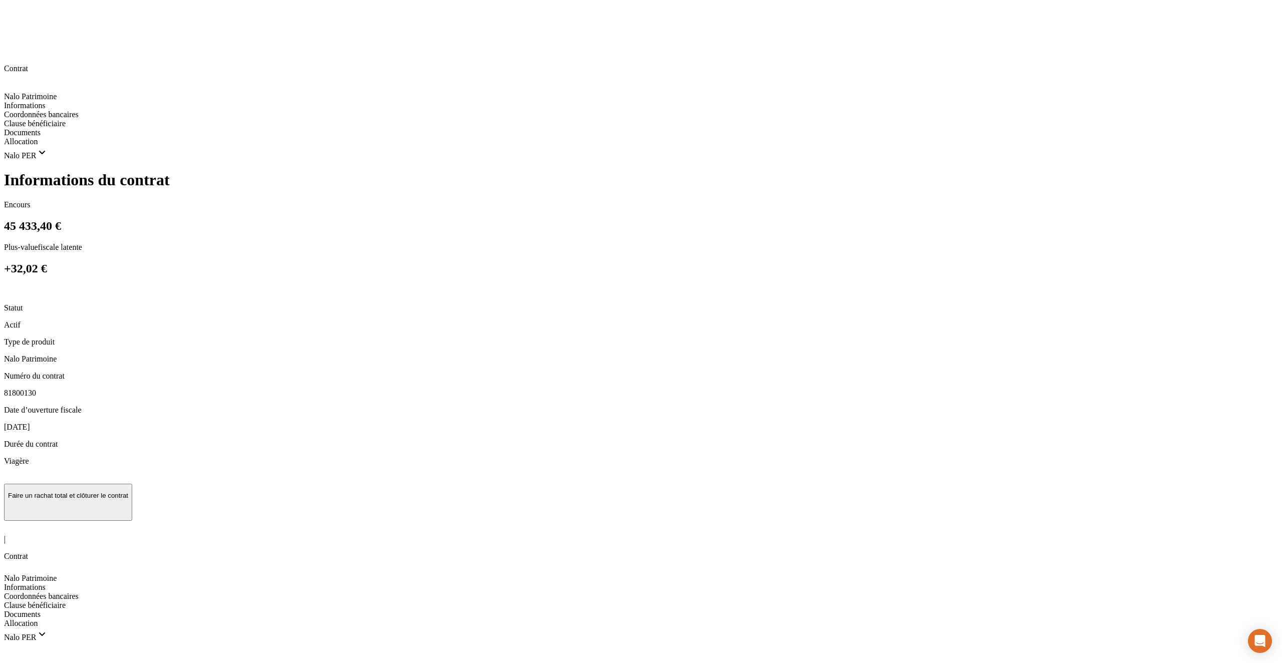
click at [128, 492] on p "Faire un rachat total et clôturer le contrat" at bounding box center [68, 496] width 120 height 8
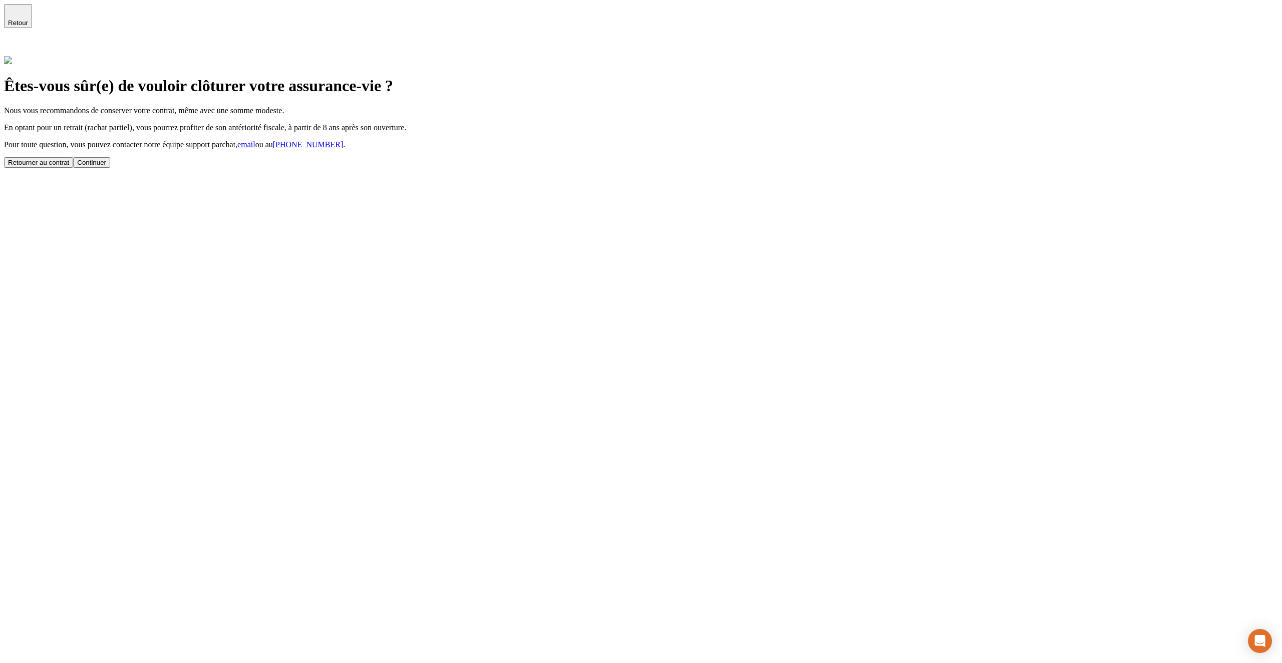
click at [106, 166] on div "Continuer" at bounding box center [91, 163] width 29 height 8
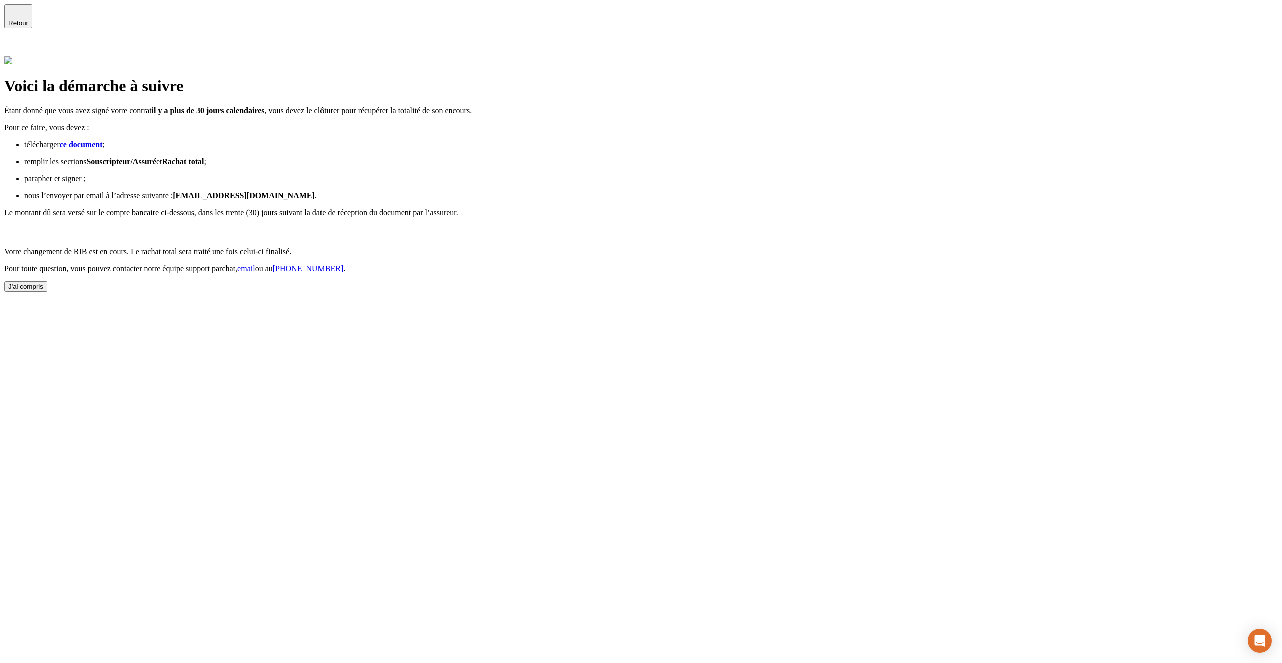
click at [43, 290] on div "J'ai compris" at bounding box center [25, 287] width 35 height 8
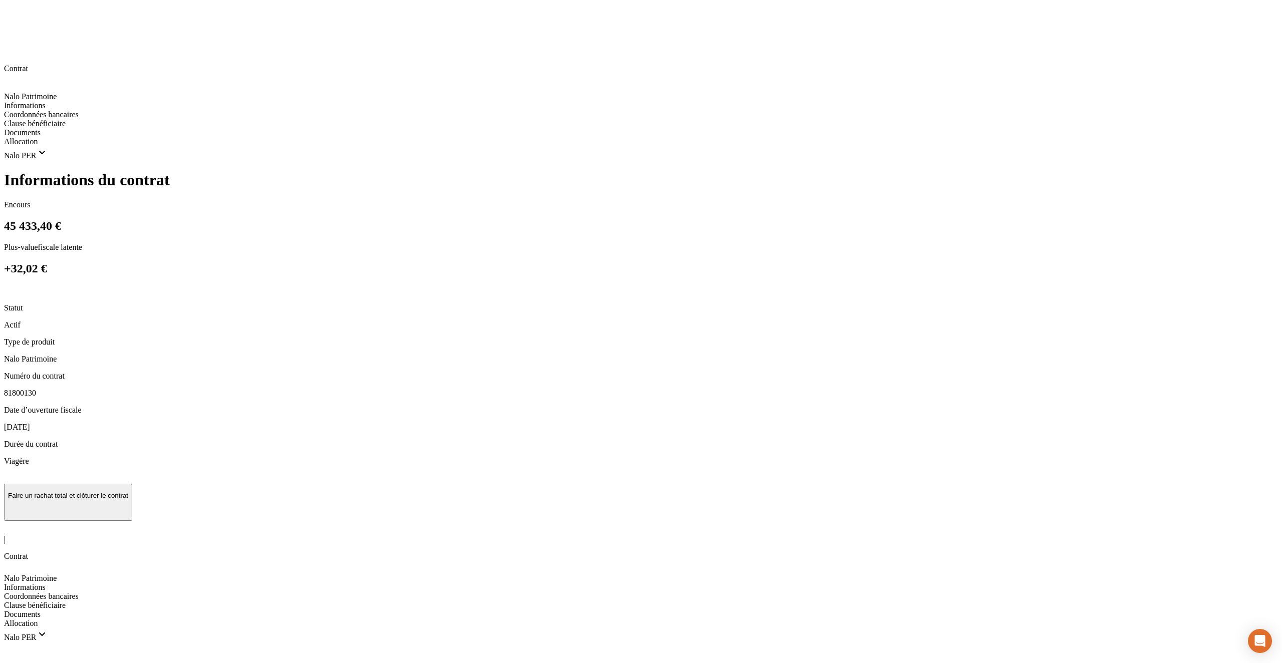
click at [417, 222] on div "Informations du contrat Encours 45 433,40 € Plus-value fiscale latente +32,02 €…" at bounding box center [641, 346] width 1274 height 350
click at [417, 217] on div "Informations du contrat Encours 45 433,40 € Plus-value fiscale latente +32,02 €…" at bounding box center [641, 346] width 1274 height 350
click at [128, 492] on p "Faire un rachat total et clôturer le contrat" at bounding box center [68, 496] width 120 height 8
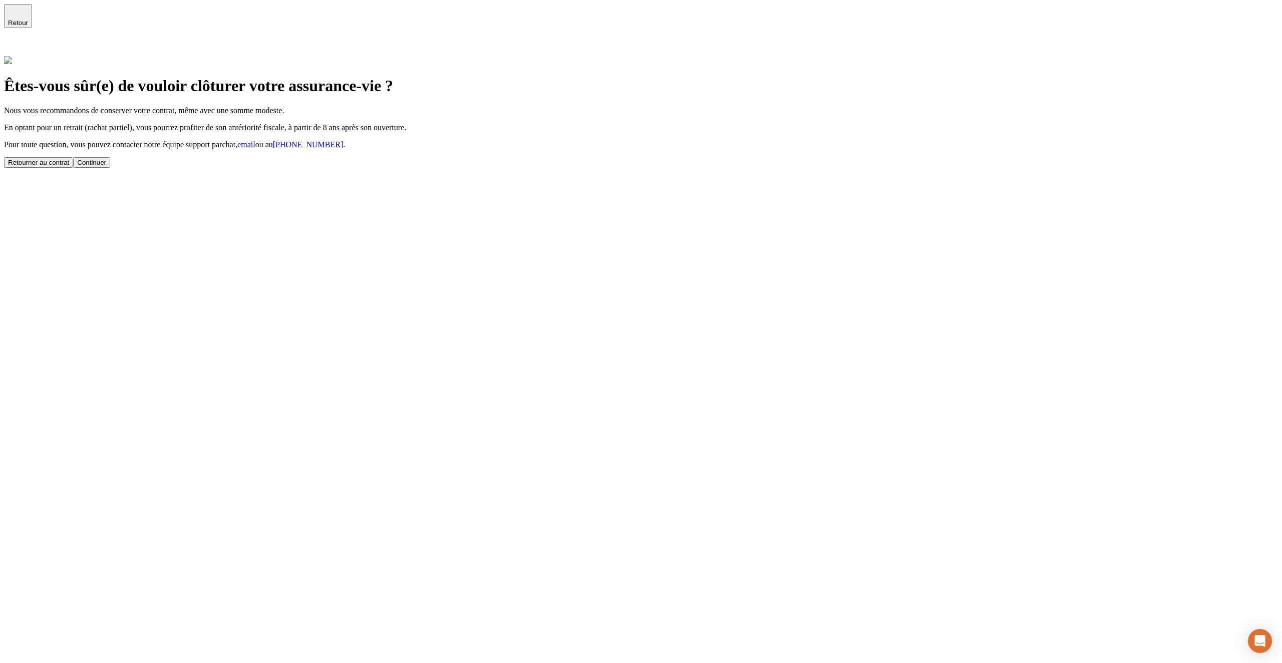
click at [106, 166] on div "Continuer" at bounding box center [91, 163] width 29 height 8
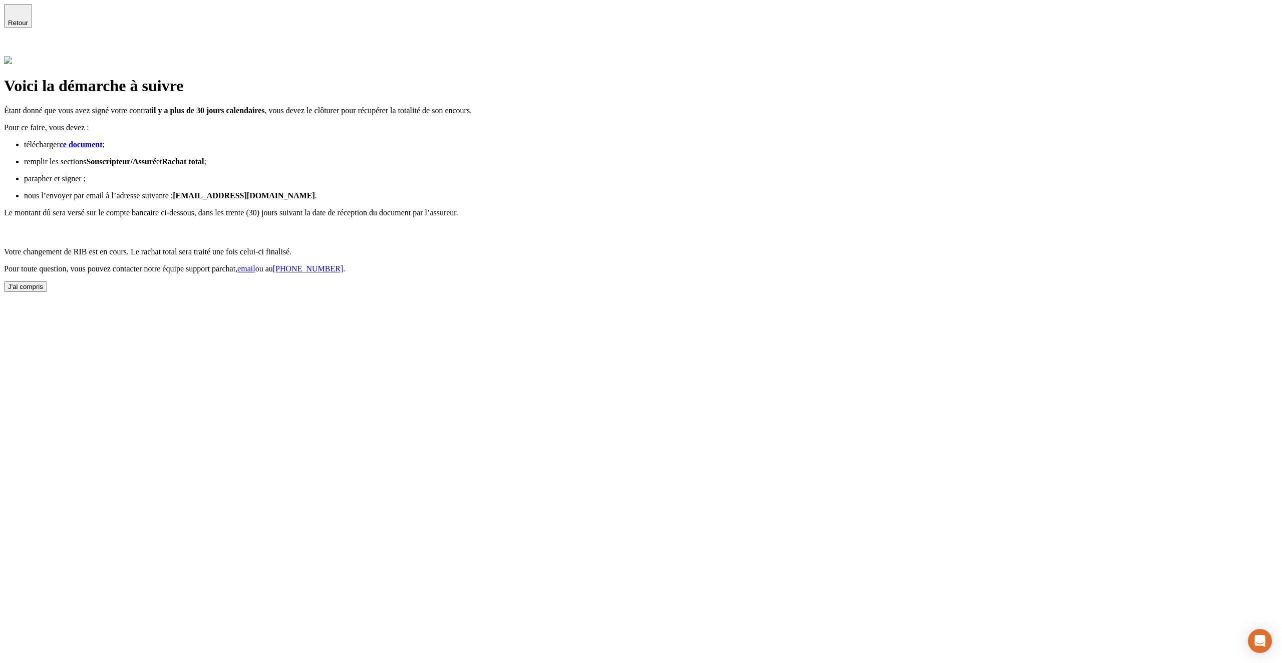
click at [43, 290] on div "J'ai compris" at bounding box center [25, 287] width 35 height 8
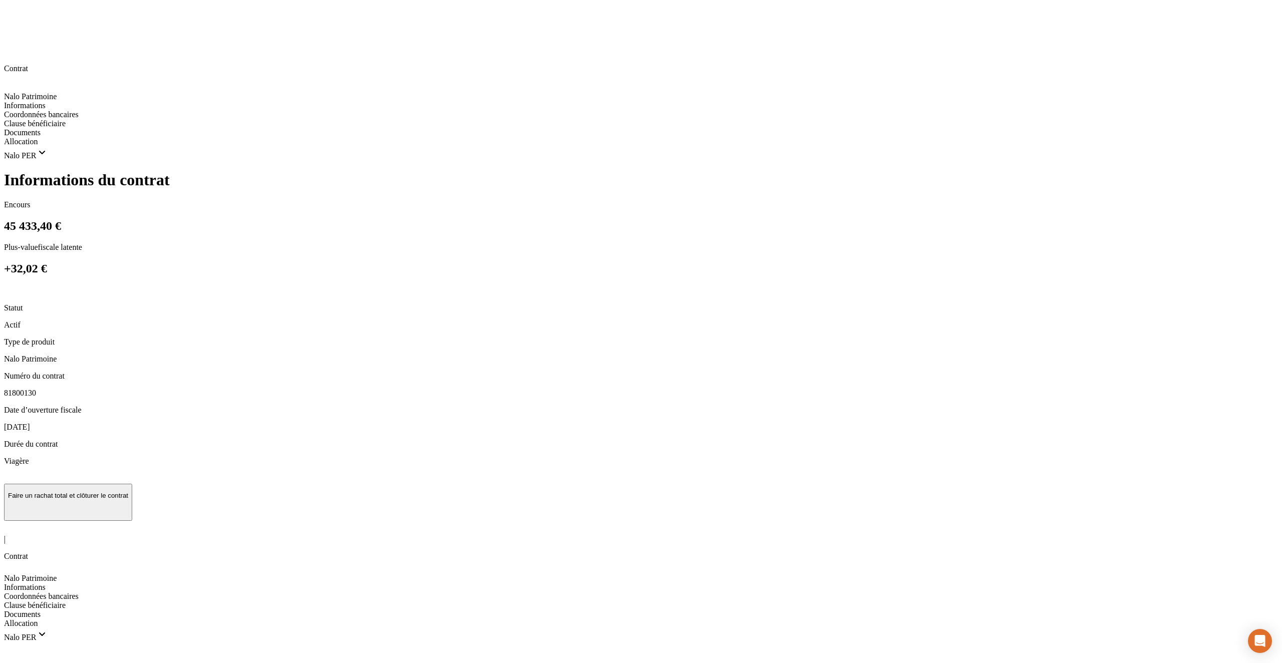
click at [15, 521] on icon at bounding box center [10, 527] width 12 height 12
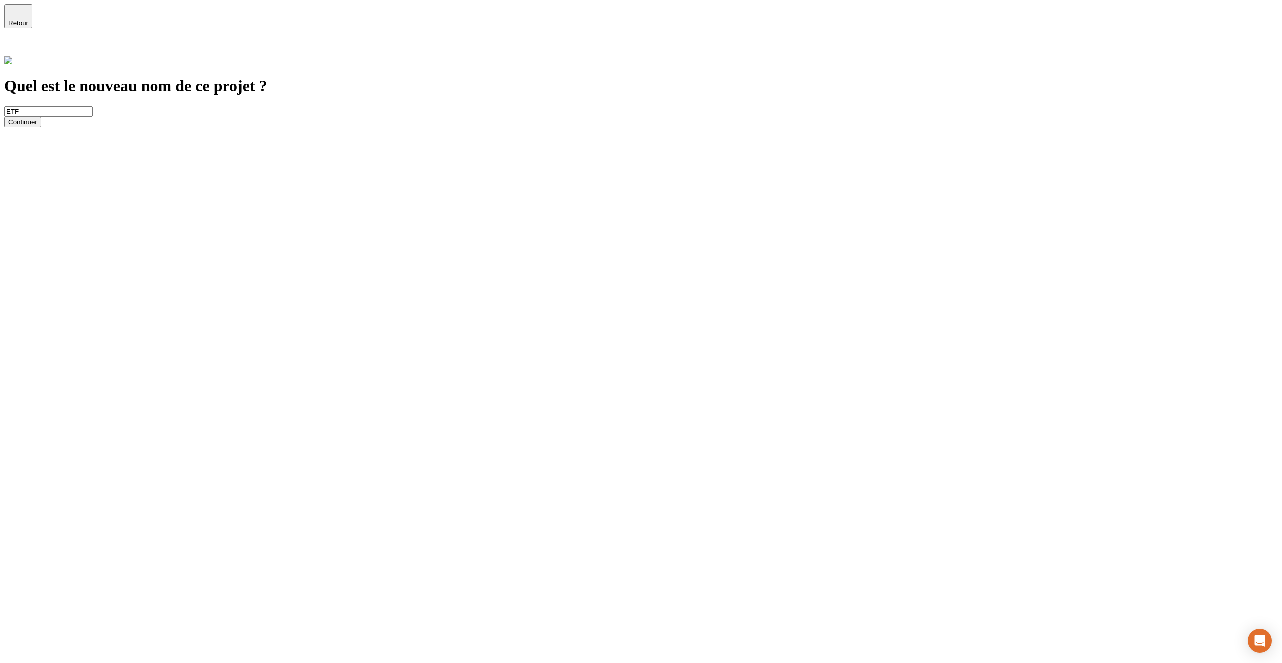
click at [93, 106] on input "ETF" at bounding box center [48, 111] width 89 height 11
type input "ETF2"
click at [37, 126] on div "Continuer" at bounding box center [22, 122] width 29 height 8
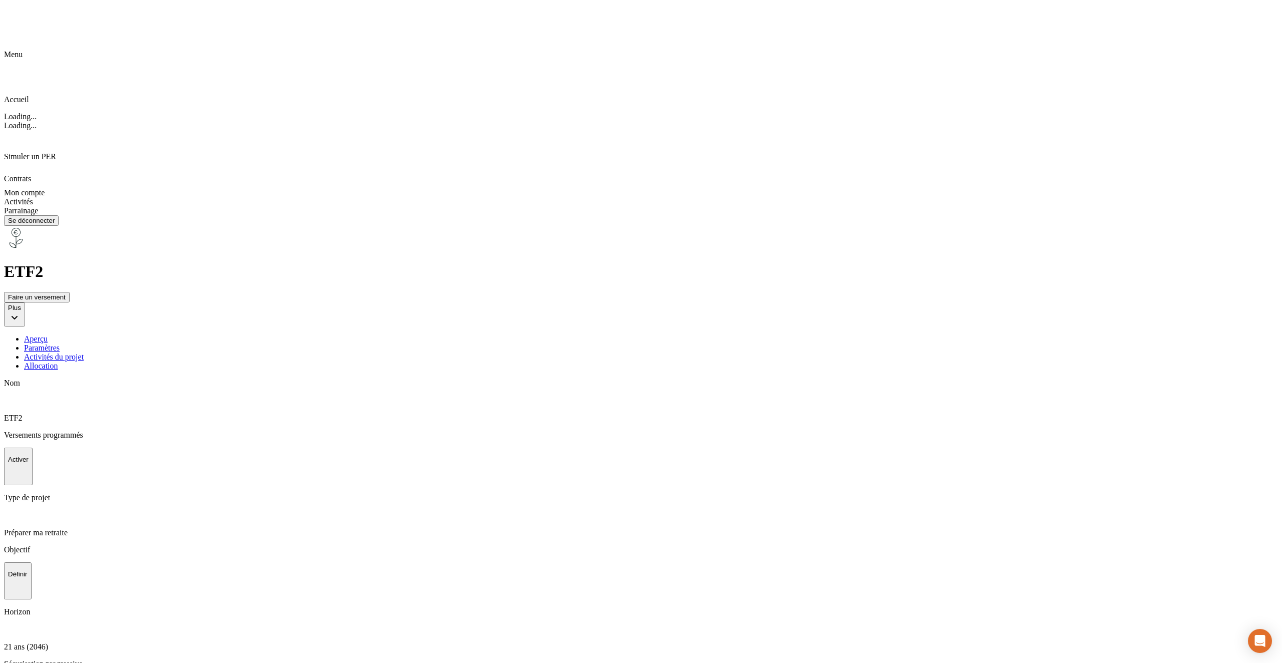
click at [12, 510] on icon at bounding box center [8, 514] width 8 height 8
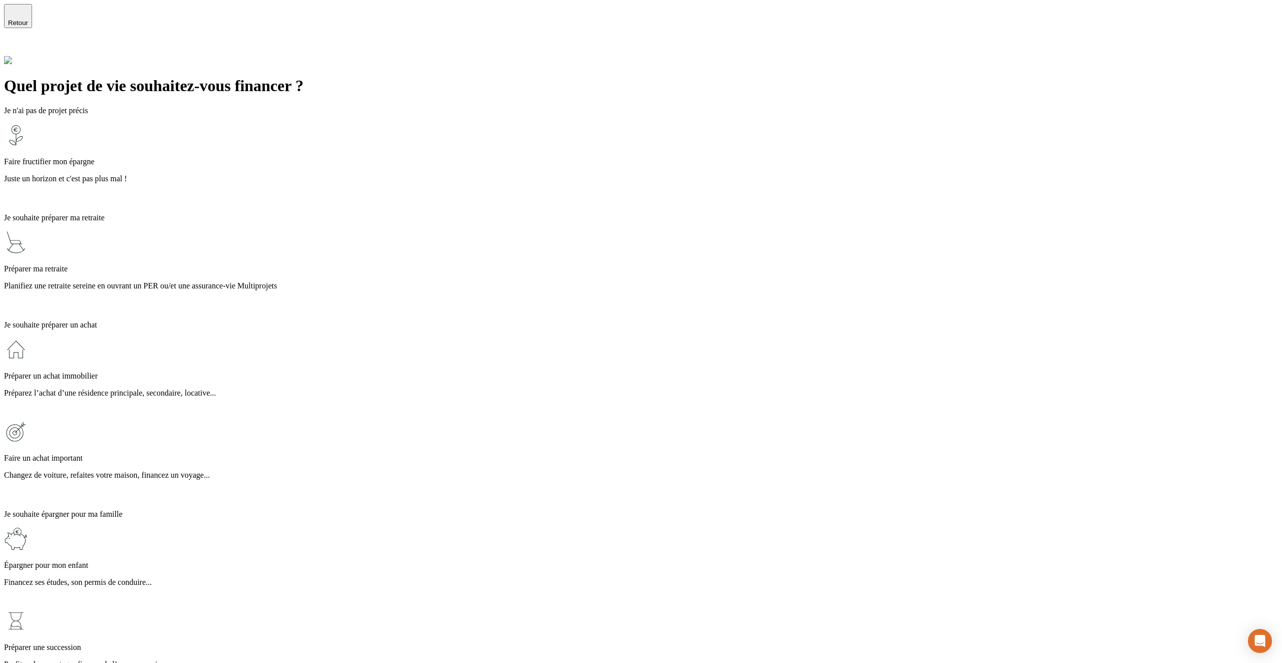
click at [443, 143] on div "Faire fructifier mon épargne Juste un horizon et c'est pas plus mal !" at bounding box center [641, 164] width 1274 height 82
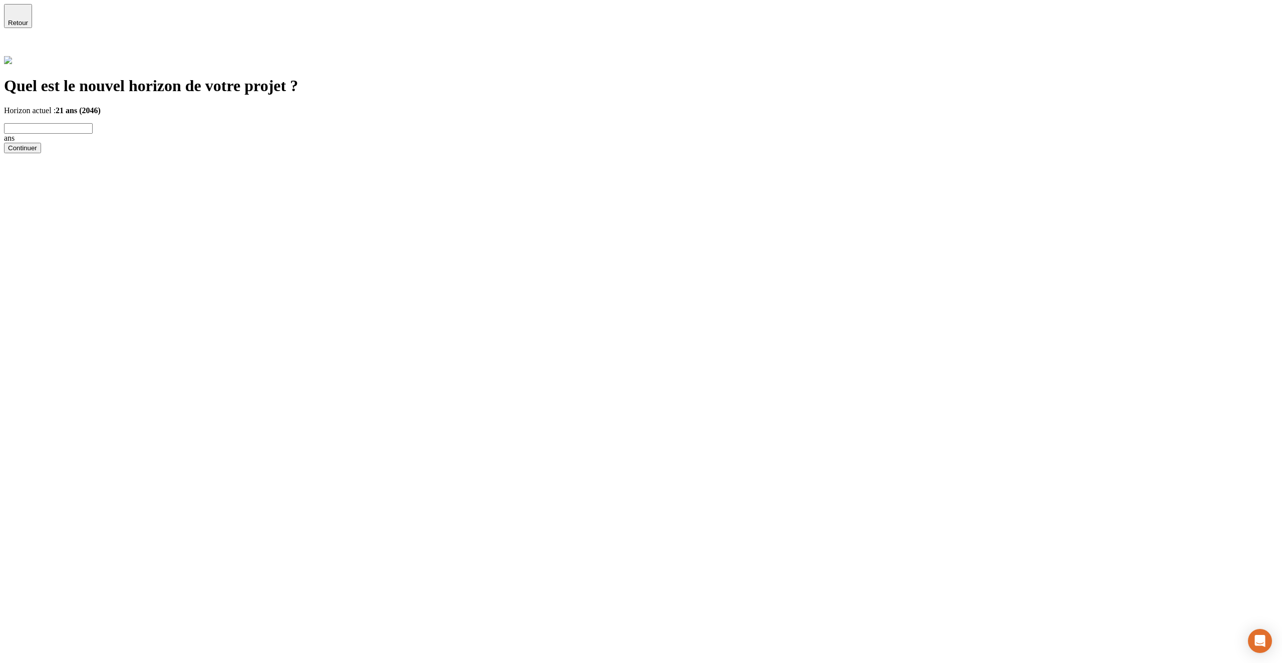
click at [93, 123] on input "text" at bounding box center [48, 128] width 89 height 11
type input "24"
click at [41, 153] on button "Continuer" at bounding box center [22, 148] width 37 height 11
click at [93, 106] on input "ETF2" at bounding box center [48, 111] width 89 height 11
type input "ETF"
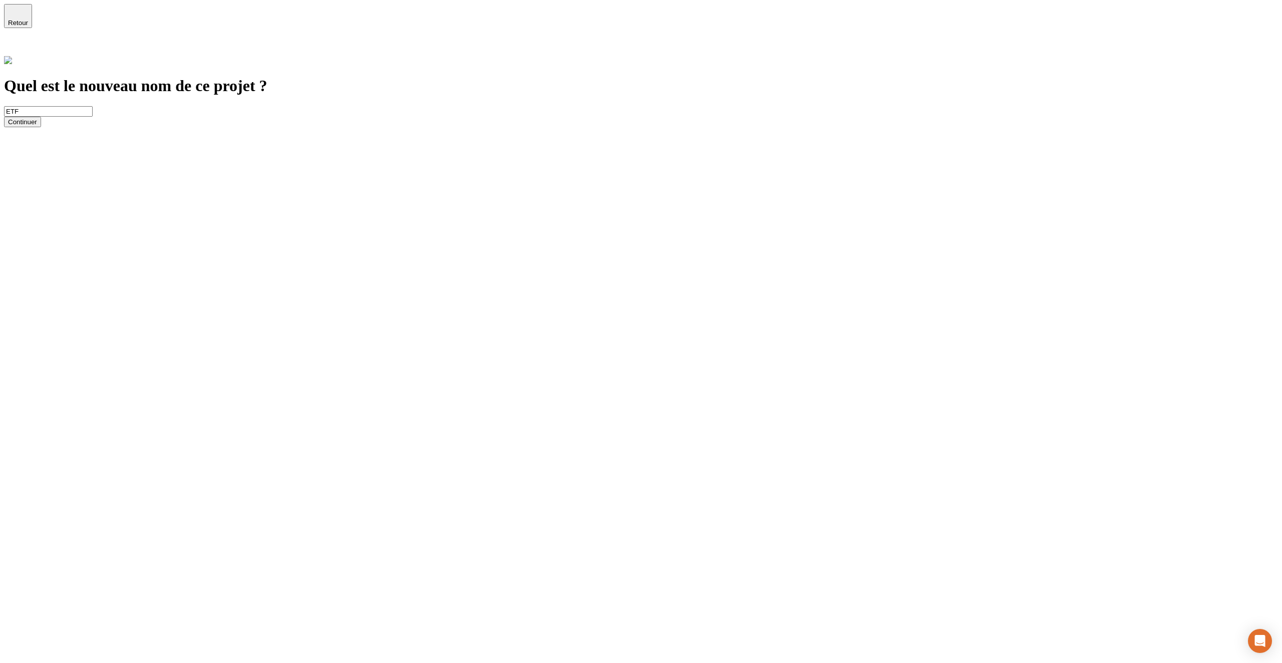
click at [41, 127] on button "Continuer" at bounding box center [22, 122] width 37 height 11
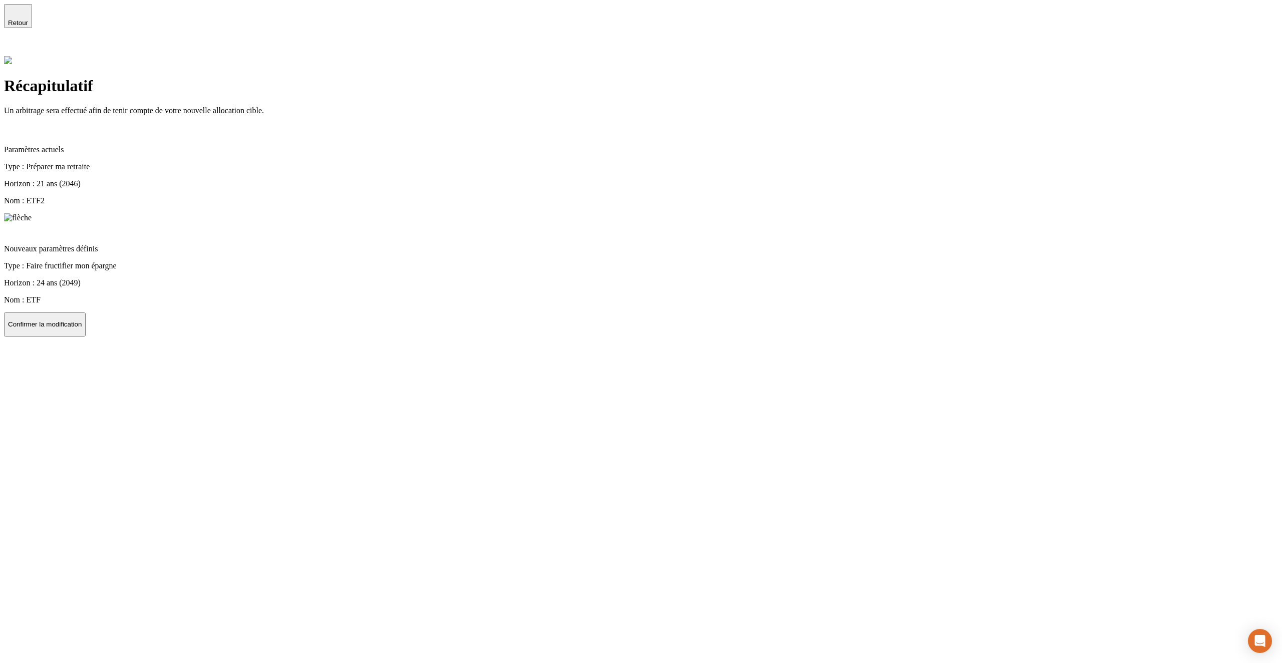
click at [82, 320] on p "Confirmer la modification" at bounding box center [45, 324] width 74 height 8
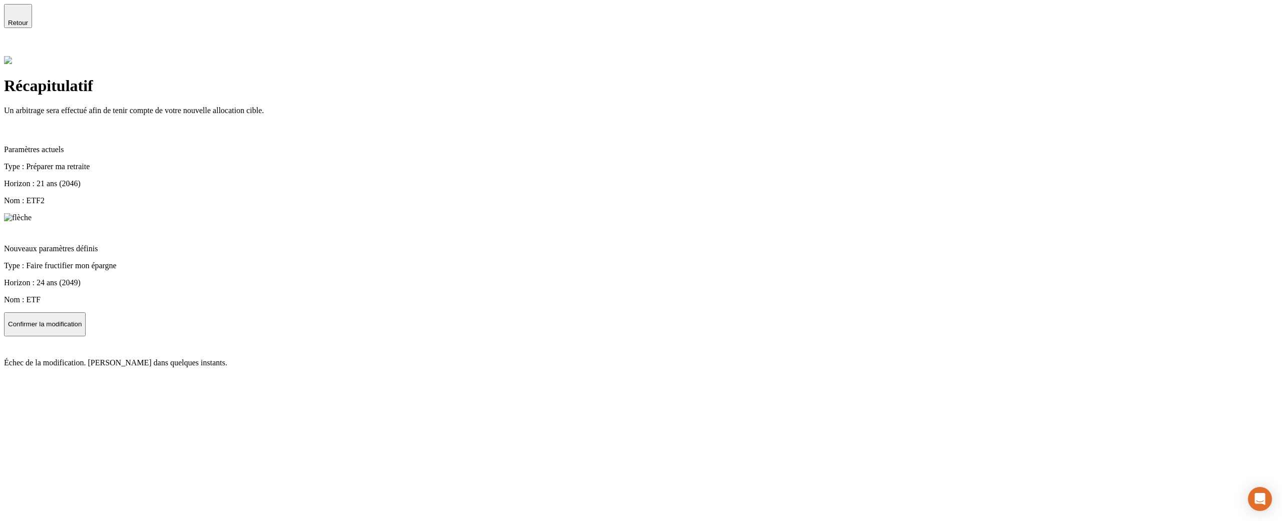
click at [82, 320] on p "Confirmer la modification" at bounding box center [45, 324] width 74 height 8
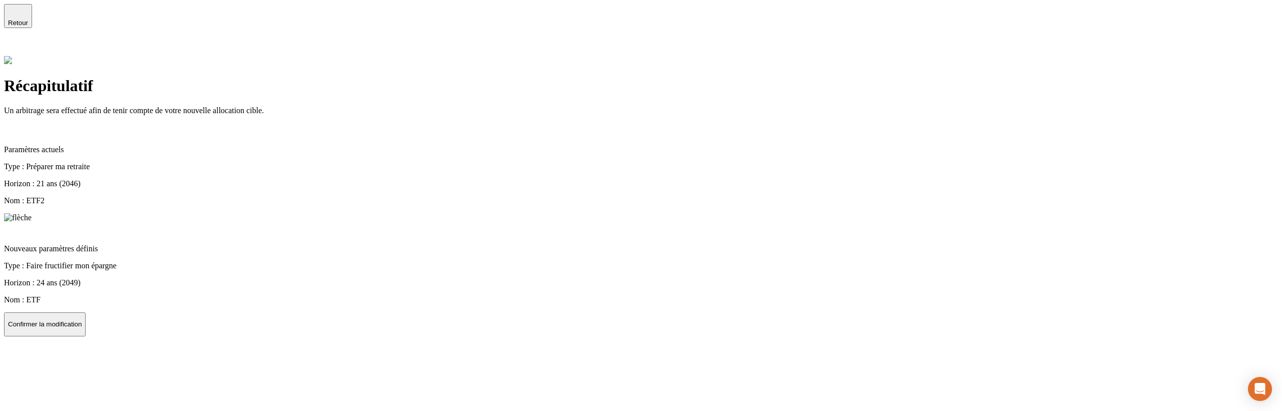
click at [86, 321] on button "Confirmer la modification" at bounding box center [45, 324] width 82 height 24
click at [28, 19] on span "Retour" at bounding box center [18, 23] width 20 height 8
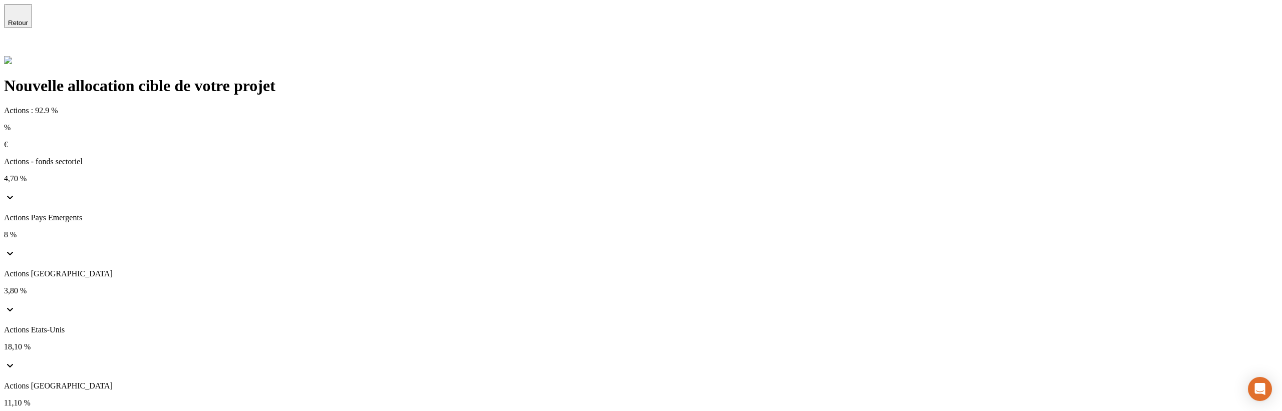
click at [28, 22] on span "Retour" at bounding box center [18, 23] width 20 height 8
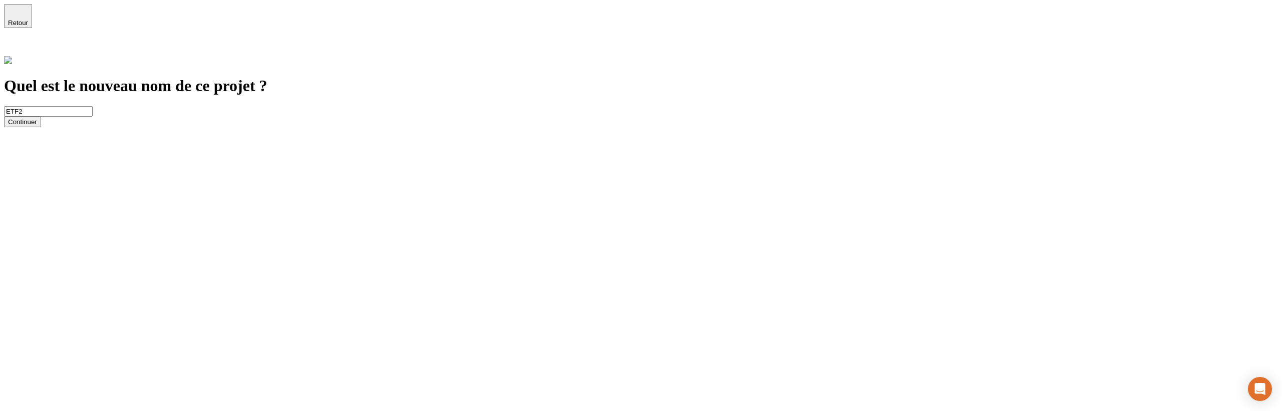
click at [37, 126] on div "Continuer" at bounding box center [22, 122] width 29 height 8
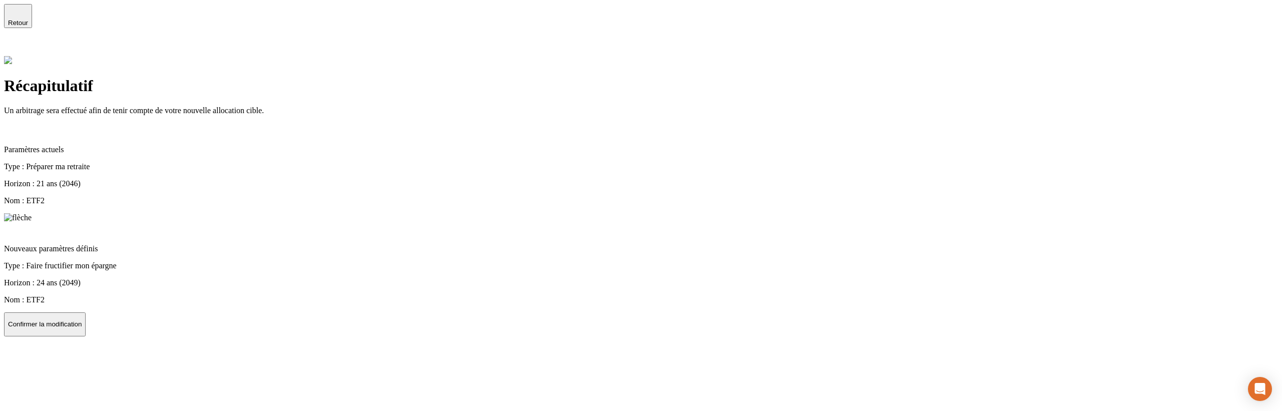
click at [82, 320] on p "Confirmer la modification" at bounding box center [45, 324] width 74 height 8
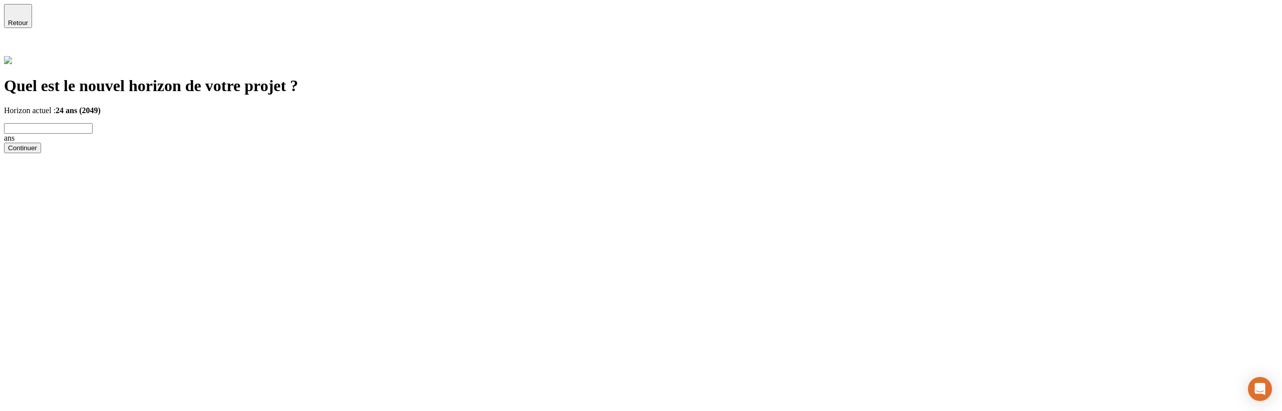
click at [93, 123] on input "text" at bounding box center [48, 128] width 89 height 11
type input "23"
click at [41, 152] on button "Continuer" at bounding box center [22, 148] width 37 height 11
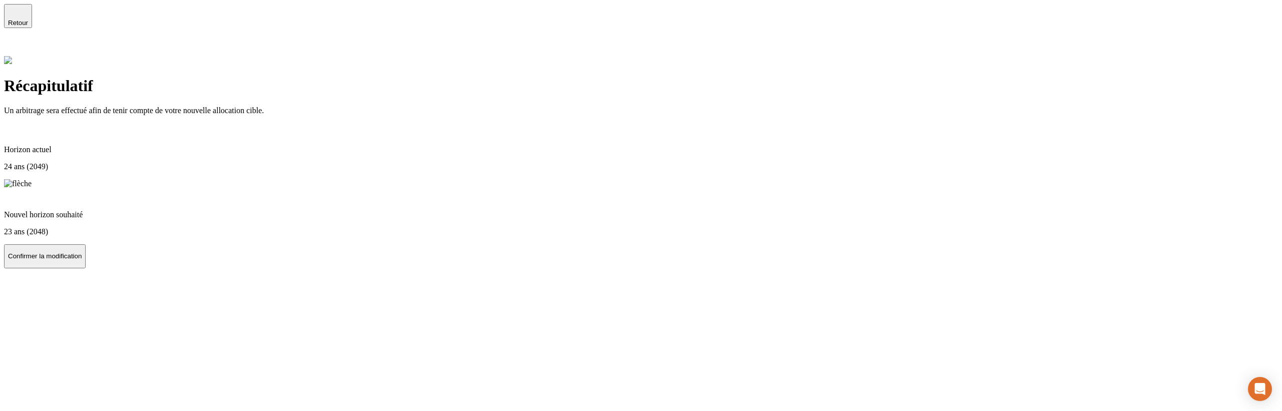
click at [82, 260] on p "Confirmer la modification" at bounding box center [45, 256] width 74 height 8
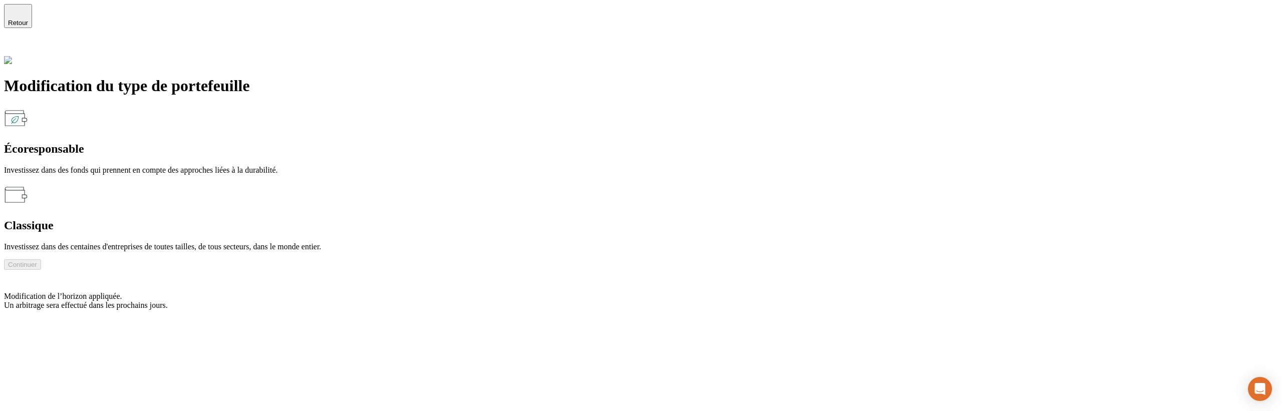
click at [416, 166] on p "Investissez dans des fonds qui prennent en compte des approches liées à la dura…" at bounding box center [641, 170] width 1274 height 9
click at [41, 259] on button "Continuer" at bounding box center [22, 264] width 37 height 11
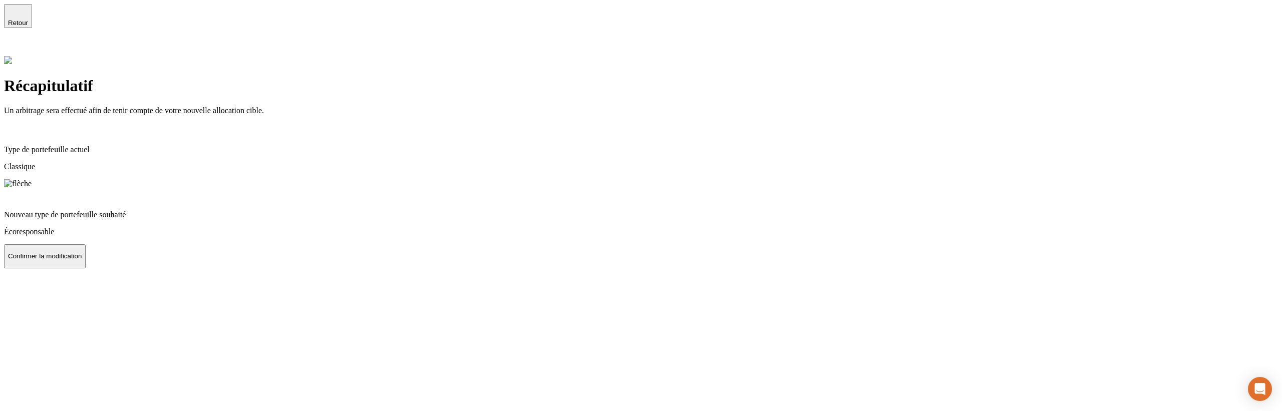
click at [82, 260] on p "Confirmer la modification" at bounding box center [45, 256] width 74 height 8
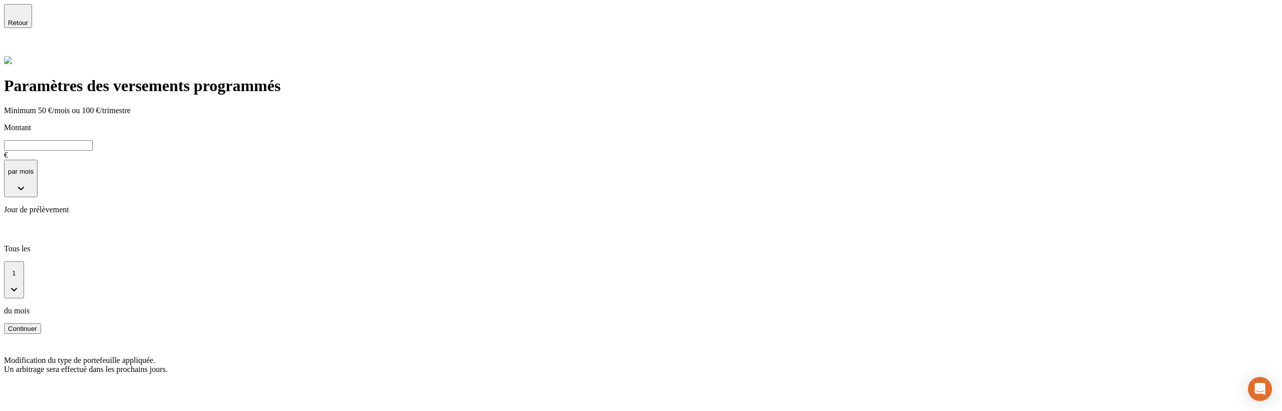
click at [93, 140] on input "text" at bounding box center [48, 145] width 89 height 11
type input "86"
click at [37, 325] on div "Continuer" at bounding box center [22, 329] width 29 height 8
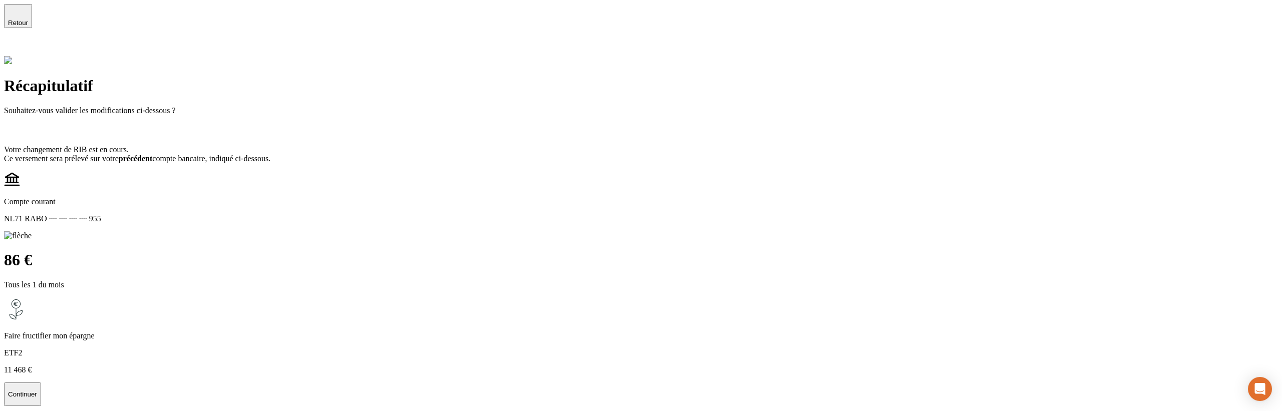
click at [37, 391] on p "Continuer" at bounding box center [22, 395] width 29 height 8
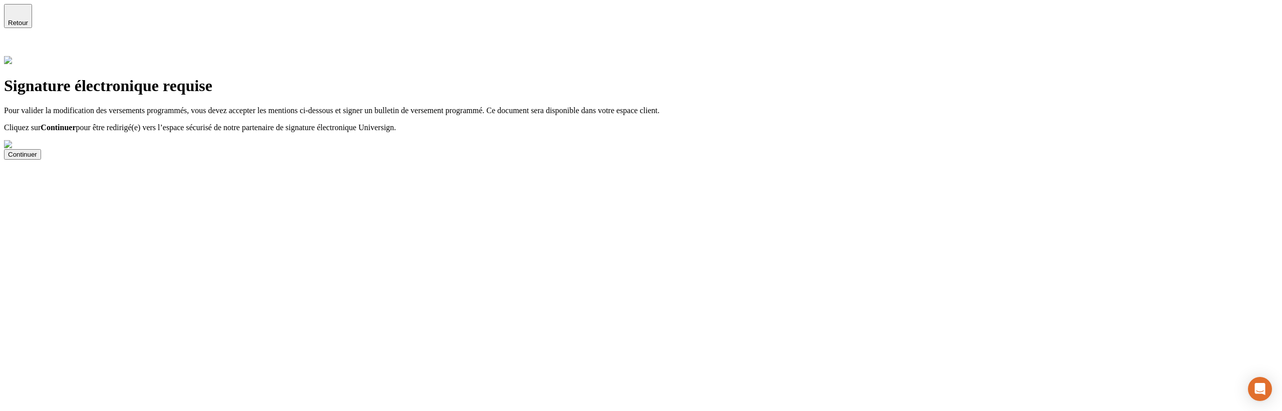
click at [37, 158] on div "Continuer" at bounding box center [22, 155] width 29 height 8
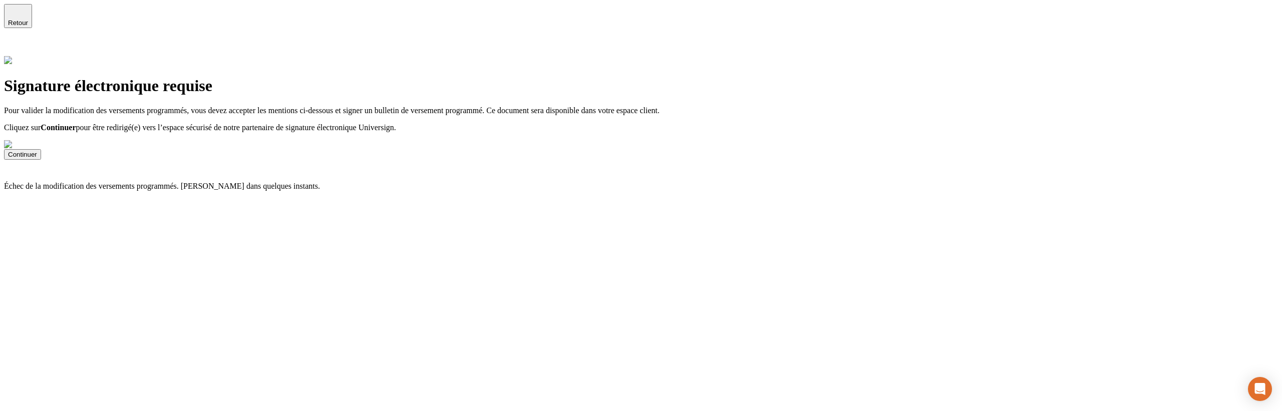
click at [14, 45] on icon at bounding box center [10, 48] width 7 height 7
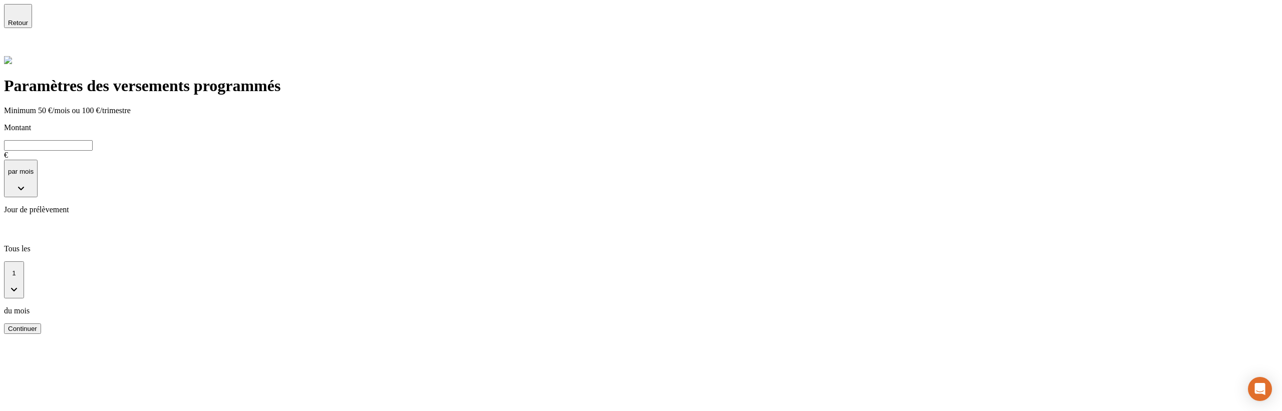
click at [16, 42] on icon at bounding box center [10, 48] width 12 height 12
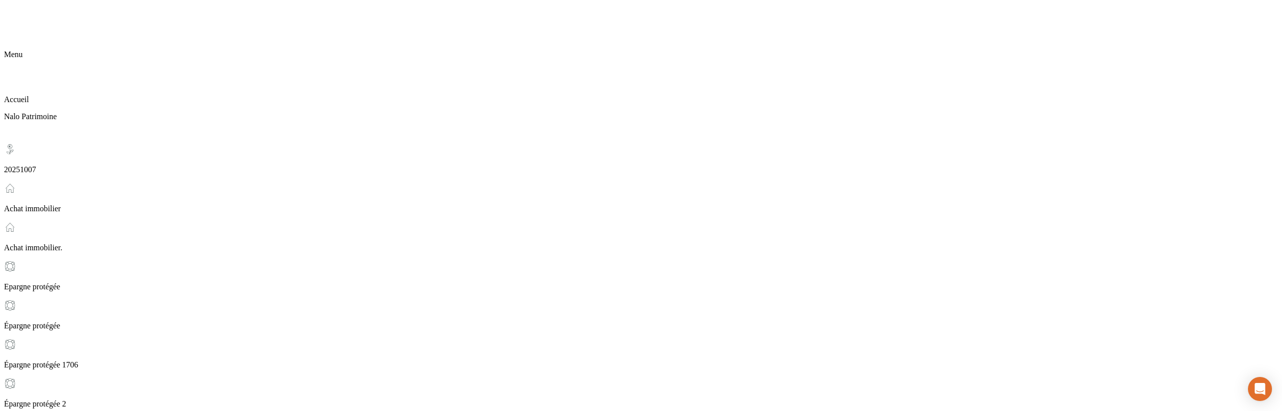
scroll to position [326, 0]
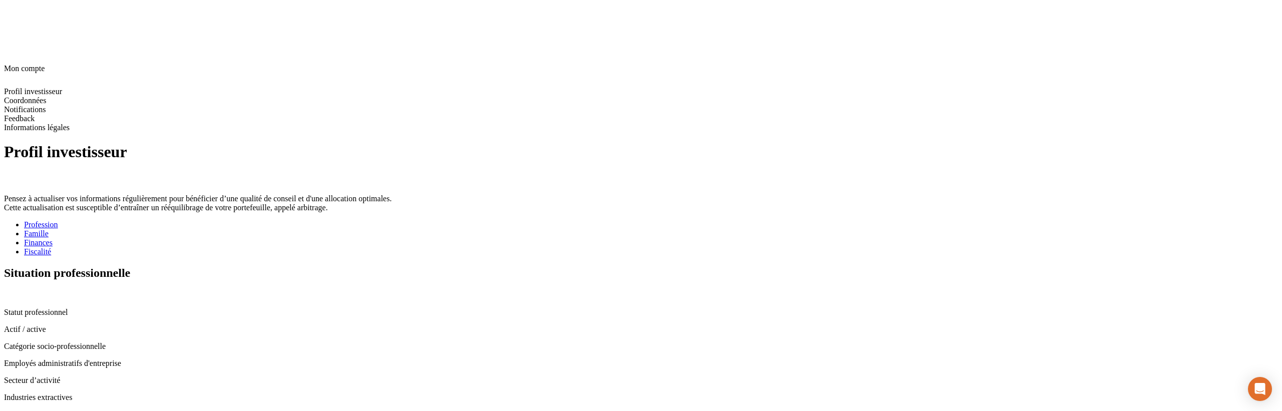
click at [470, 247] on div "Fiscalité" at bounding box center [651, 251] width 1254 height 9
click at [12, 290] on icon at bounding box center [8, 294] width 8 height 8
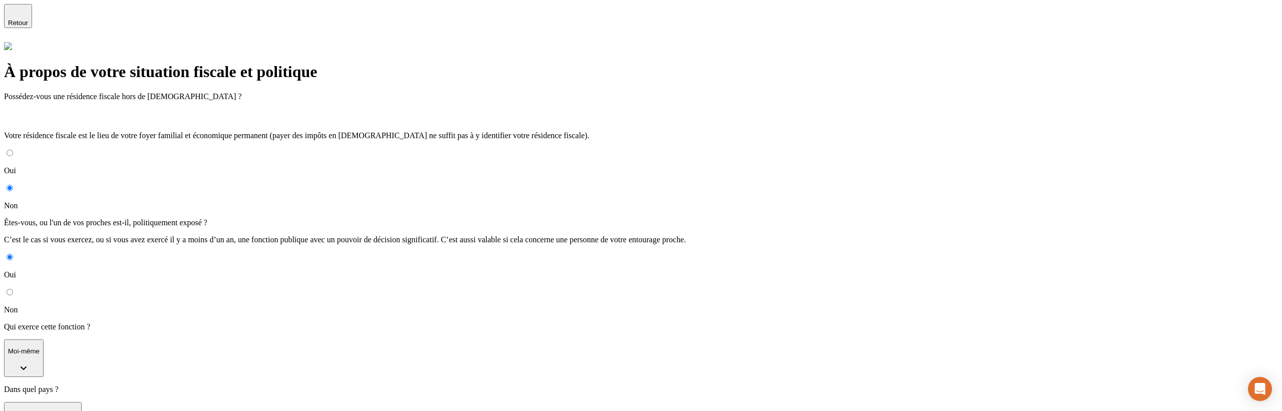
click at [13, 289] on input "Non" at bounding box center [10, 292] width 7 height 7
radio input "true"
click at [33, 322] on button "Valider" at bounding box center [18, 334] width 29 height 24
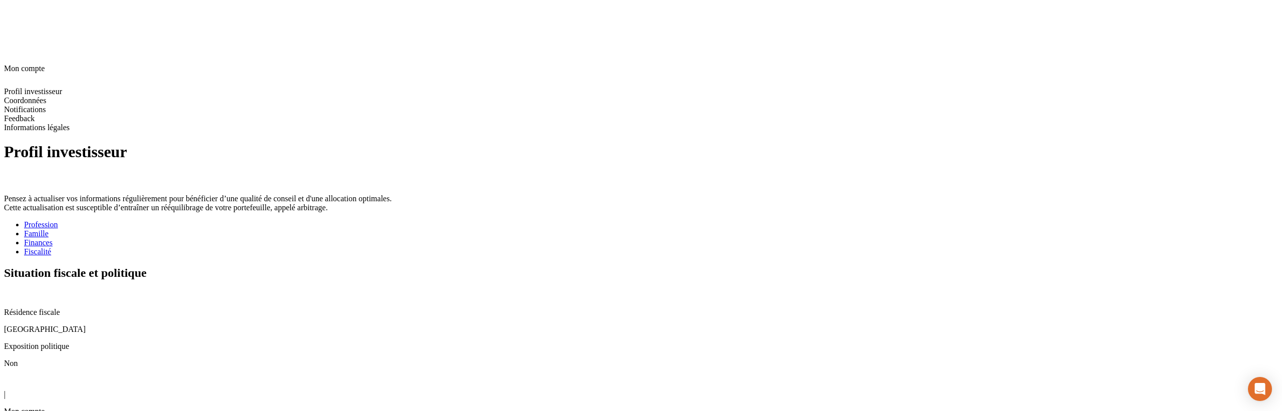
click at [16, 376] on icon at bounding box center [10, 382] width 12 height 12
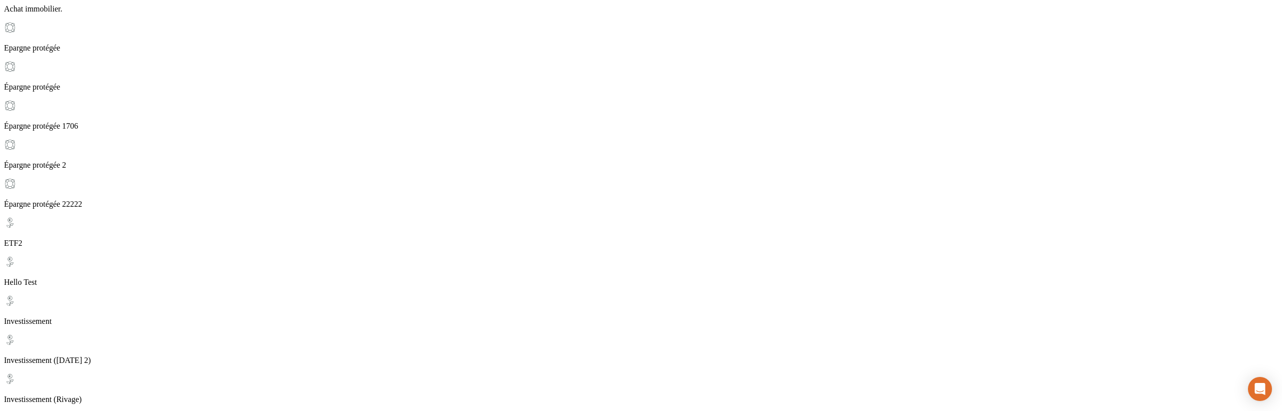
scroll to position [331, 0]
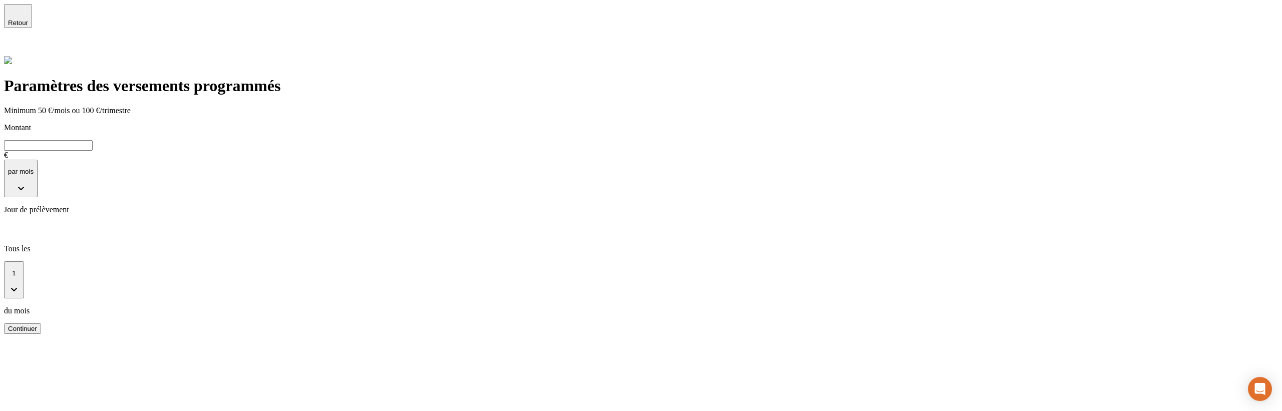
click at [93, 140] on input "text" at bounding box center [48, 145] width 89 height 11
type input "64"
click at [37, 325] on div "Continuer" at bounding box center [22, 329] width 29 height 8
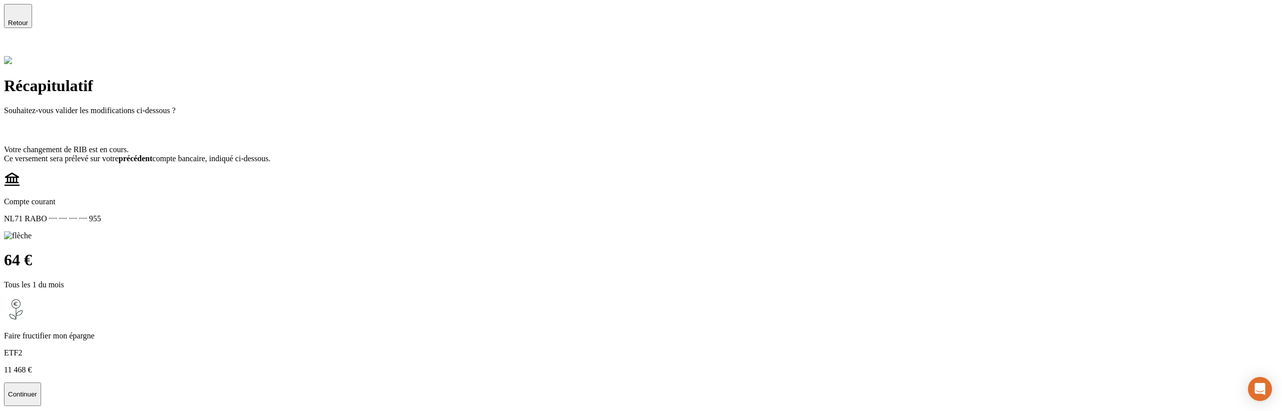
click at [41, 383] on button "Continuer" at bounding box center [22, 395] width 37 height 24
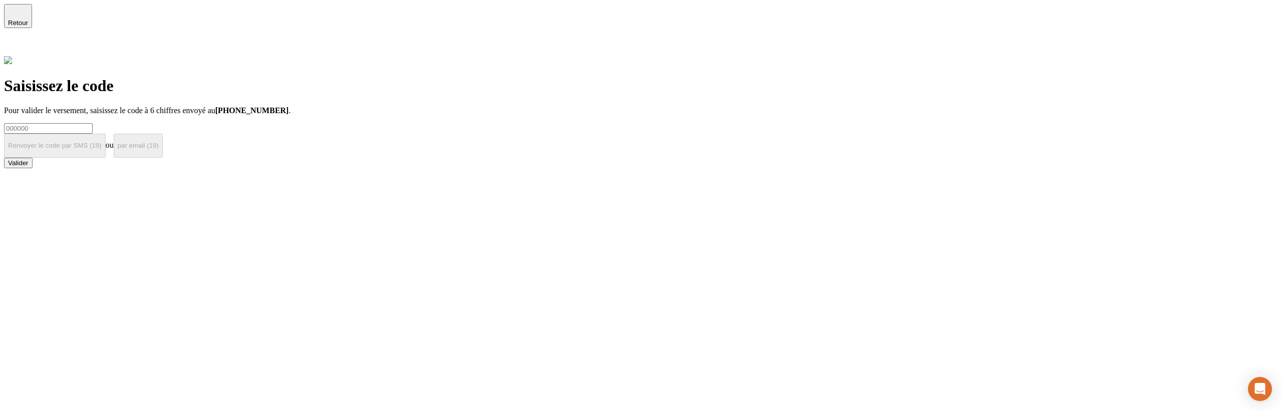
click at [93, 123] on input at bounding box center [48, 128] width 89 height 11
type input "!"
paste input "000000"
type input "000000"
click at [29, 167] on div "Valider" at bounding box center [18, 163] width 21 height 8
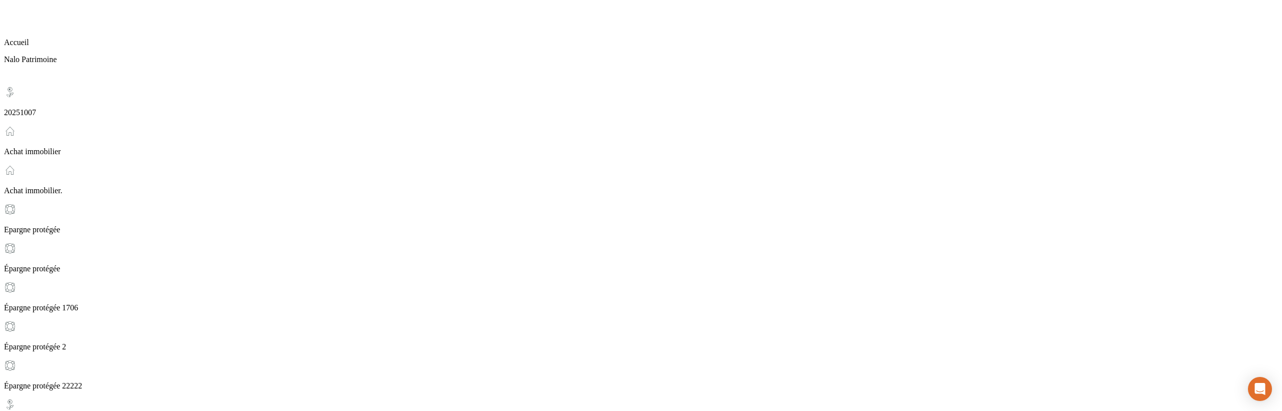
scroll to position [60, 0]
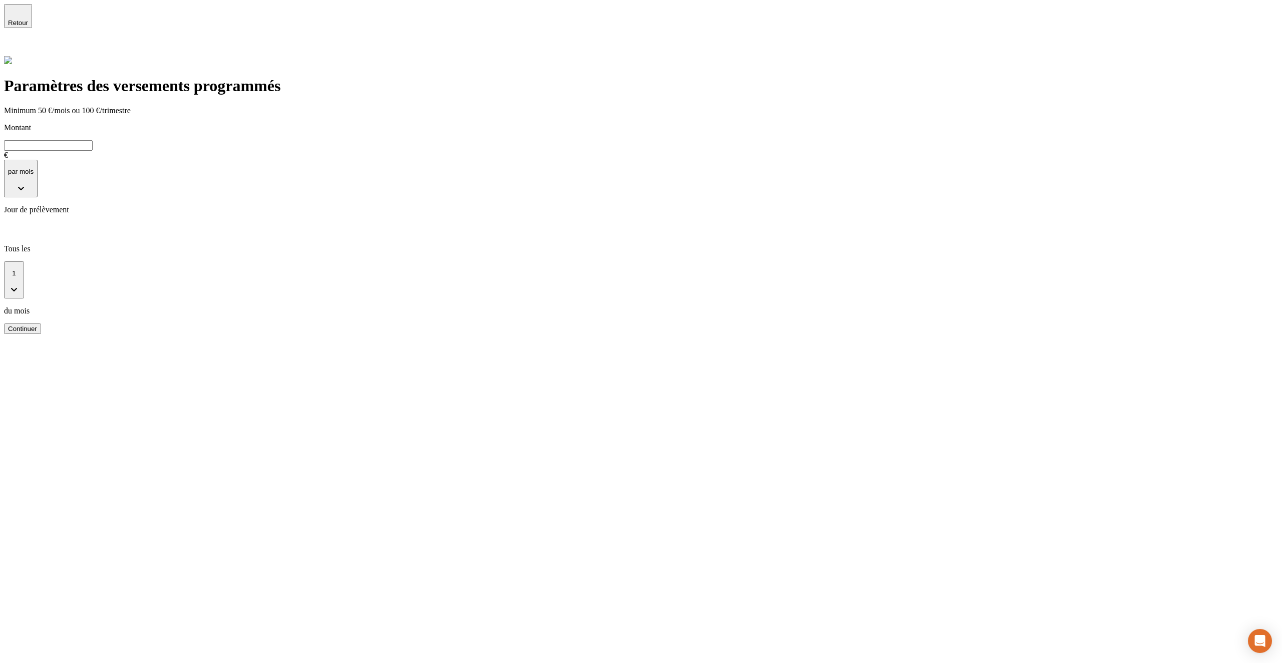
click at [444, 123] on div "Montant €" at bounding box center [641, 141] width 1274 height 37
click at [93, 140] on input "text" at bounding box center [48, 145] width 89 height 11
click at [24, 261] on button "1" at bounding box center [14, 280] width 20 height 38
click at [379, 345] on li "2" at bounding box center [651, 349] width 1254 height 9
click at [37, 325] on div "Continuer" at bounding box center [22, 329] width 29 height 8
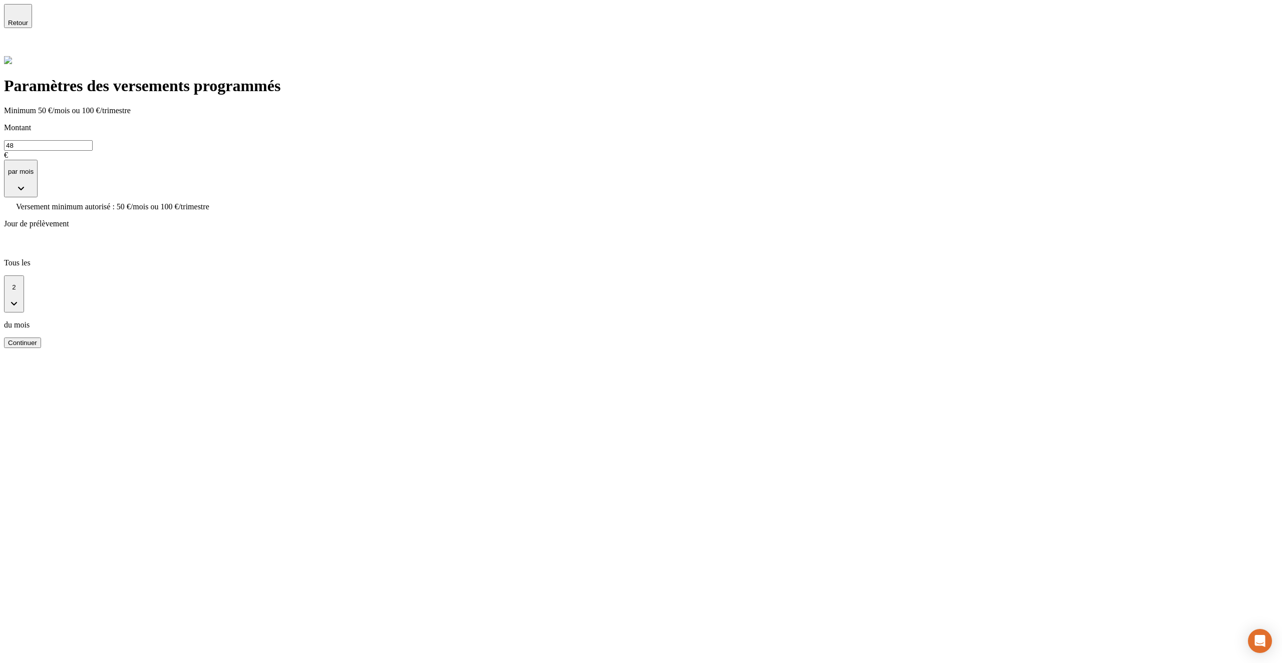
click at [93, 140] on input "48" at bounding box center [48, 145] width 89 height 11
type input "65"
click at [41, 323] on button "Continuer" at bounding box center [22, 328] width 37 height 11
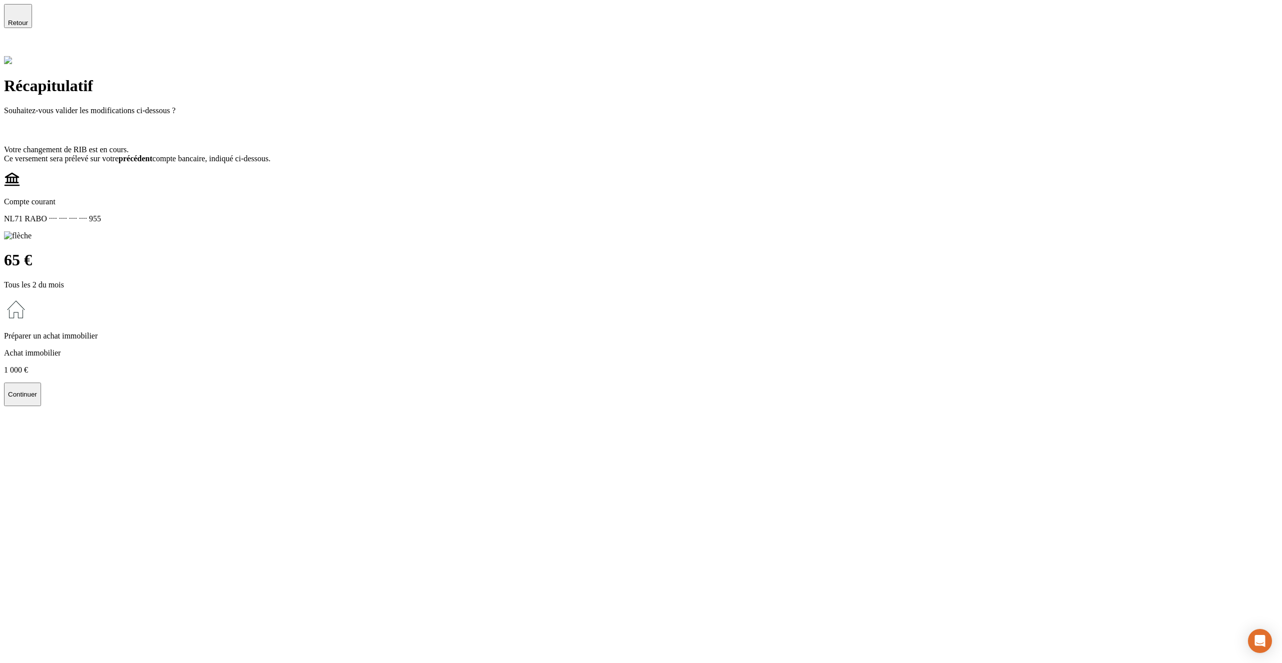
click at [41, 383] on button "Continuer" at bounding box center [22, 395] width 37 height 24
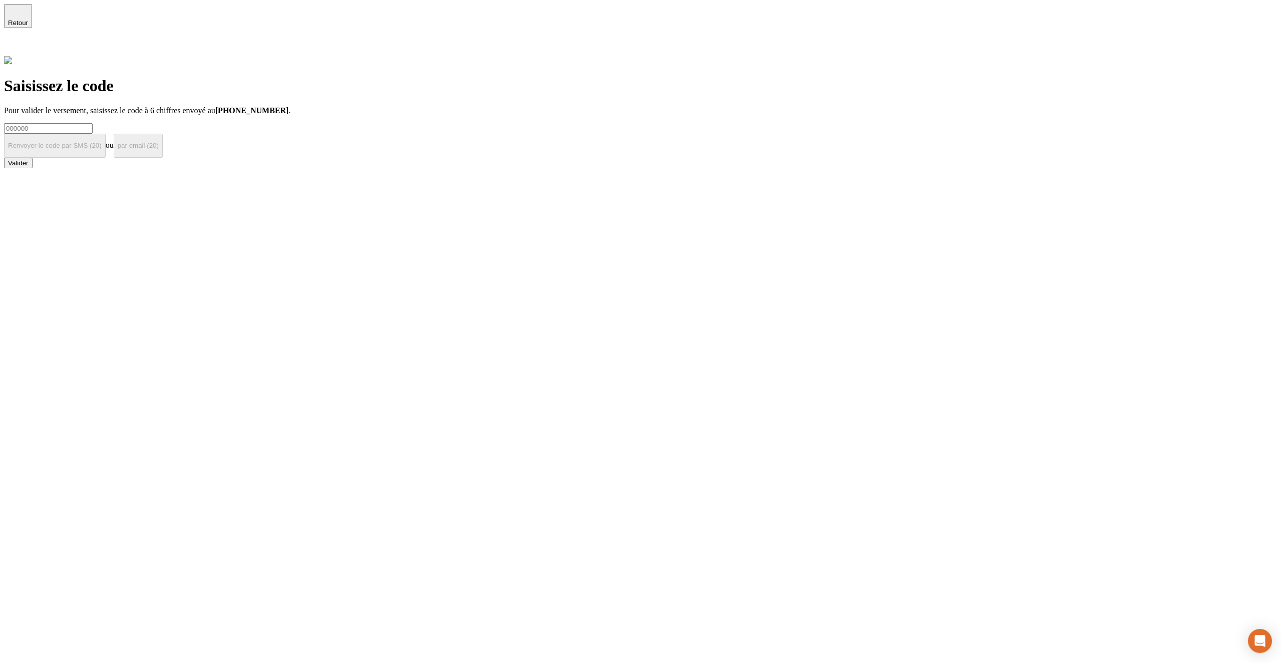
click at [93, 123] on input at bounding box center [48, 128] width 89 height 11
type input "!"
paste input "000000"
type input "000000"
click at [33, 167] on button "Valider" at bounding box center [18, 163] width 29 height 11
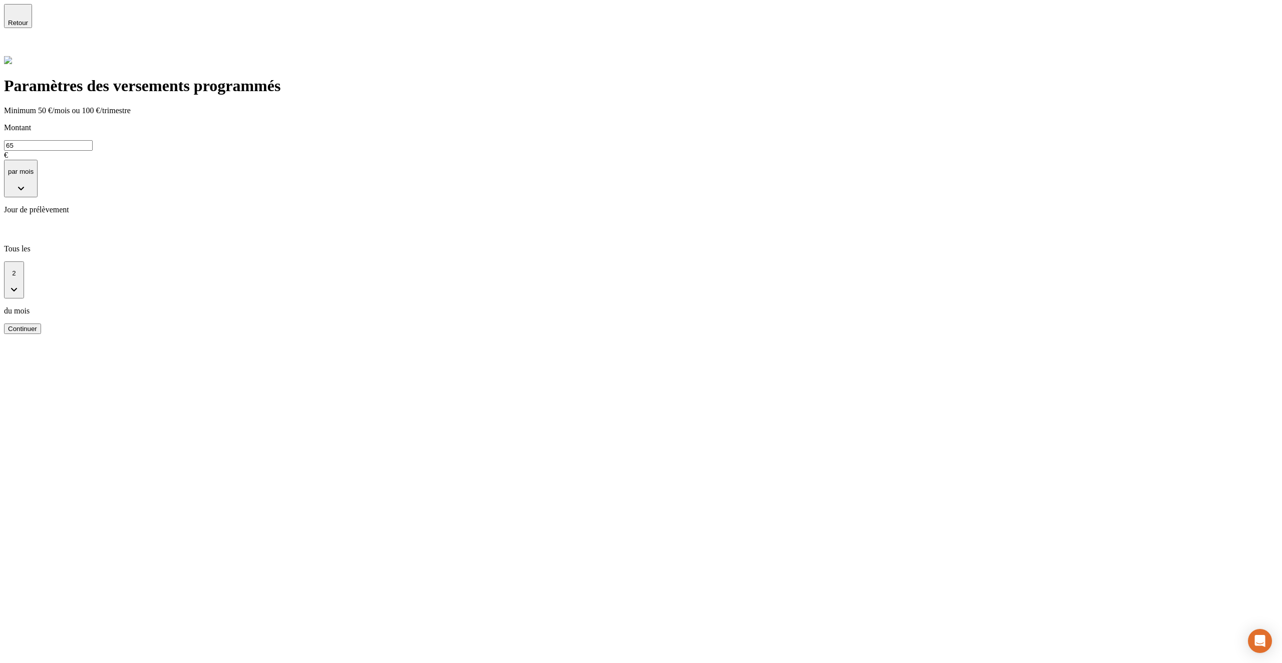
click at [93, 140] on input "65" at bounding box center [48, 145] width 89 height 11
type input "68"
click at [37, 325] on div "Continuer" at bounding box center [22, 329] width 29 height 8
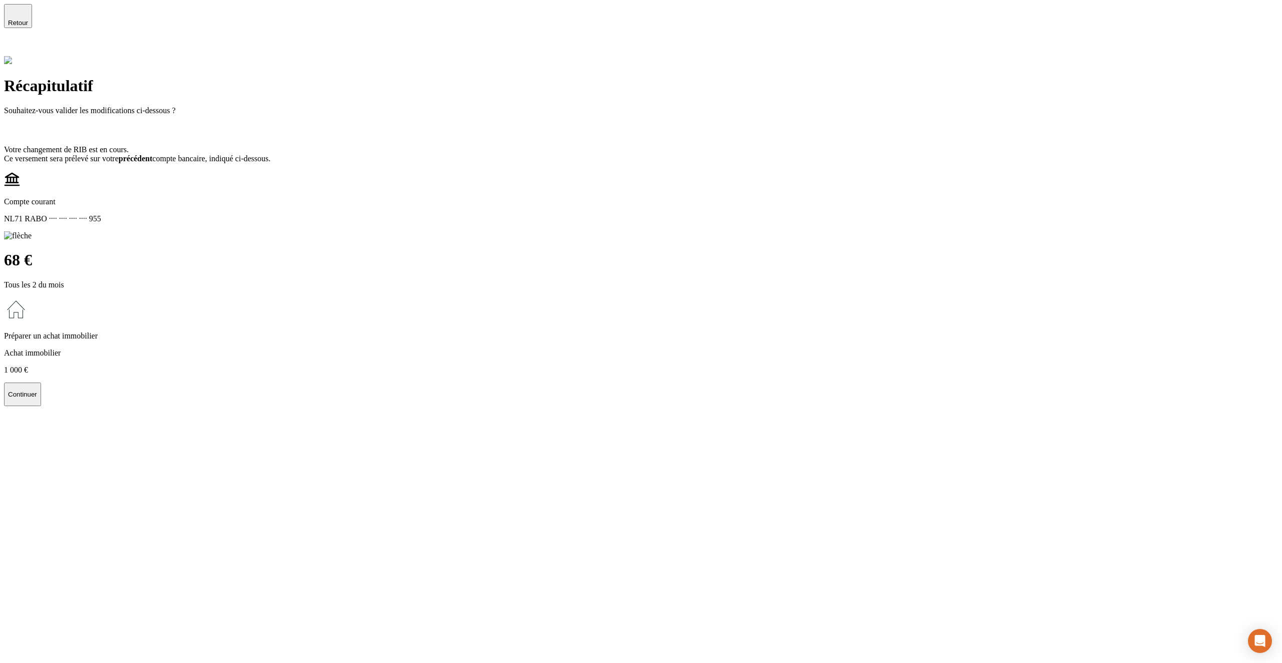
click at [37, 391] on p "Continuer" at bounding box center [22, 395] width 29 height 8
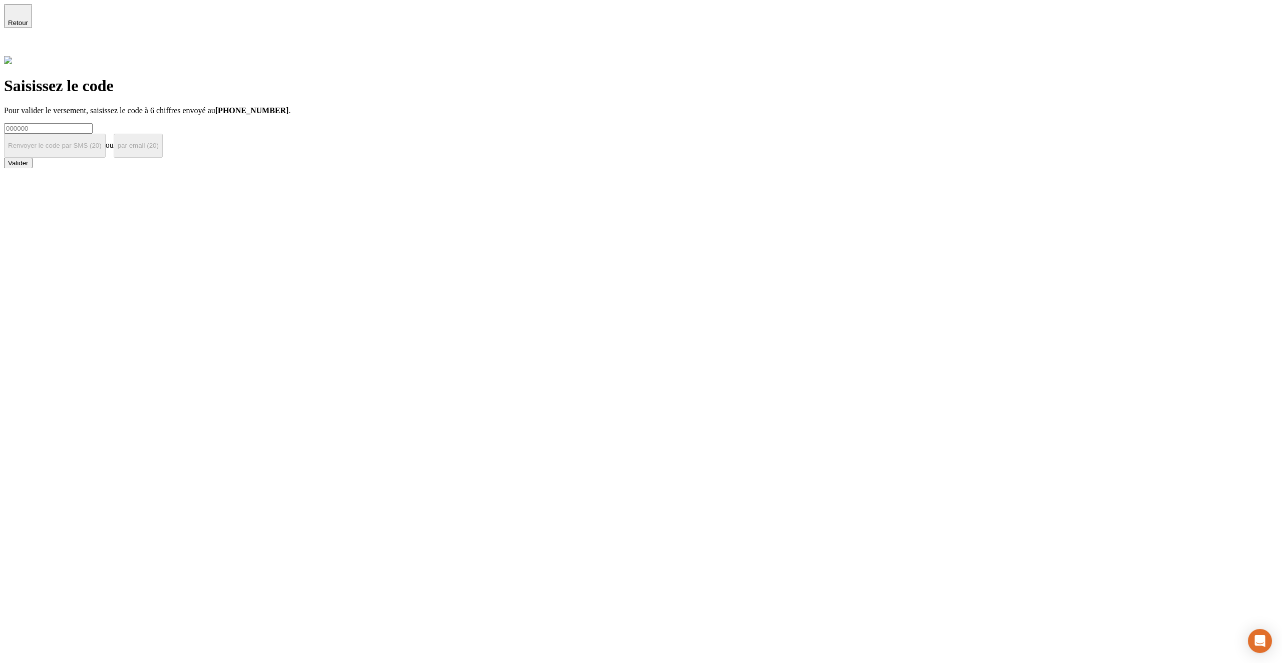
click at [93, 123] on input at bounding box center [48, 128] width 89 height 11
type input "!"
paste input "000000"
type input "000000"
click at [29, 167] on div "Valider" at bounding box center [18, 163] width 21 height 8
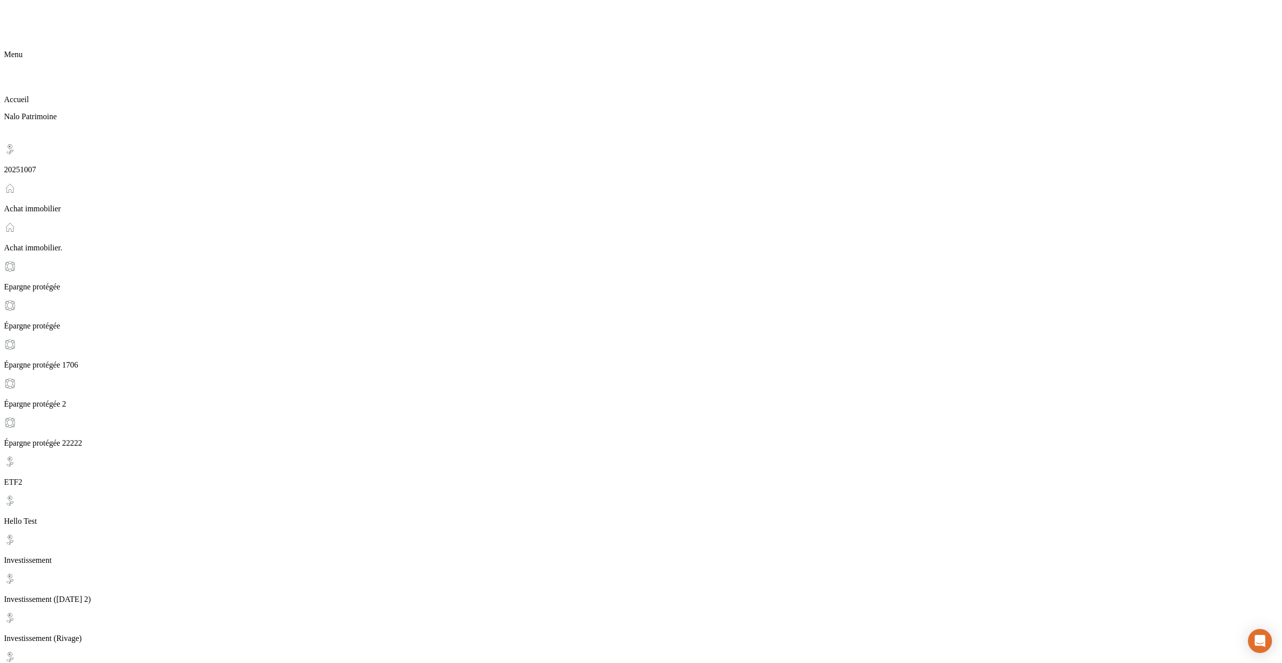
checkbox input "true"
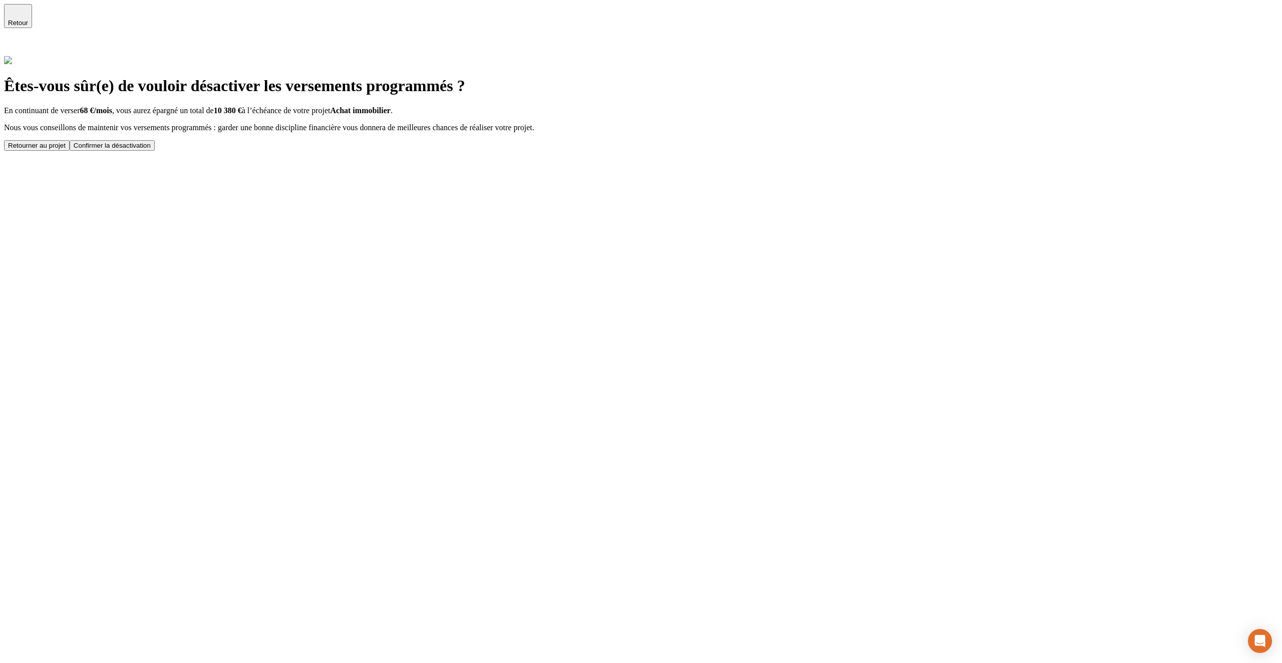
click at [155, 151] on button "Confirmer la désactivation" at bounding box center [112, 145] width 85 height 11
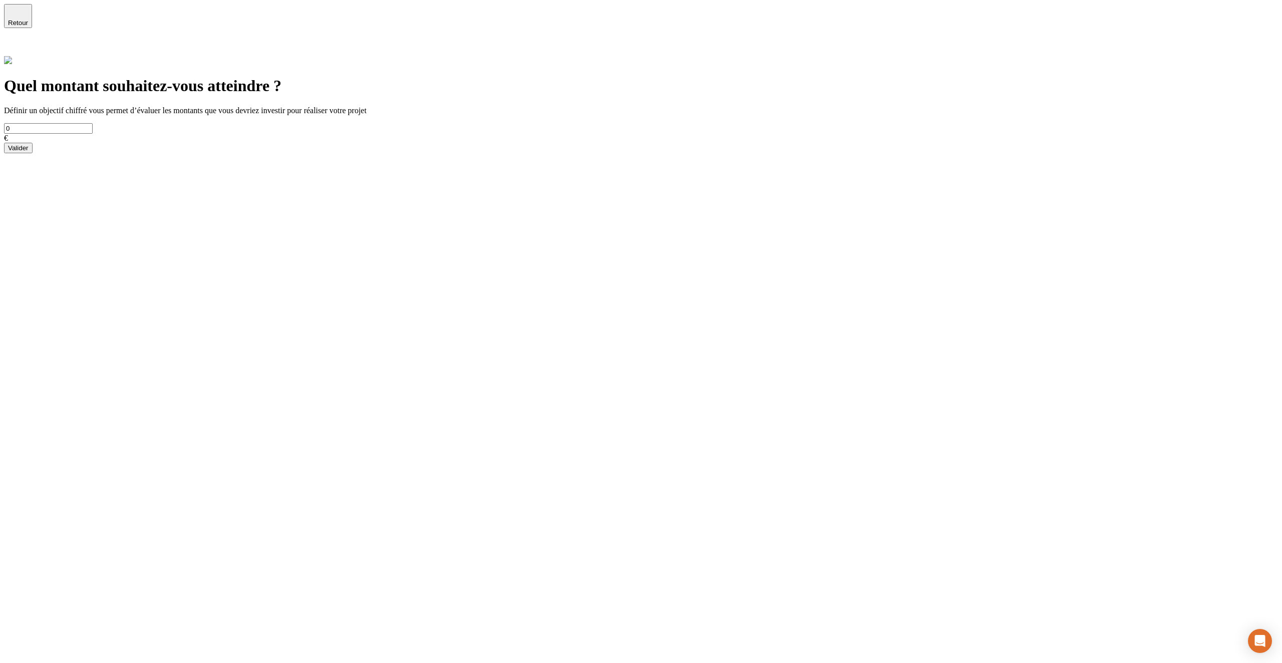
click at [93, 123] on input "0" at bounding box center [48, 128] width 89 height 11
type input "424"
click at [33, 153] on button "Valider" at bounding box center [18, 148] width 29 height 11
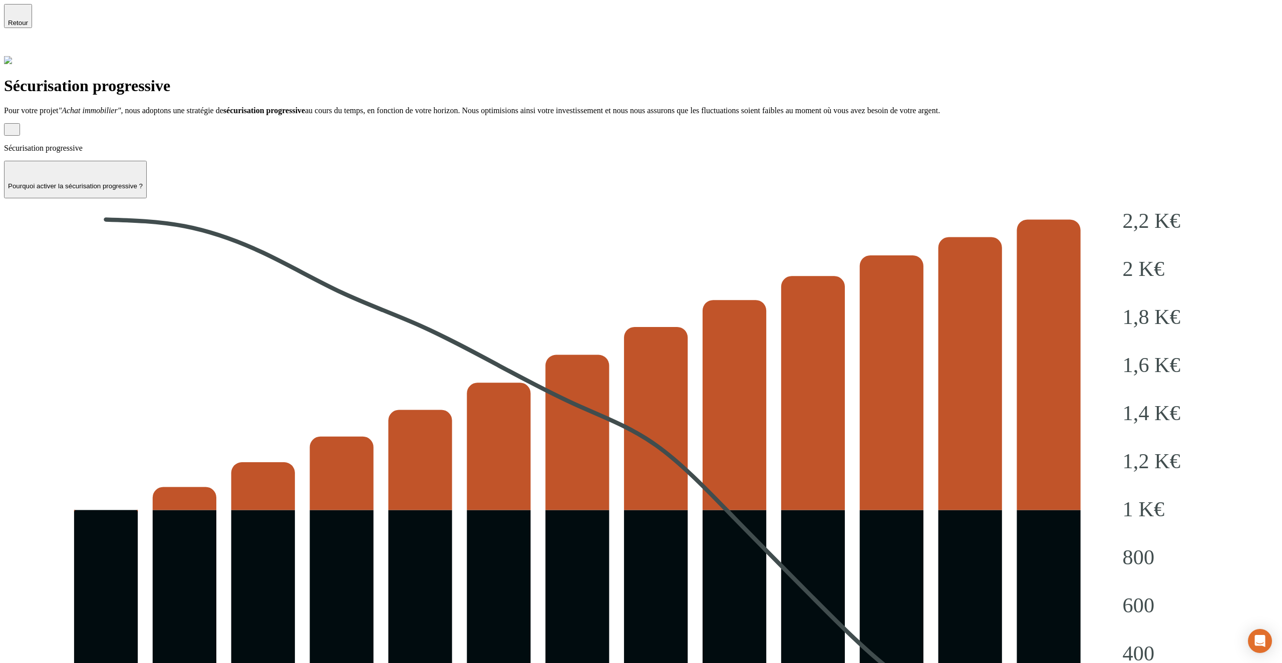
click at [16, 125] on icon "button" at bounding box center [12, 129] width 8 height 8
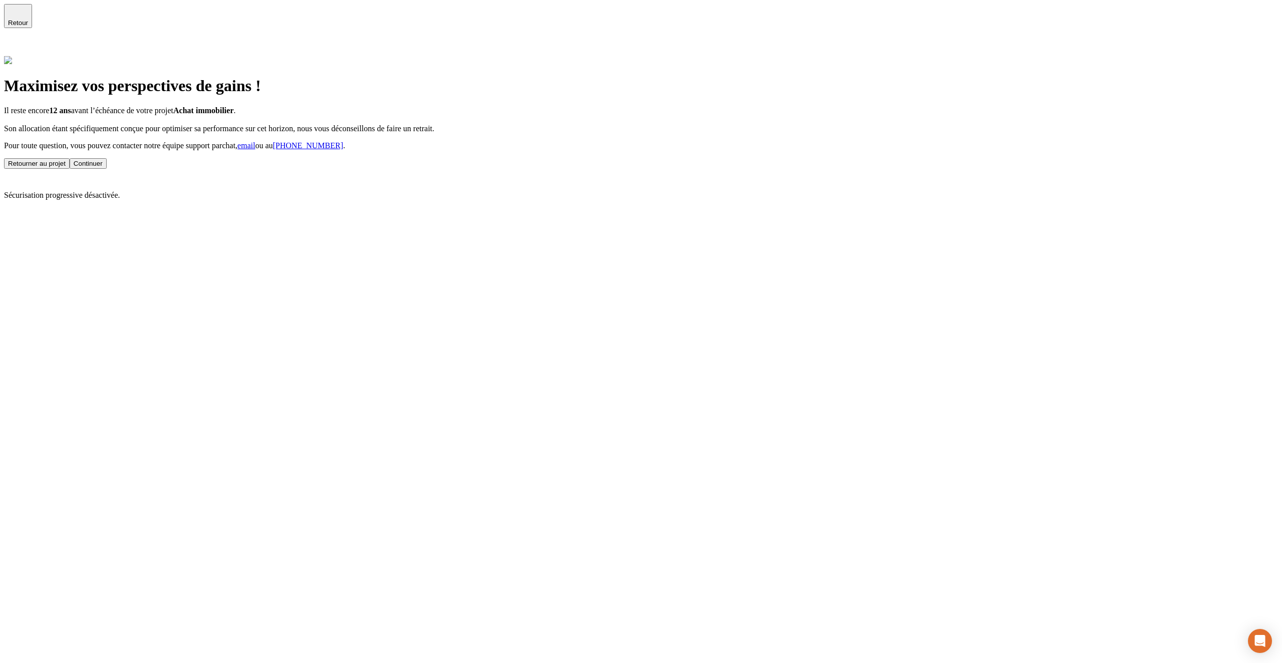
click at [103, 167] on div "Continuer" at bounding box center [88, 164] width 29 height 8
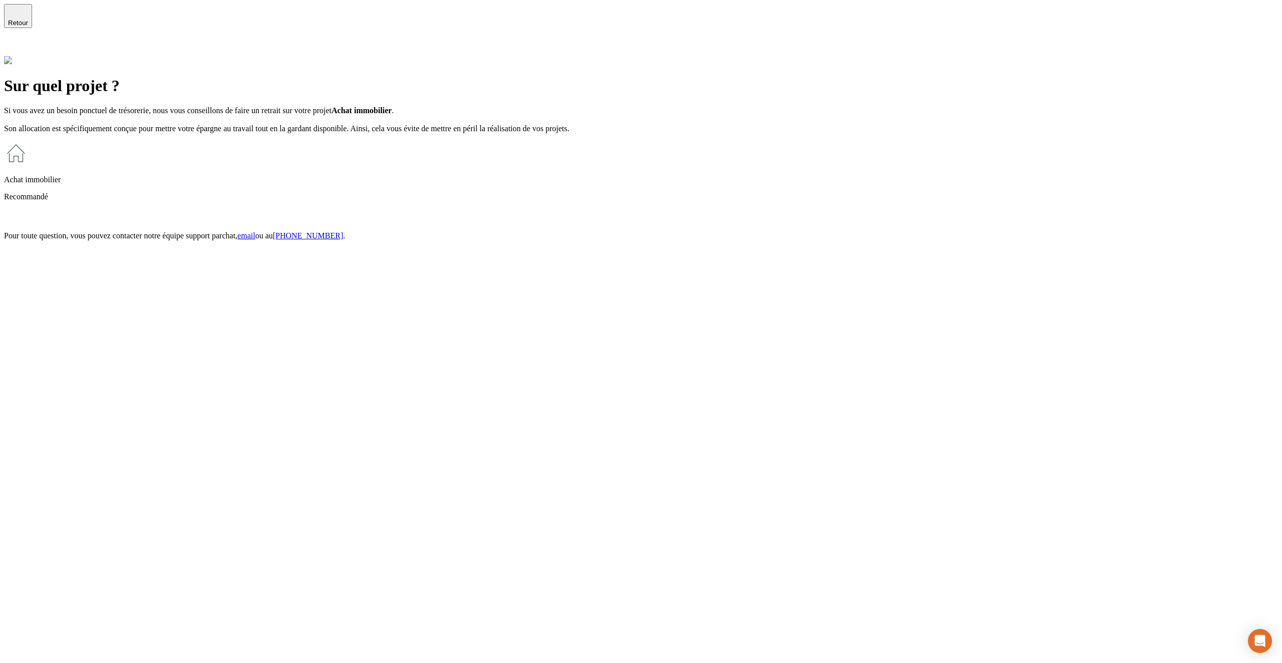
click at [546, 183] on div "Achat immobilier Recommandé" at bounding box center [641, 182] width 1274 height 82
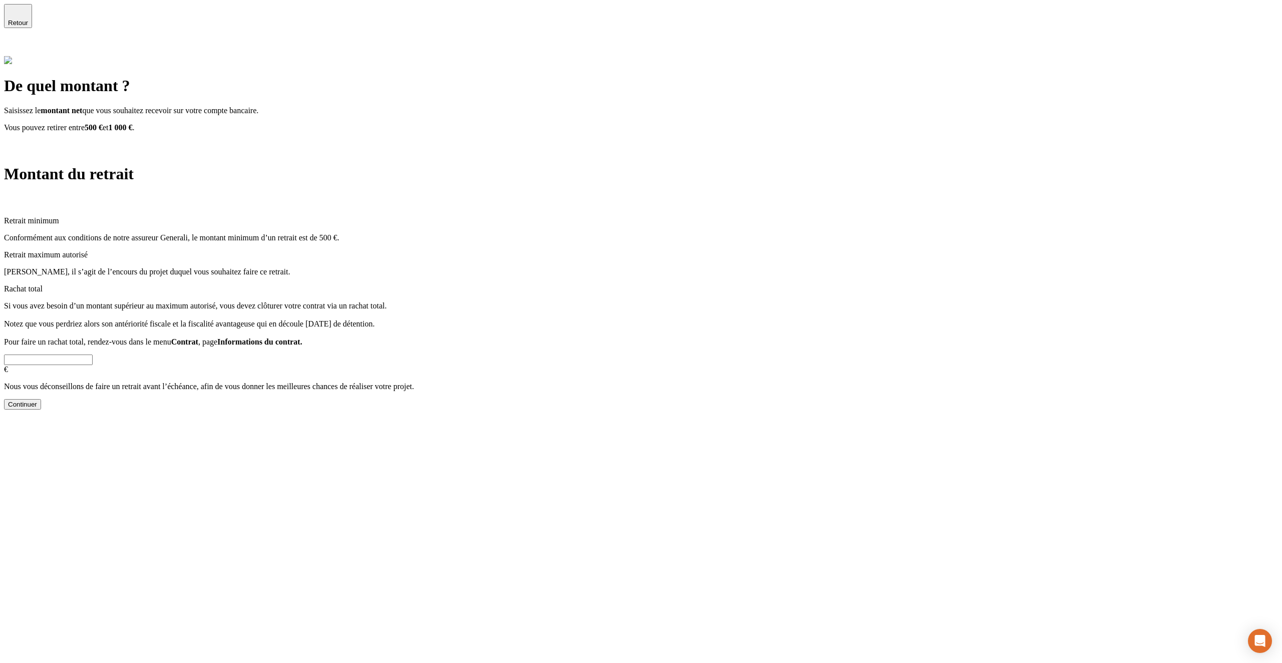
click at [93, 355] on input "text" at bounding box center [48, 360] width 89 height 11
type input "847"
click at [37, 401] on div "Continuer" at bounding box center [22, 405] width 29 height 8
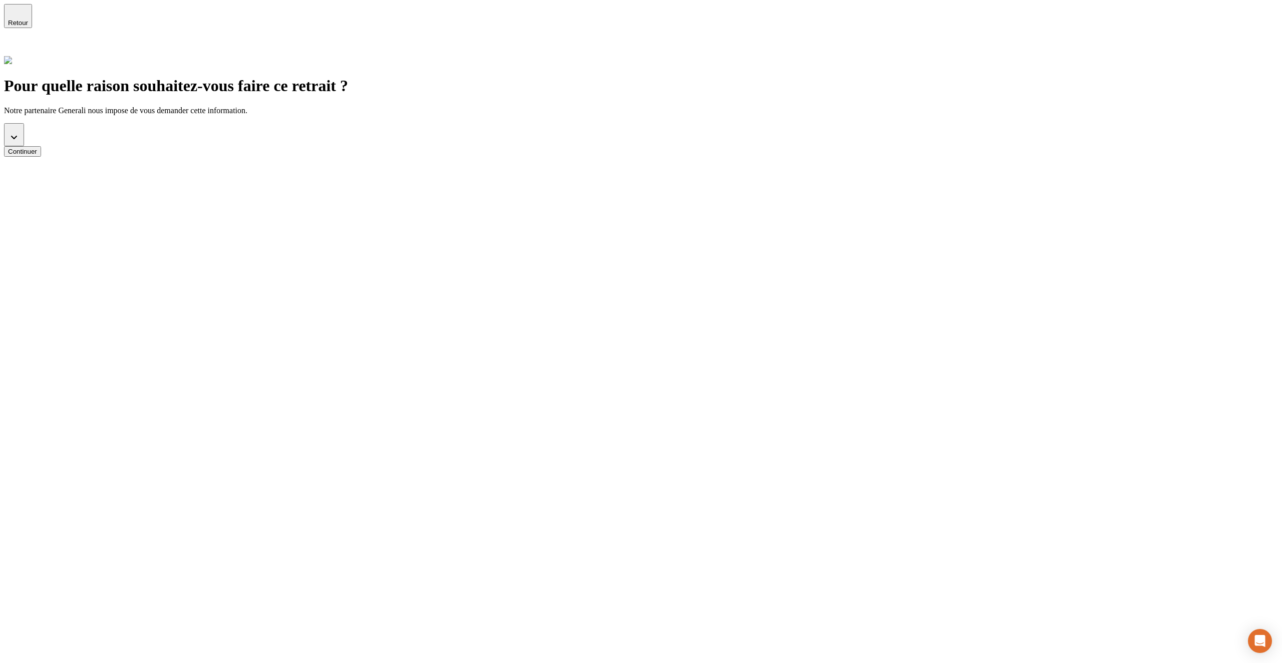
click at [24, 123] on button "button" at bounding box center [14, 134] width 20 height 23
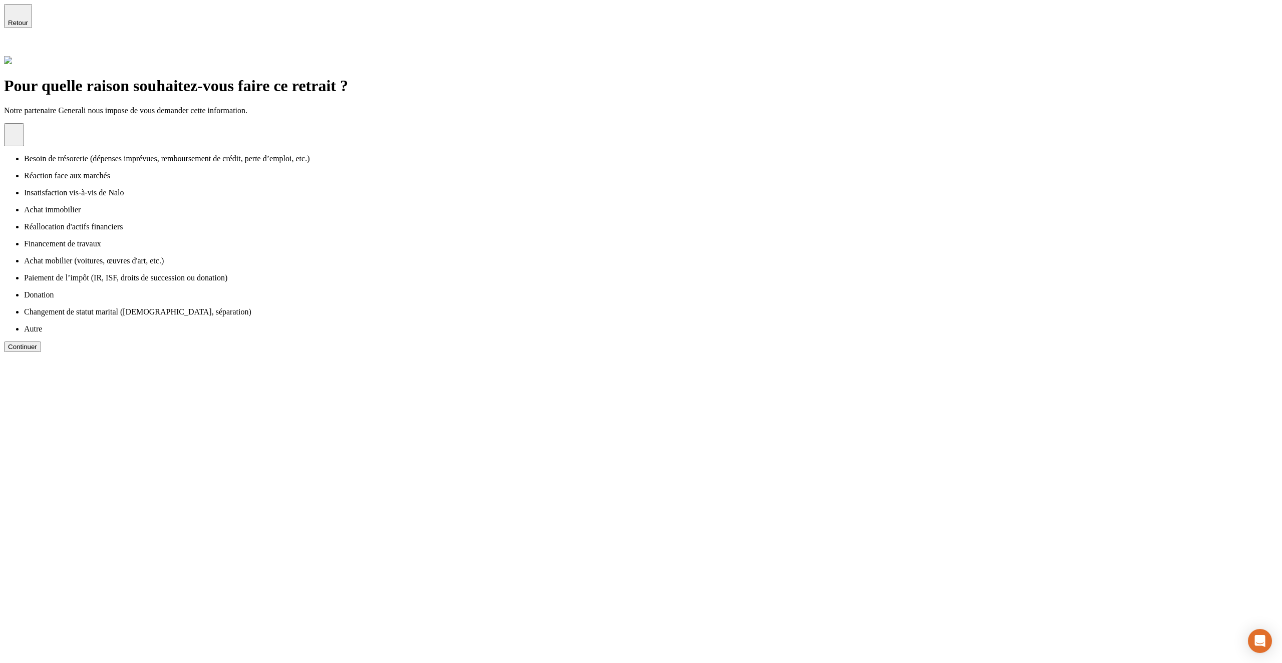
click at [406, 171] on p "Réaction face aux marchés" at bounding box center [651, 175] width 1254 height 9
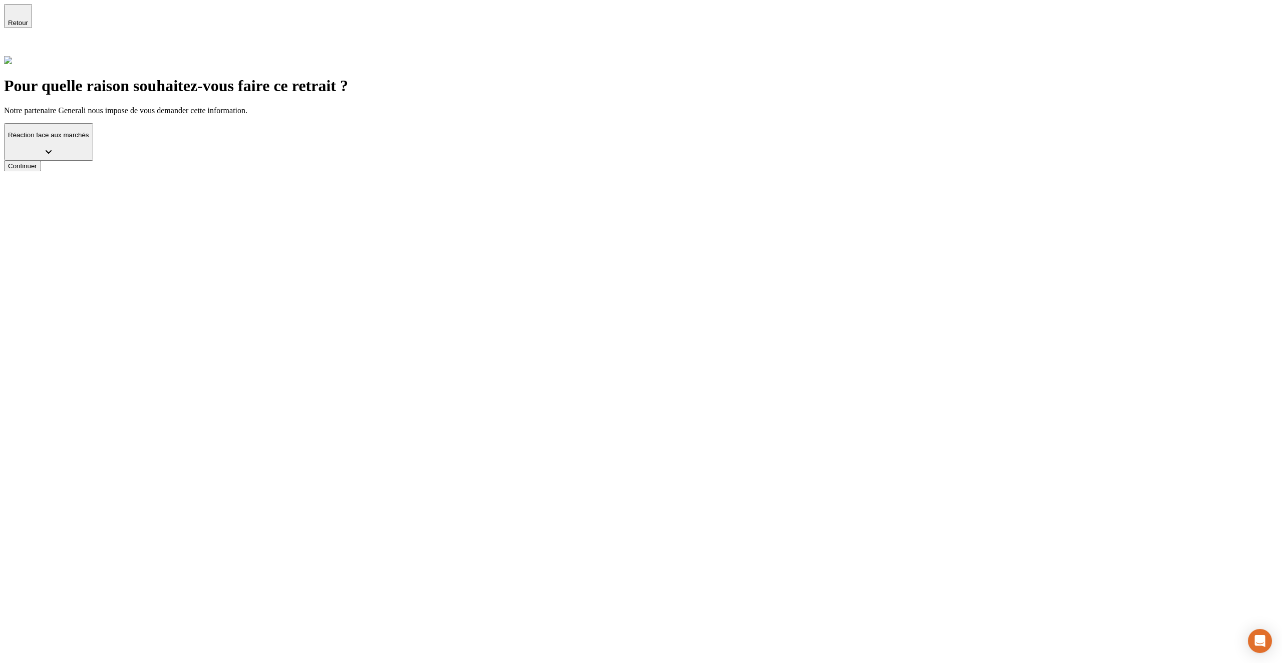
click at [41, 165] on button "Continuer" at bounding box center [22, 166] width 37 height 11
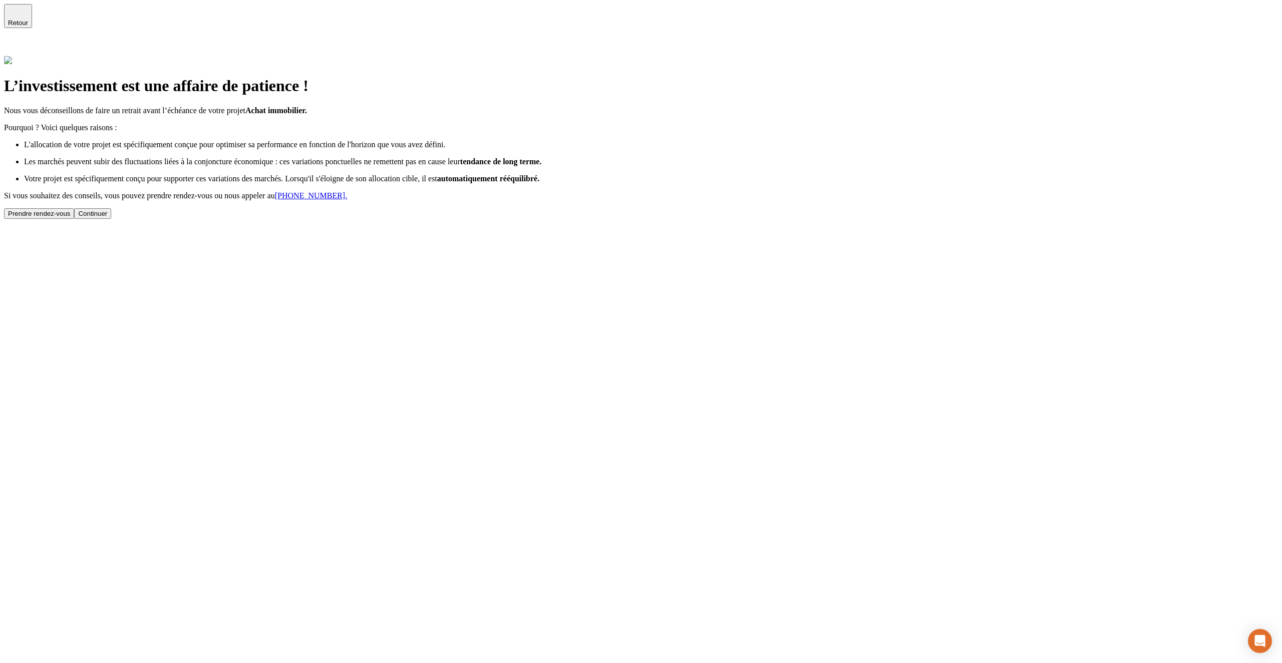
drag, startPoint x: 457, startPoint y: 235, endPoint x: 482, endPoint y: 207, distance: 37.9
click at [482, 207] on div "Pourquoi ? Voici quelques raisons : L'allocation de votre projet est spécifique…" at bounding box center [641, 171] width 1274 height 96
click at [111, 219] on button "Continuer" at bounding box center [92, 213] width 37 height 11
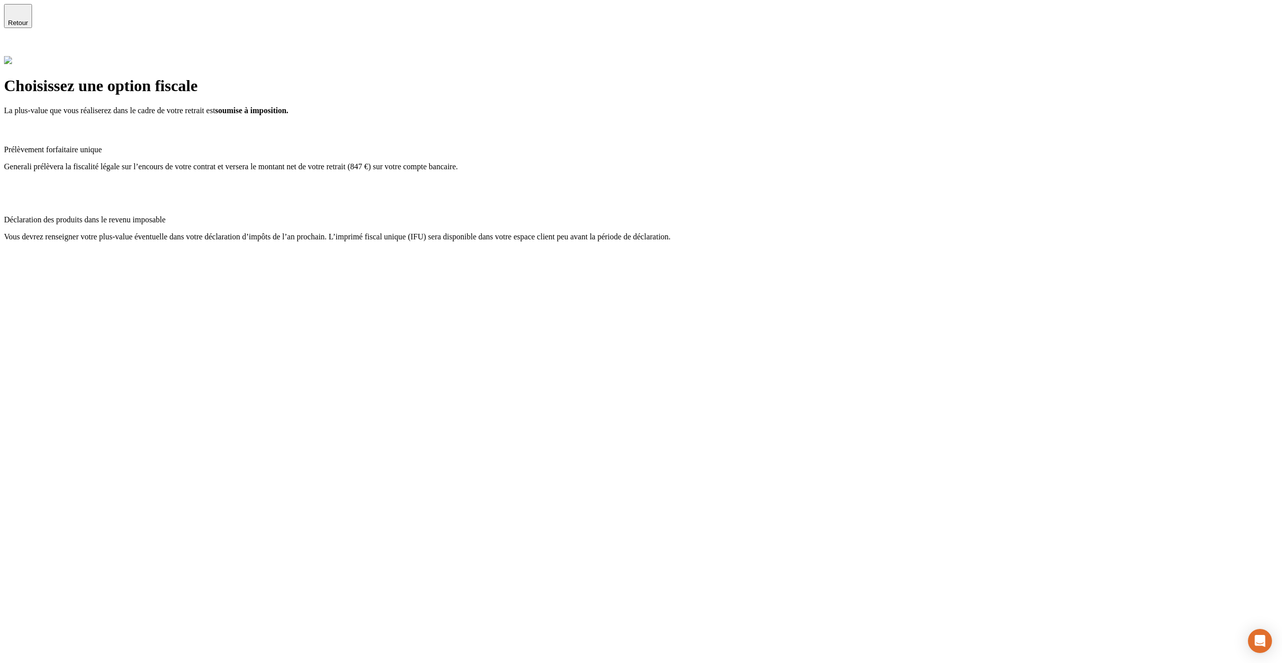
click at [458, 162] on span "Generali prélèvera la fiscalité légale sur l’encours de votre contrat et verser…" at bounding box center [231, 166] width 454 height 9
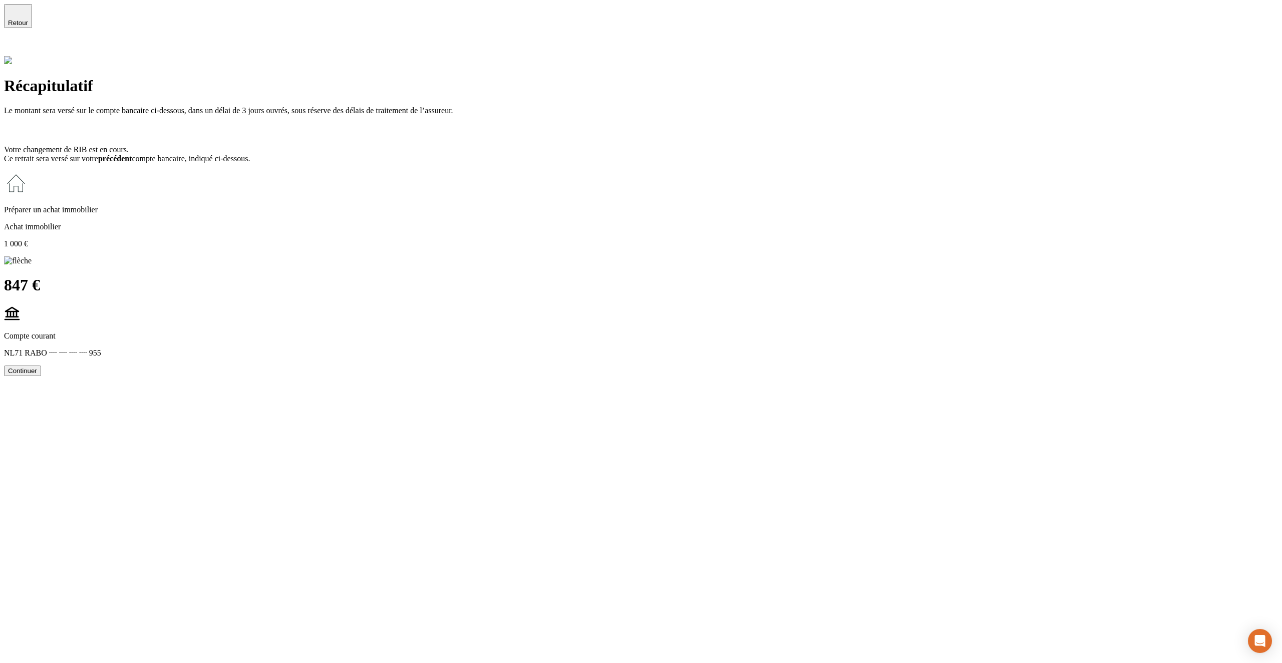
click at [41, 366] on button "Continuer" at bounding box center [22, 371] width 37 height 11
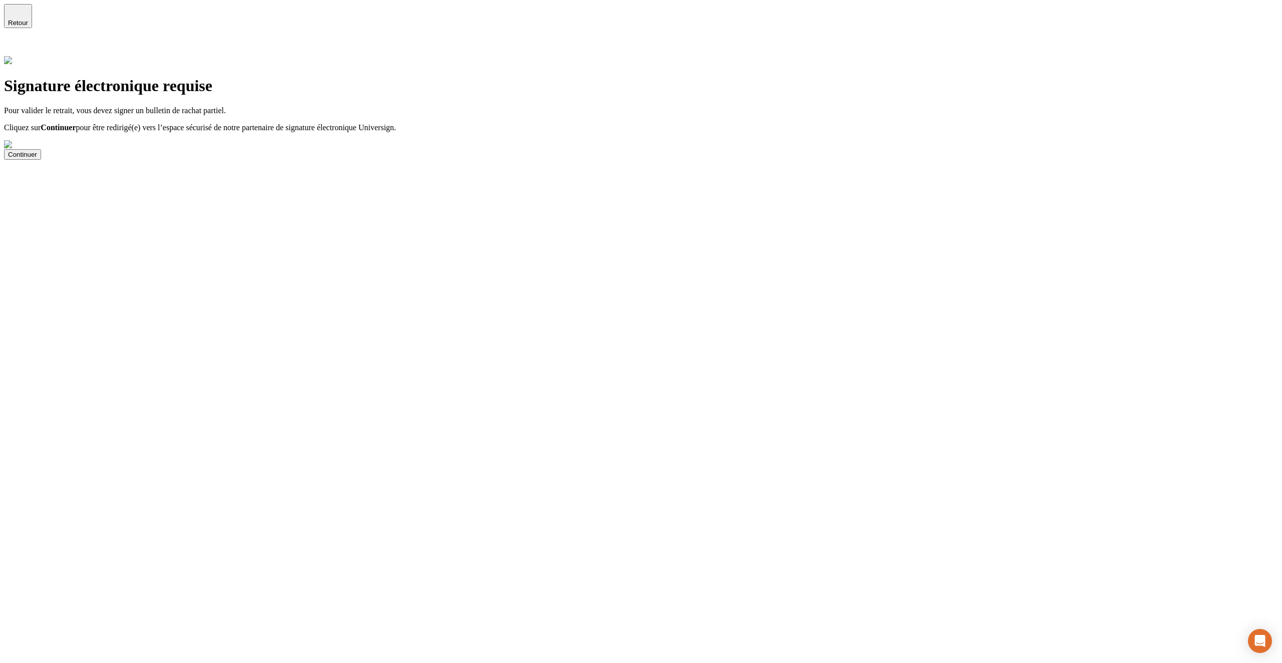
click at [16, 42] on icon at bounding box center [10, 48] width 12 height 12
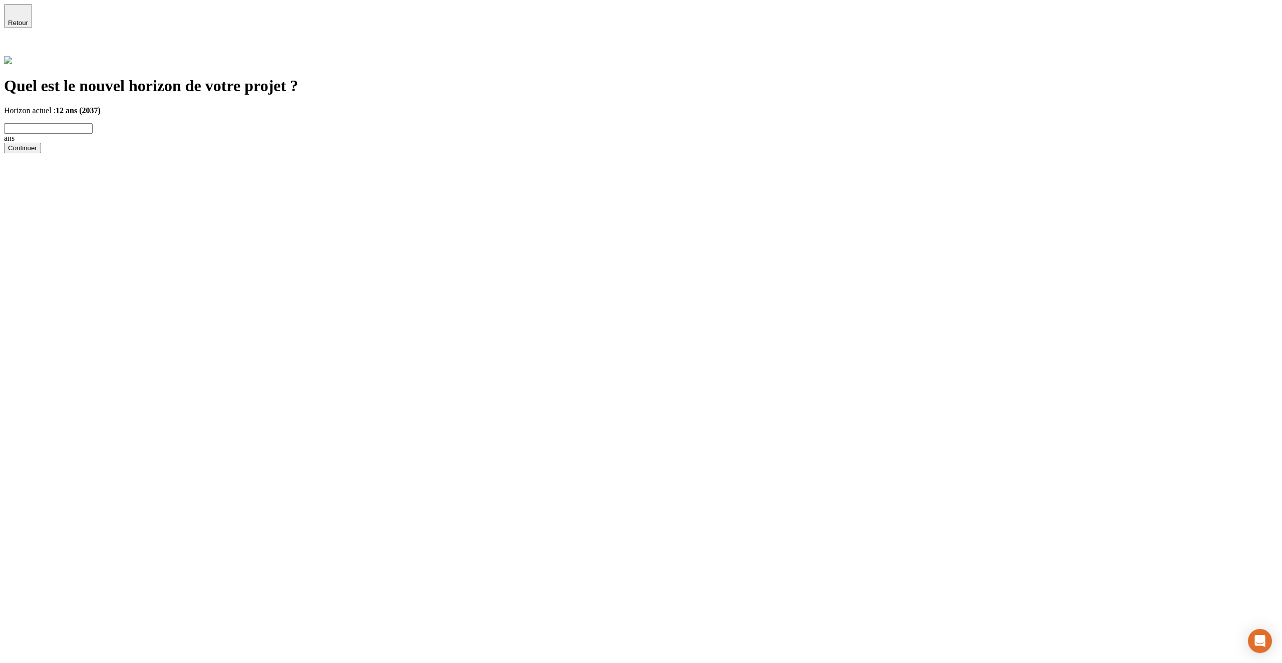
click at [93, 123] on input "text" at bounding box center [48, 128] width 89 height 11
type input "13"
click at [37, 152] on div "Continuer" at bounding box center [22, 148] width 29 height 8
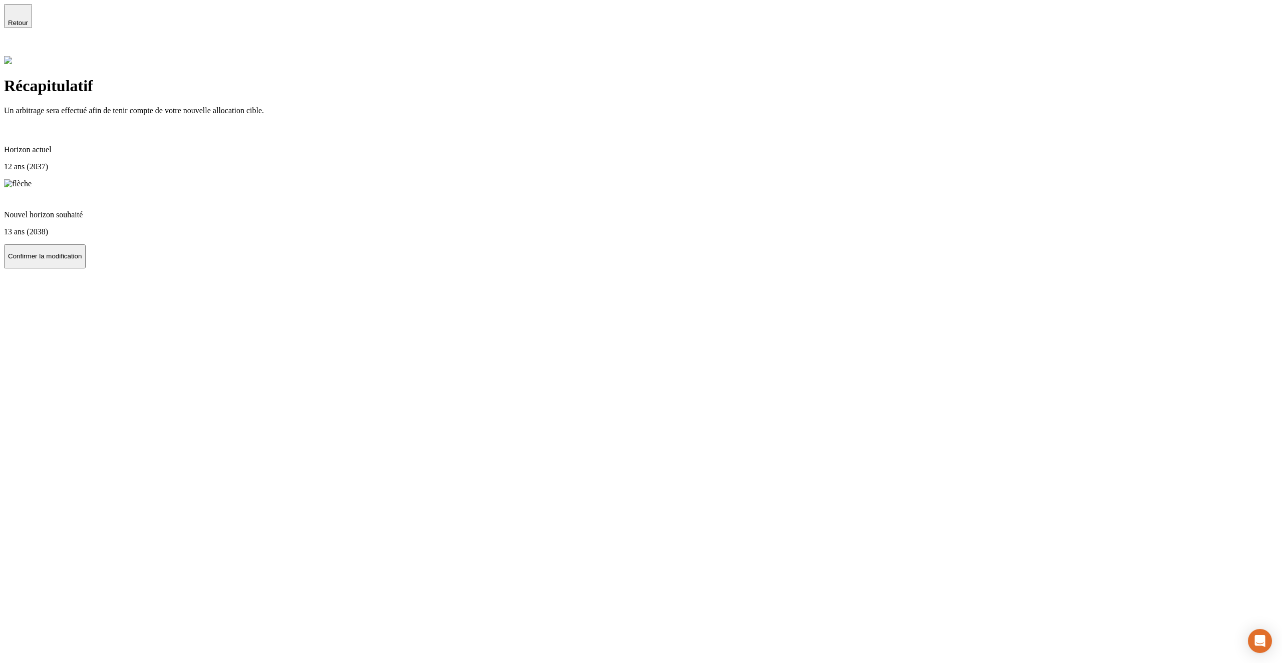
click at [16, 42] on icon at bounding box center [10, 48] width 12 height 12
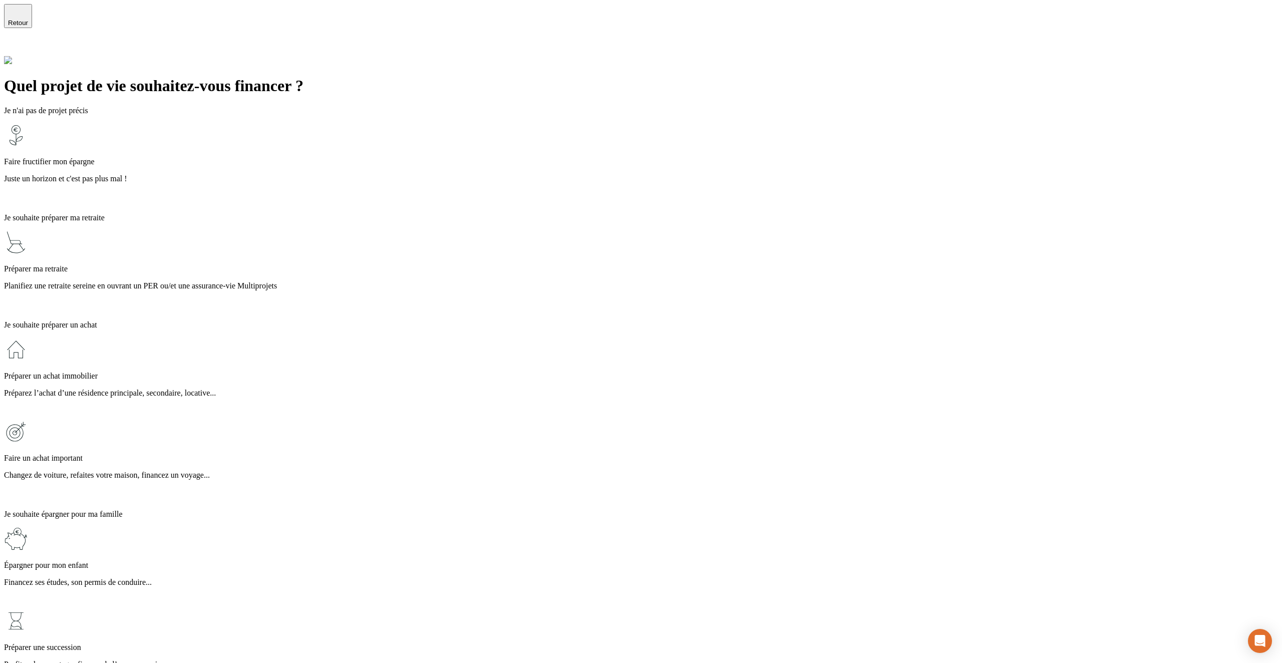
click at [423, 230] on div "Préparer ma retraite Planifiez une retraite sereine en ouvrant un PER ou/et une…" at bounding box center [641, 271] width 1274 height 82
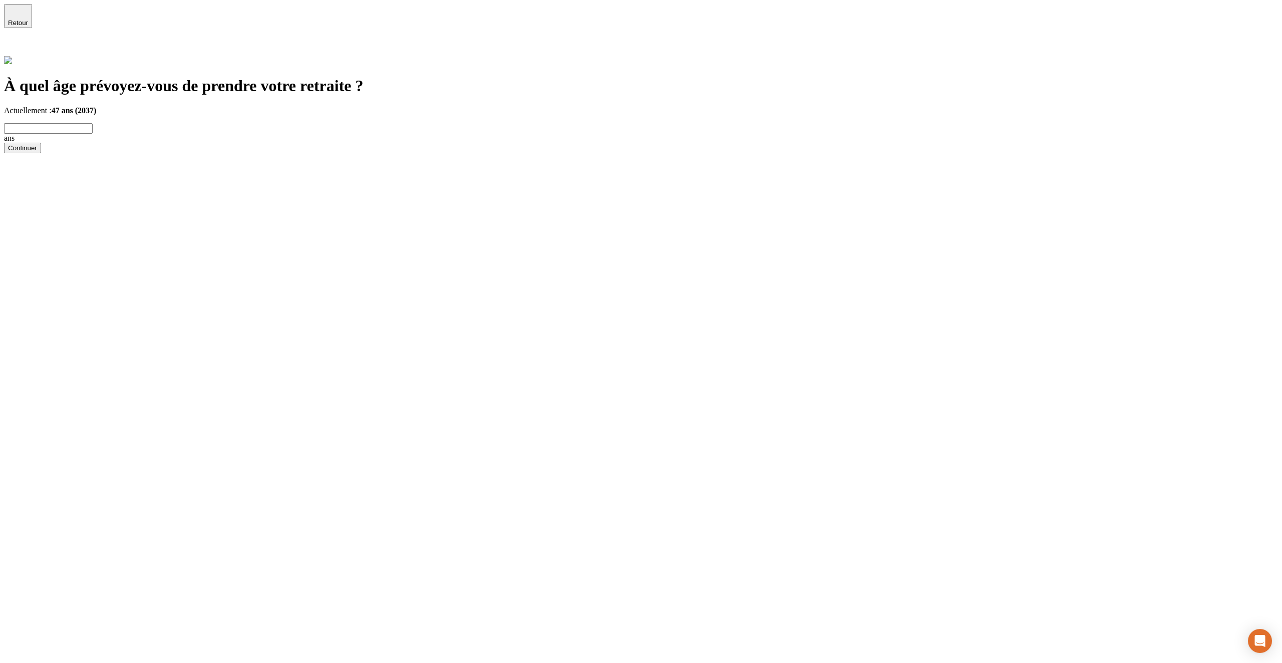
click at [93, 123] on input "text" at bounding box center [48, 128] width 89 height 11
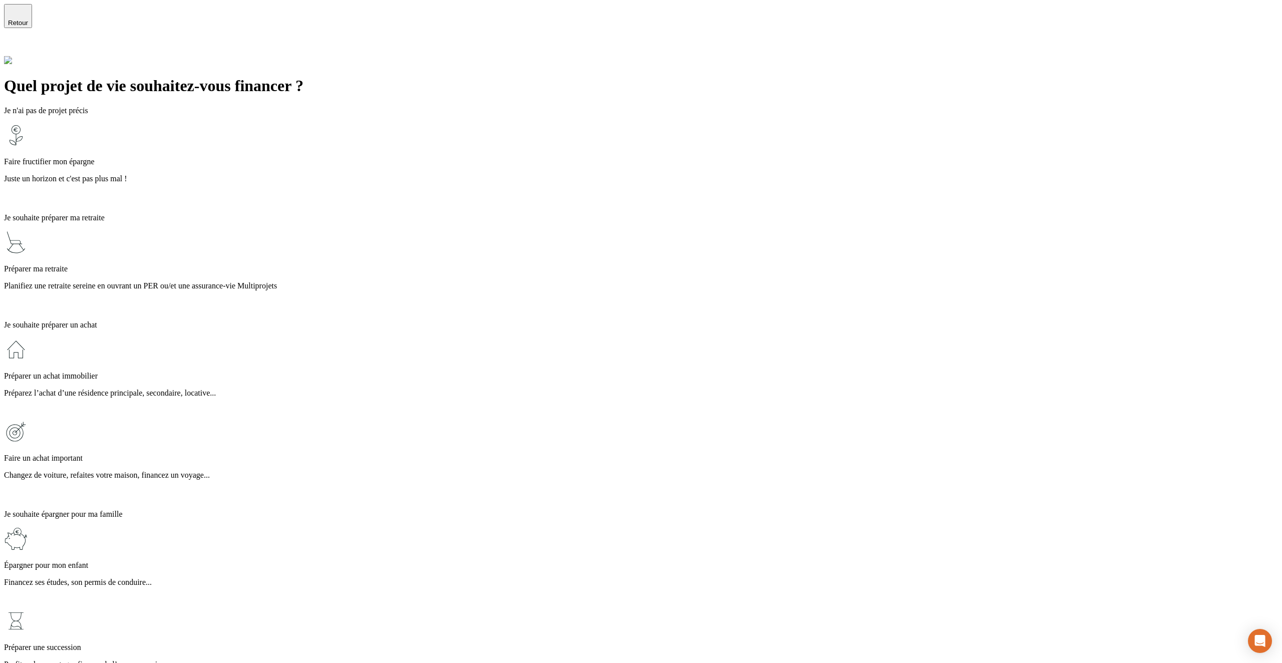
click at [420, 389] on p "Préparez l’achat d’une résidence principale, secondaire, locative..." at bounding box center [641, 393] width 1274 height 9
click at [427, 281] on p "Planifiez une retraite sereine en ouvrant un PER ou/et une assurance-vie Multip…" at bounding box center [641, 285] width 1274 height 9
click at [443, 147] on div "Faire fructifier mon épargne Juste un horizon et c'est pas plus mal !" at bounding box center [641, 164] width 1274 height 82
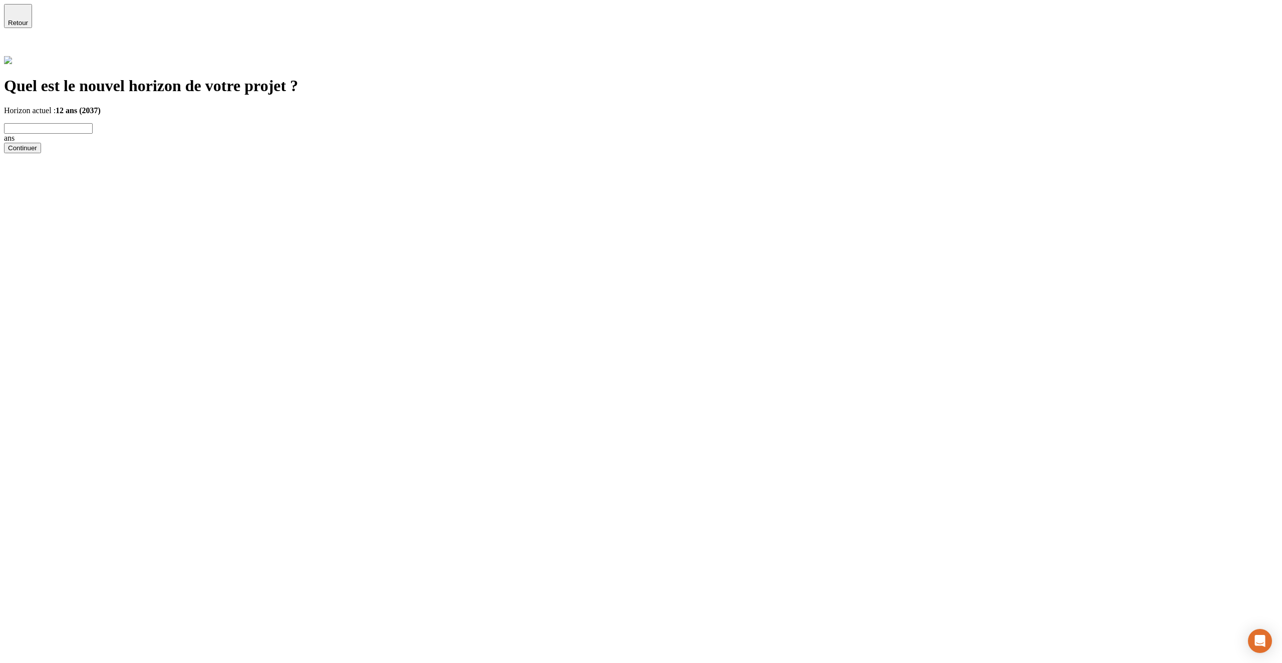
click at [93, 123] on input "text" at bounding box center [48, 128] width 89 height 11
type input "14"
click at [37, 152] on div "Continuer" at bounding box center [22, 148] width 29 height 8
click at [93, 106] on input "Achat immobilier" at bounding box center [48, 111] width 89 height 11
type input "Achat immobilier 222113"
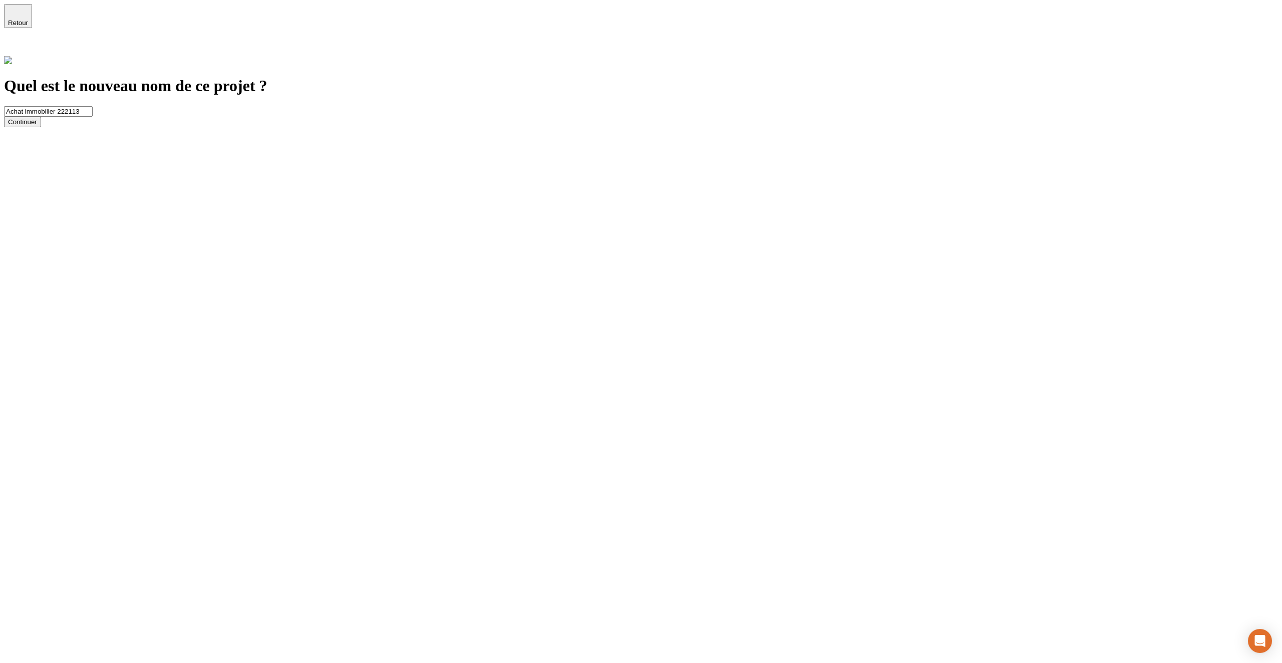
click at [41, 127] on button "Continuer" at bounding box center [22, 122] width 37 height 11
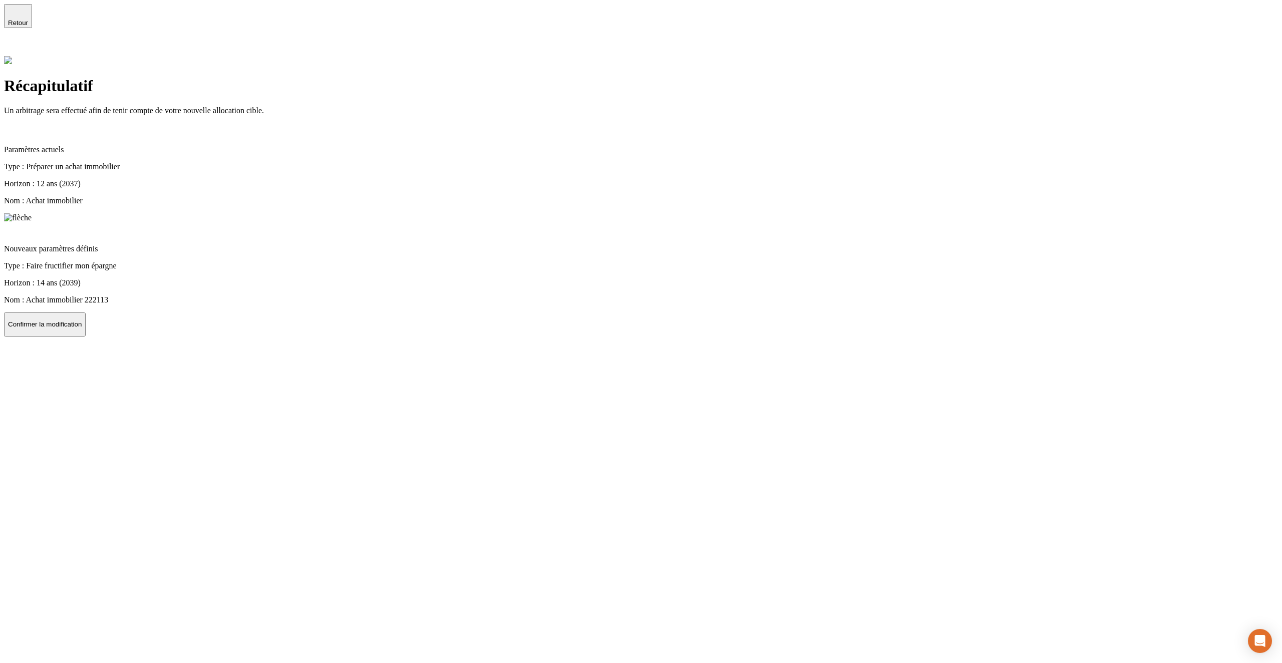
click at [86, 327] on button "Confirmer la modification" at bounding box center [45, 324] width 82 height 24
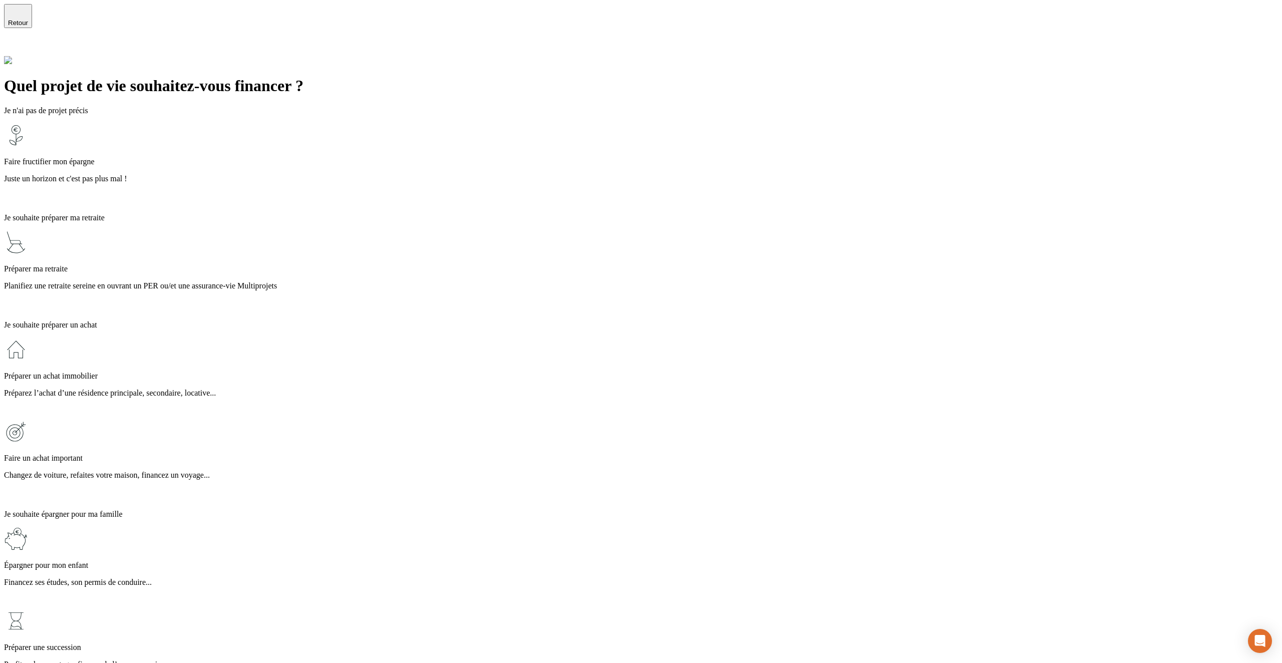
click at [436, 230] on div "Préparer ma retraite Planifiez une retraite sereine en ouvrant un PER ou/et une…" at bounding box center [641, 271] width 1274 height 82
click at [462, 389] on p "Préparez l’achat d’une résidence principale, secondaire, locative..." at bounding box center [641, 393] width 1274 height 9
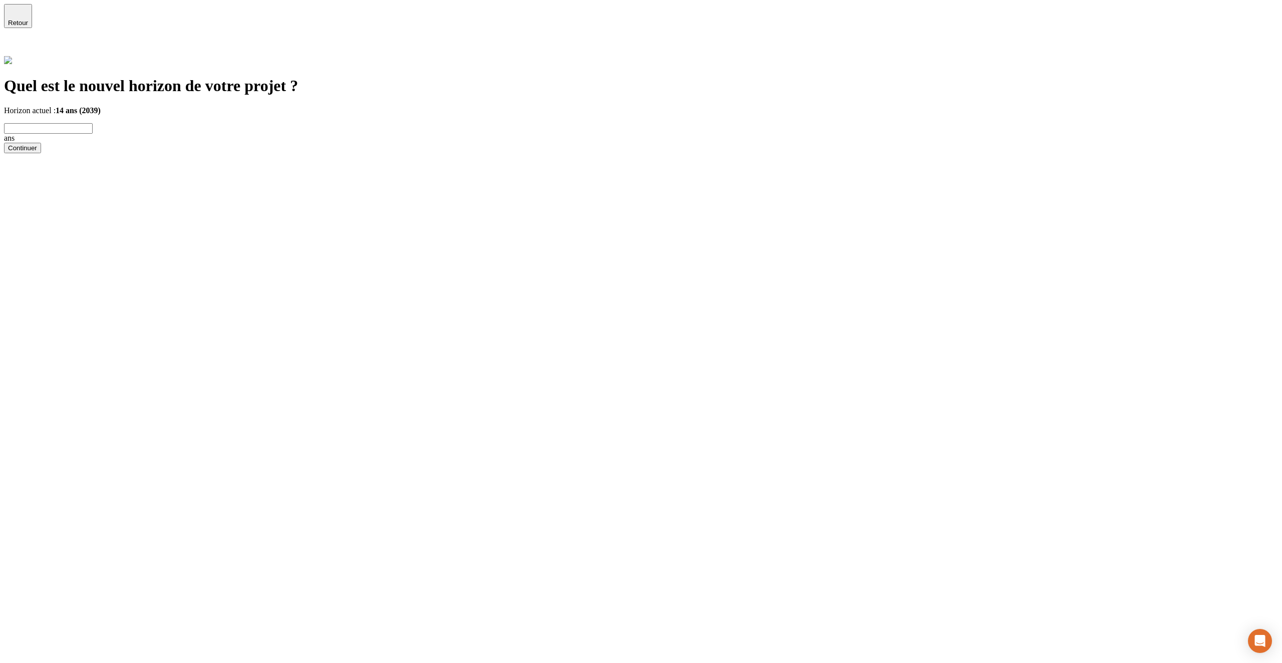
click at [464, 133] on form "ans Continuer" at bounding box center [641, 138] width 1274 height 30
click at [93, 123] on input "1" at bounding box center [48, 128] width 89 height 11
type input "15"
click at [41, 149] on button "Continuer" at bounding box center [22, 148] width 37 height 11
click at [37, 126] on div "Continuer" at bounding box center [22, 122] width 29 height 8
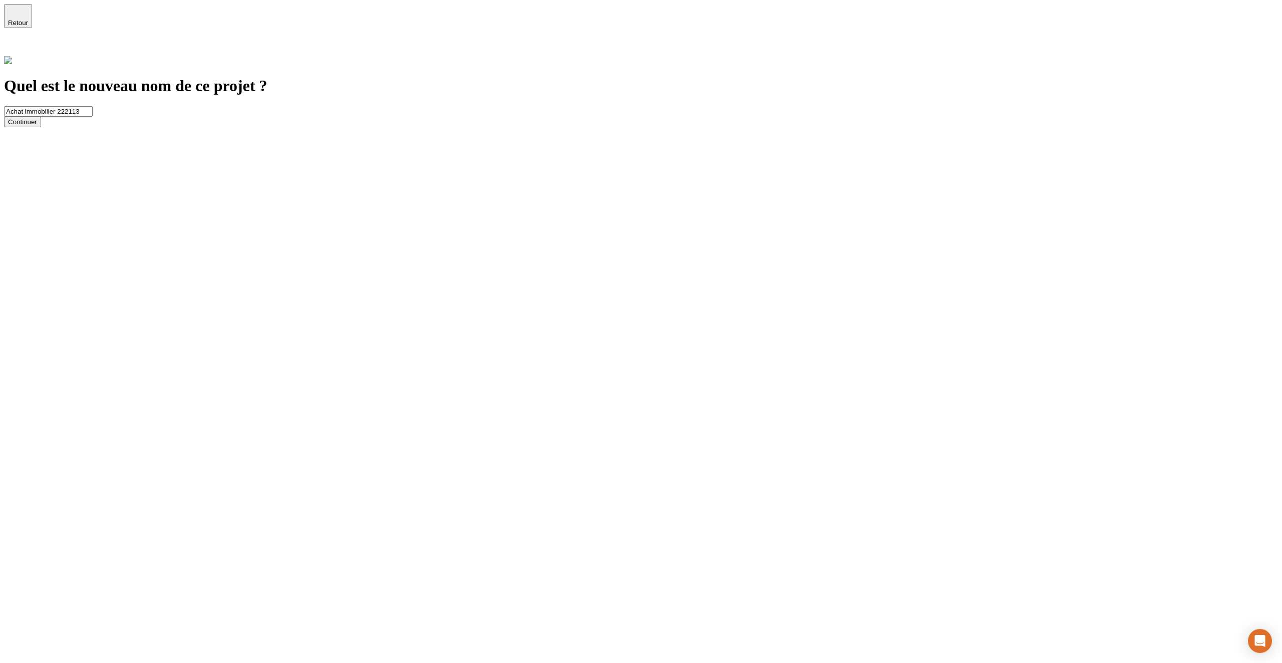
click at [93, 106] on input "Achat immobilier 222113" at bounding box center [48, 111] width 89 height 11
type input "Achat immobilier 22211"
click at [37, 126] on div "Continuer" at bounding box center [22, 122] width 29 height 8
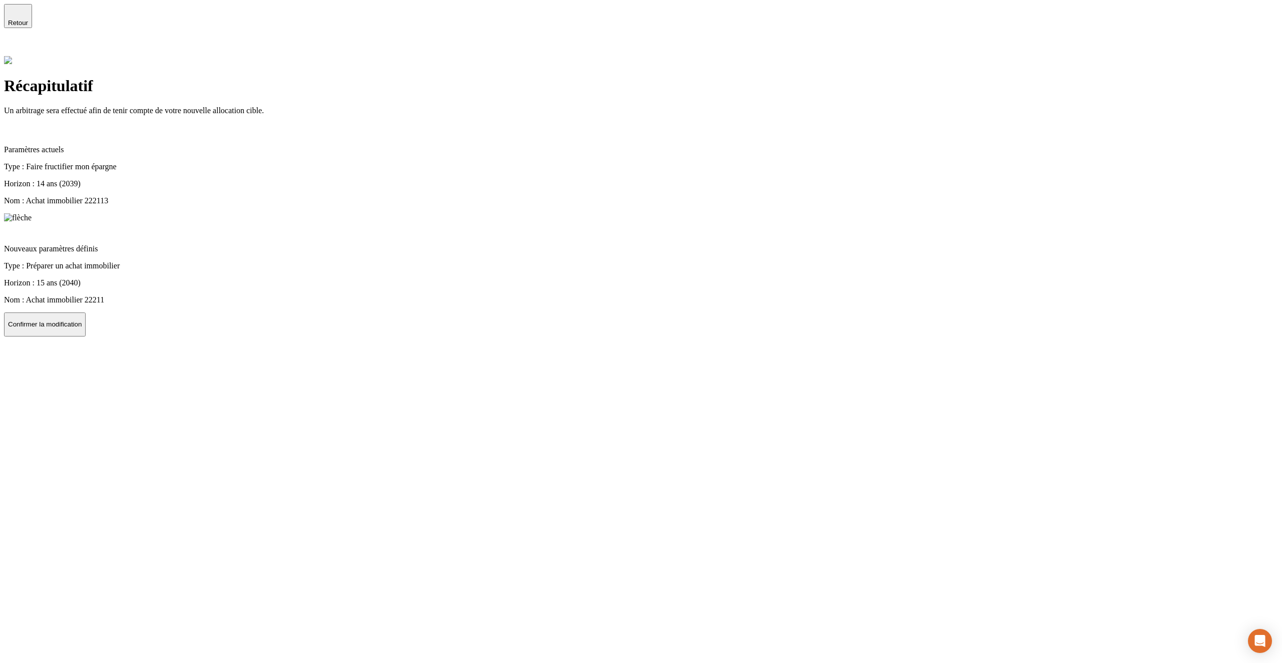
click at [82, 320] on p "Confirmer la modification" at bounding box center [45, 324] width 74 height 8
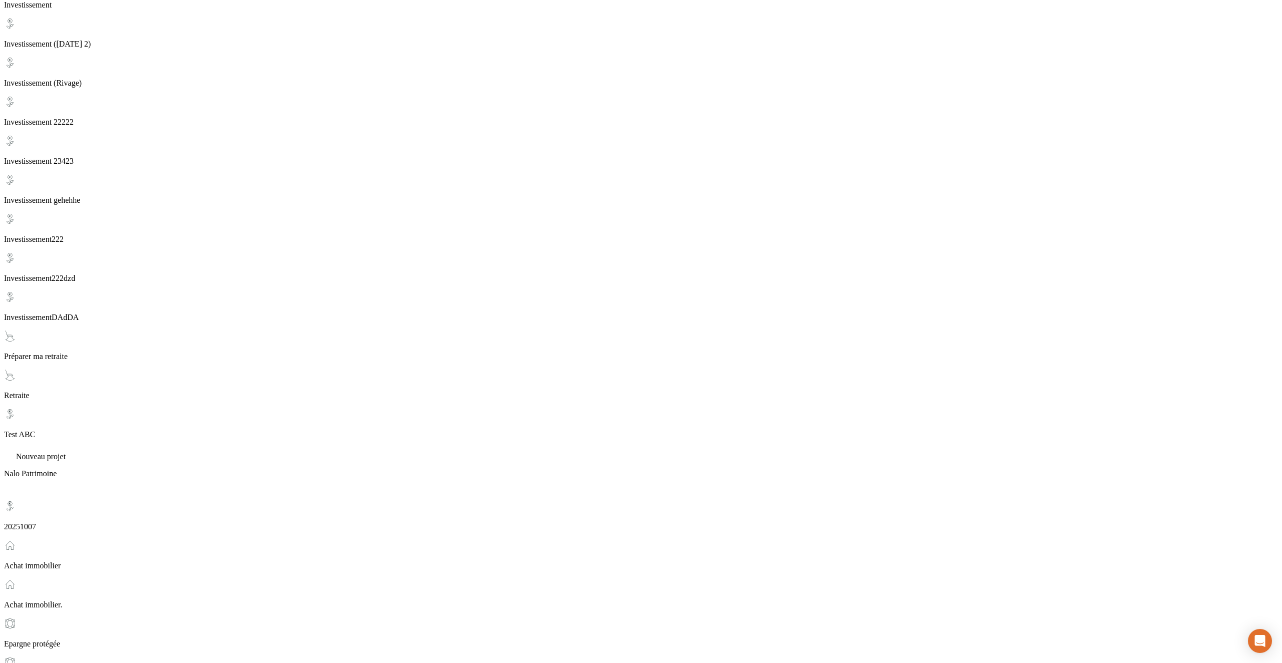
scroll to position [738, 0]
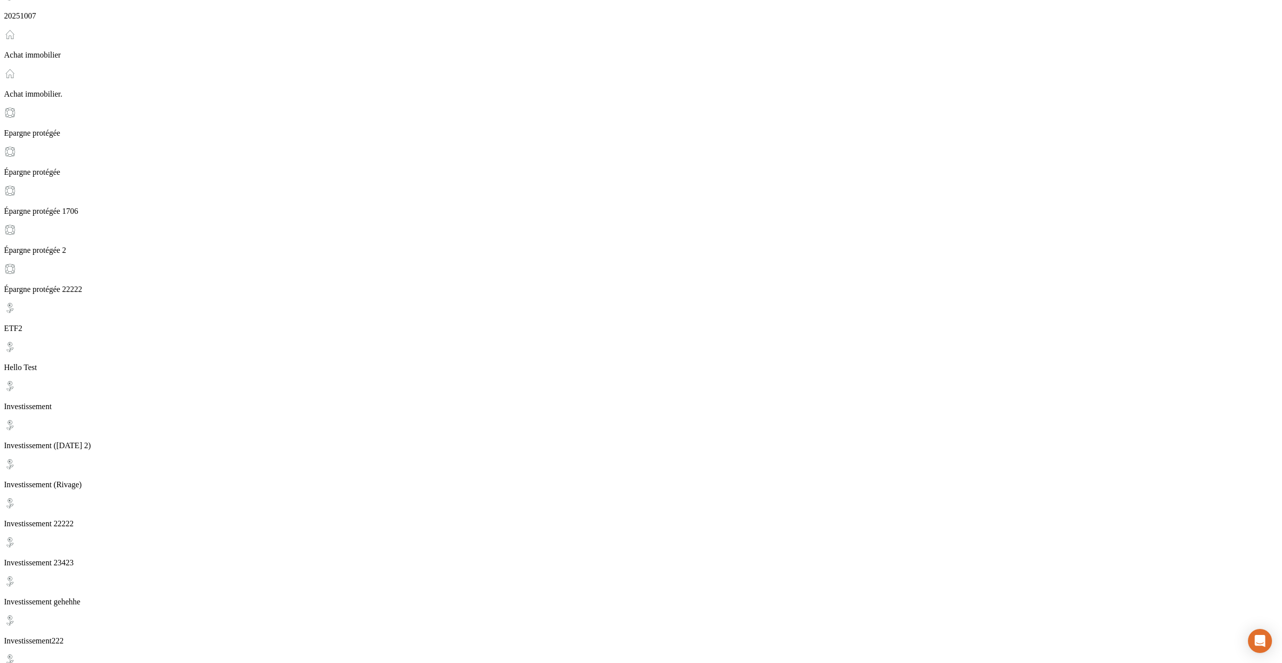
scroll to position [1067, 0]
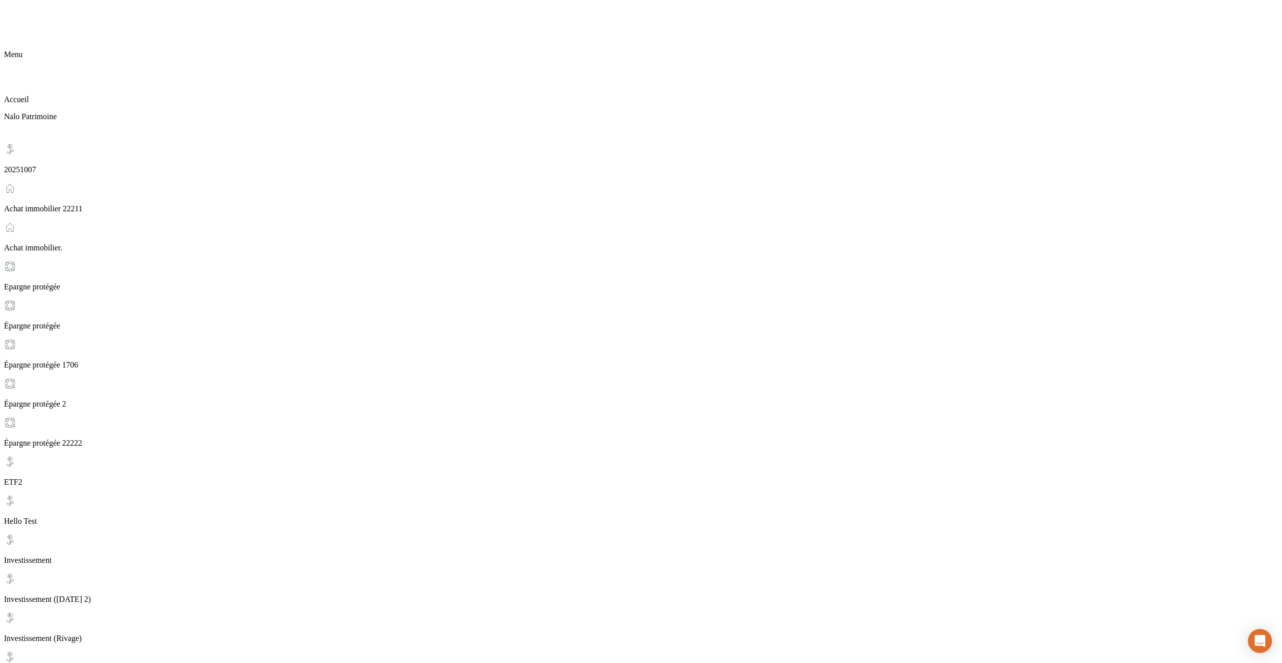
drag, startPoint x: 323, startPoint y: 183, endPoint x: 350, endPoint y: 175, distance: 28.1
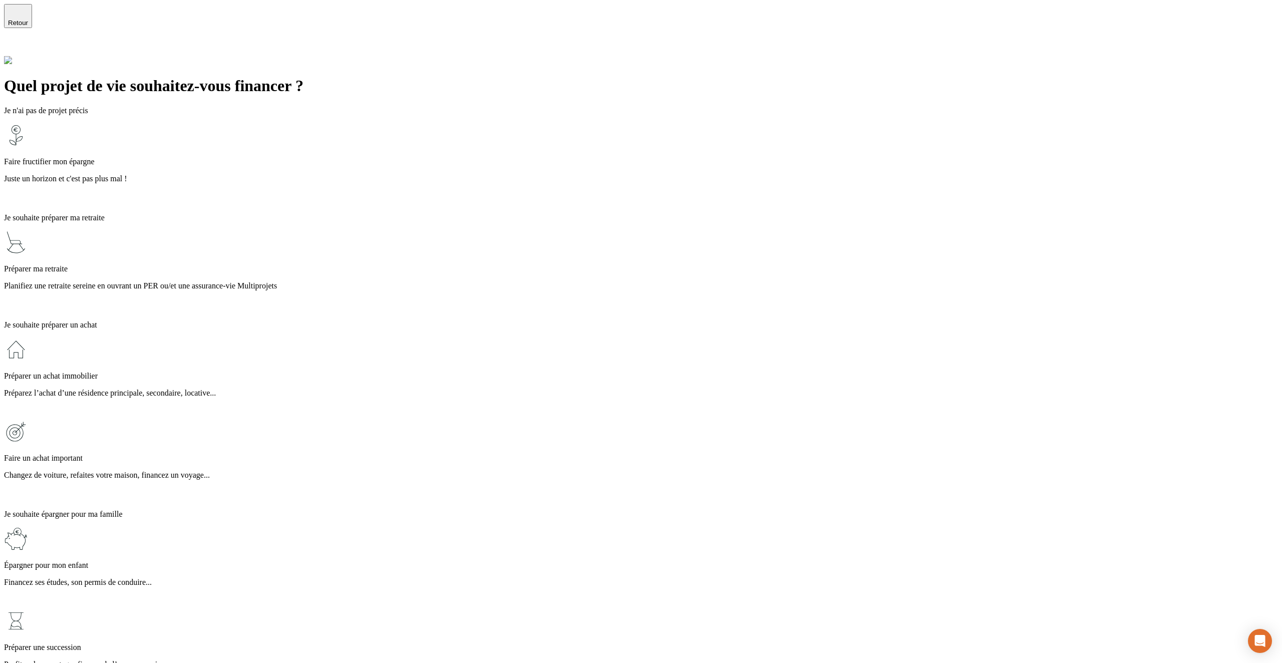
click at [445, 281] on p "Planifiez une retraite sereine en ouvrant un PER ou/et une assurance-vie Multip…" at bounding box center [641, 285] width 1274 height 9
click at [352, 607] on div "Je n'ai pas de projet précis Faire fructifier mon épargne Juste un horizon et c…" at bounding box center [641, 444] width 1274 height 677
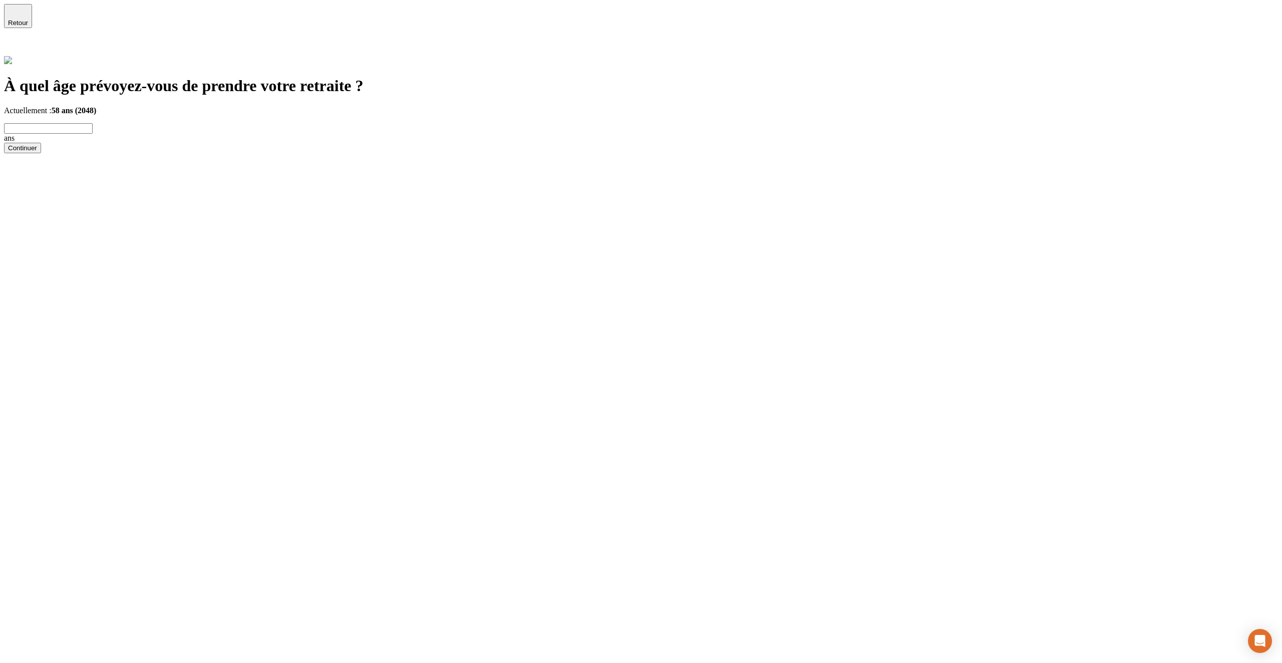
click at [93, 123] on input "text" at bounding box center [48, 128] width 89 height 11
type input "43"
click at [37, 152] on div "Continuer" at bounding box center [22, 148] width 29 height 8
click at [93, 106] on input "ETF2" at bounding box center [48, 111] width 89 height 11
type input "ETF"
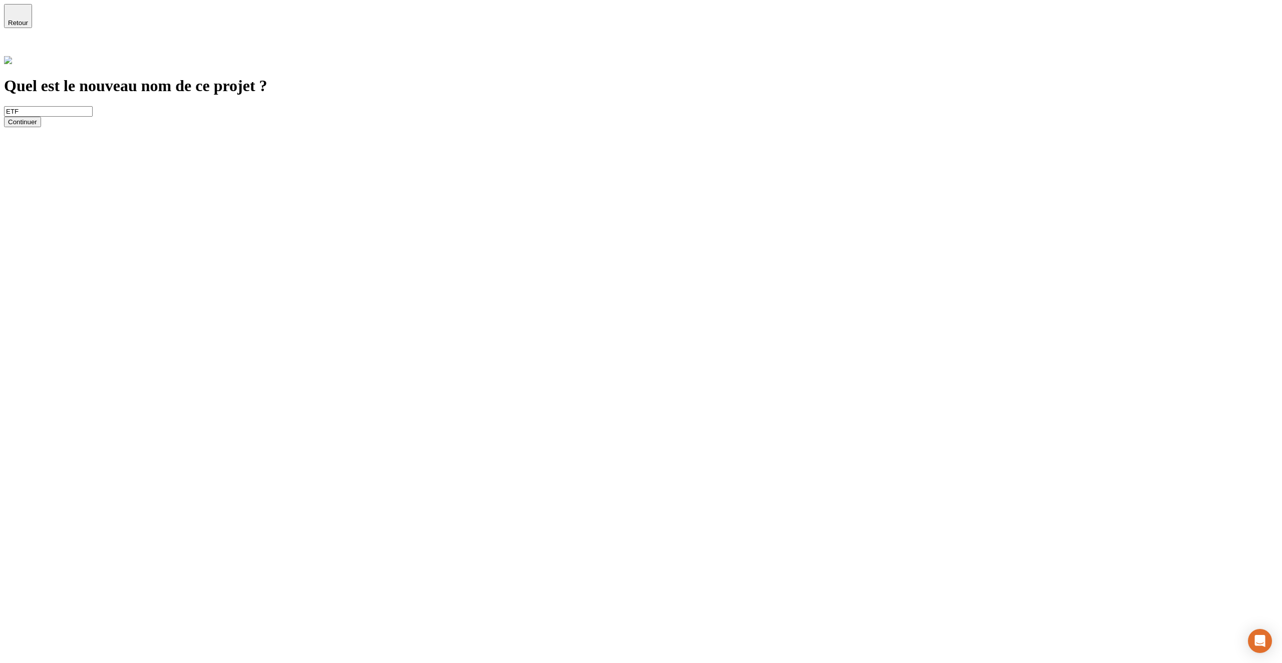
click at [37, 126] on div "Continuer" at bounding box center [22, 122] width 29 height 8
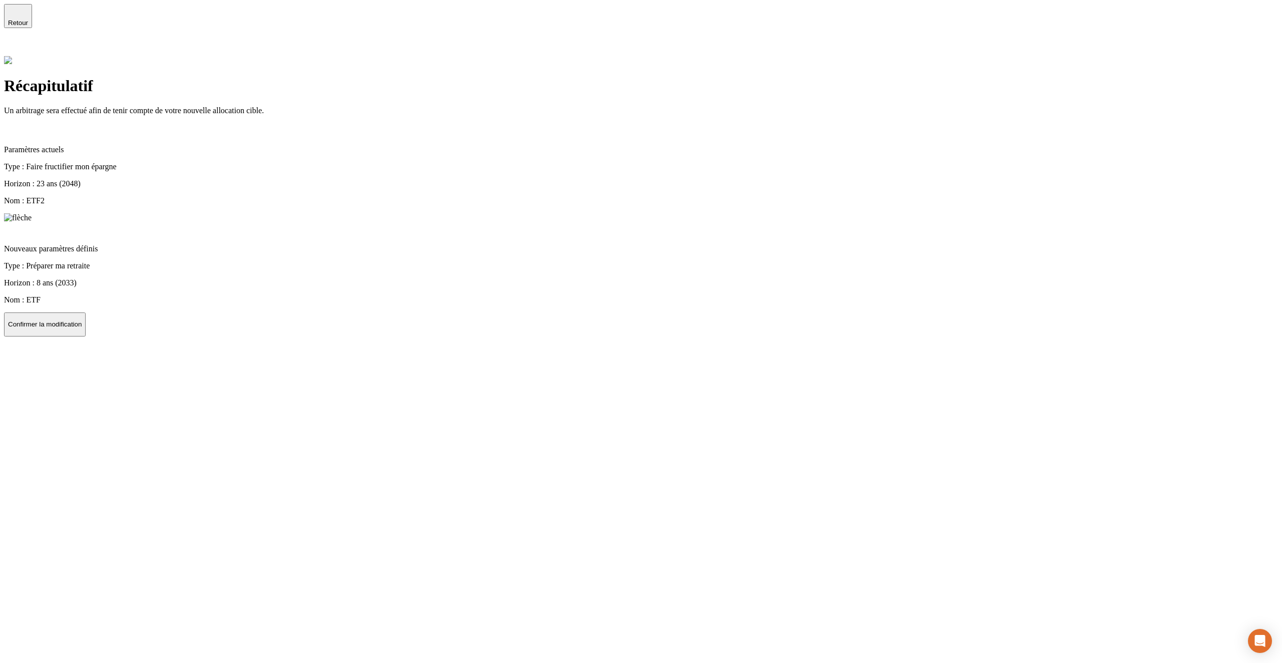
click at [82, 320] on p "Confirmer la modification" at bounding box center [45, 324] width 74 height 8
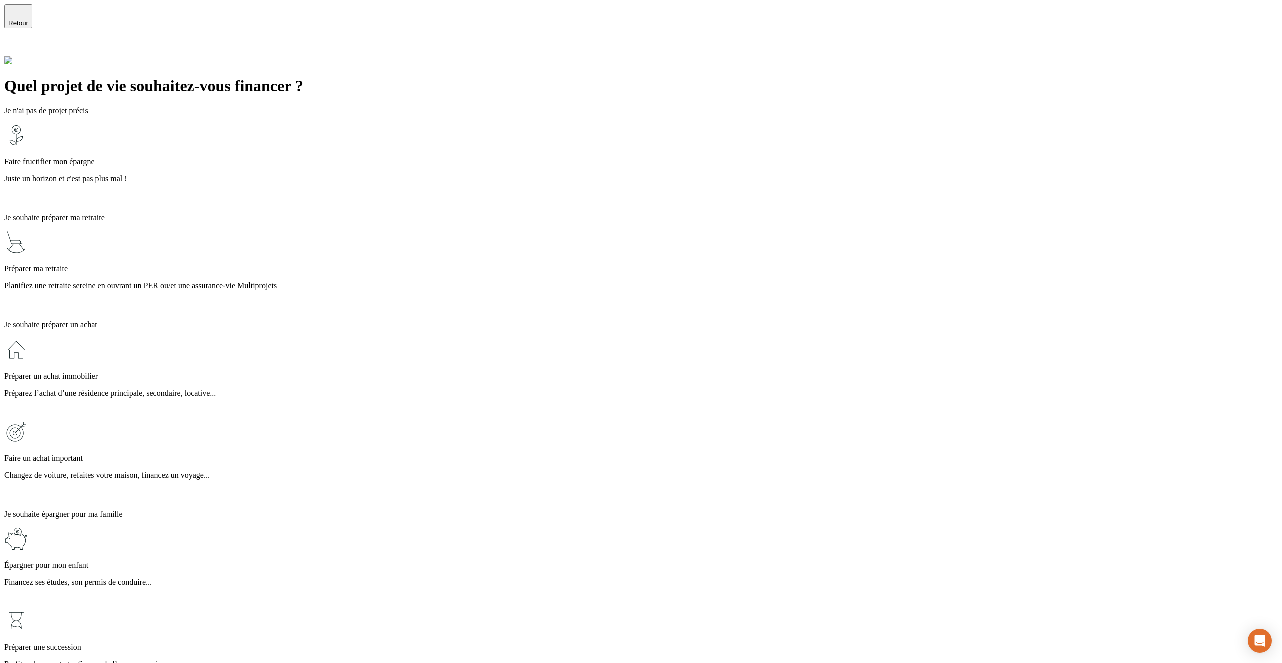
click at [443, 174] on p "Juste un horizon et c'est pas plus mal !" at bounding box center [641, 178] width 1274 height 9
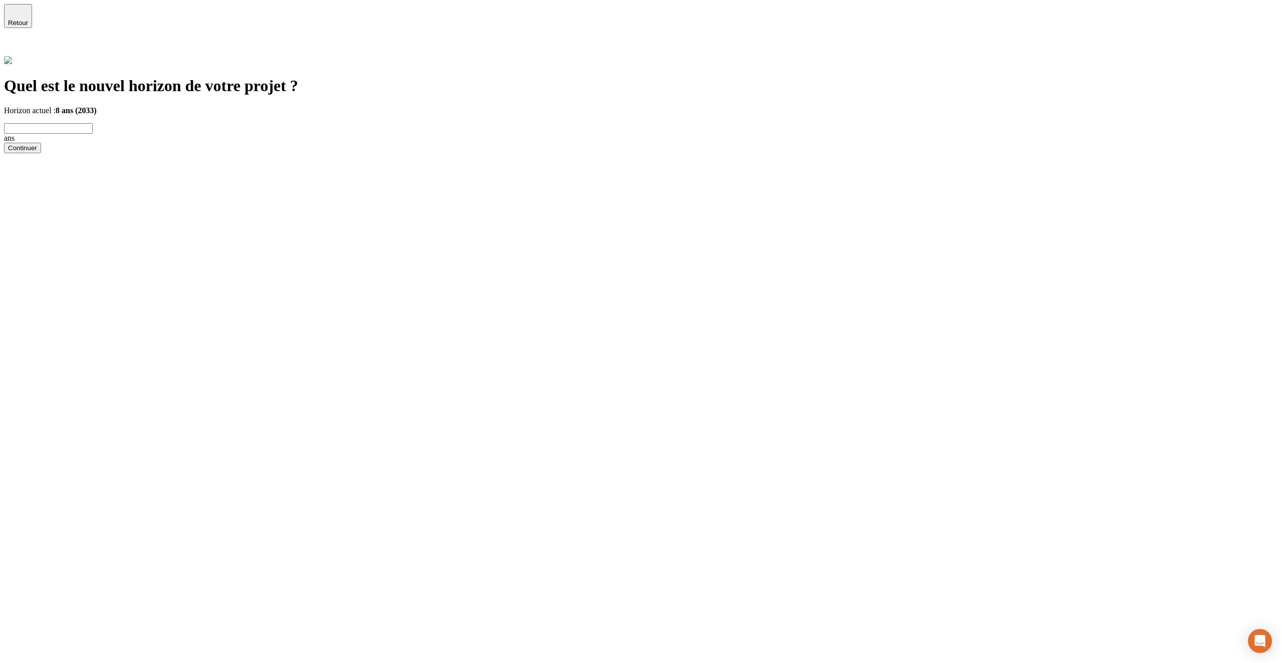
click at [93, 123] on input "text" at bounding box center [48, 128] width 89 height 11
type input "9"
click at [37, 152] on div "Continuer" at bounding box center [22, 148] width 29 height 8
click at [37, 126] on div "Continuer" at bounding box center [22, 122] width 29 height 8
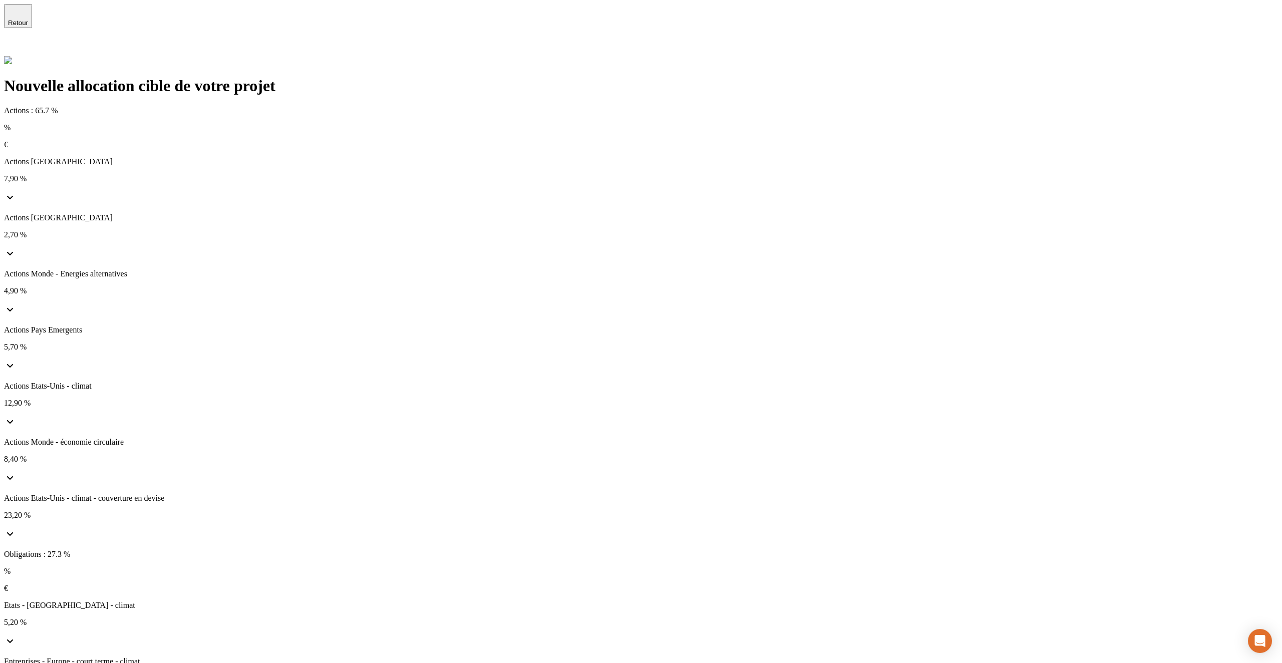
drag, startPoint x: 359, startPoint y: 450, endPoint x: 348, endPoint y: 479, distance: 31.4
click at [348, 479] on form "Actions : 65.7 % % € Actions [GEOGRAPHIC_DATA] 7,90 % Actions [GEOGRAPHIC_DATA]…" at bounding box center [641, 548] width 1274 height 885
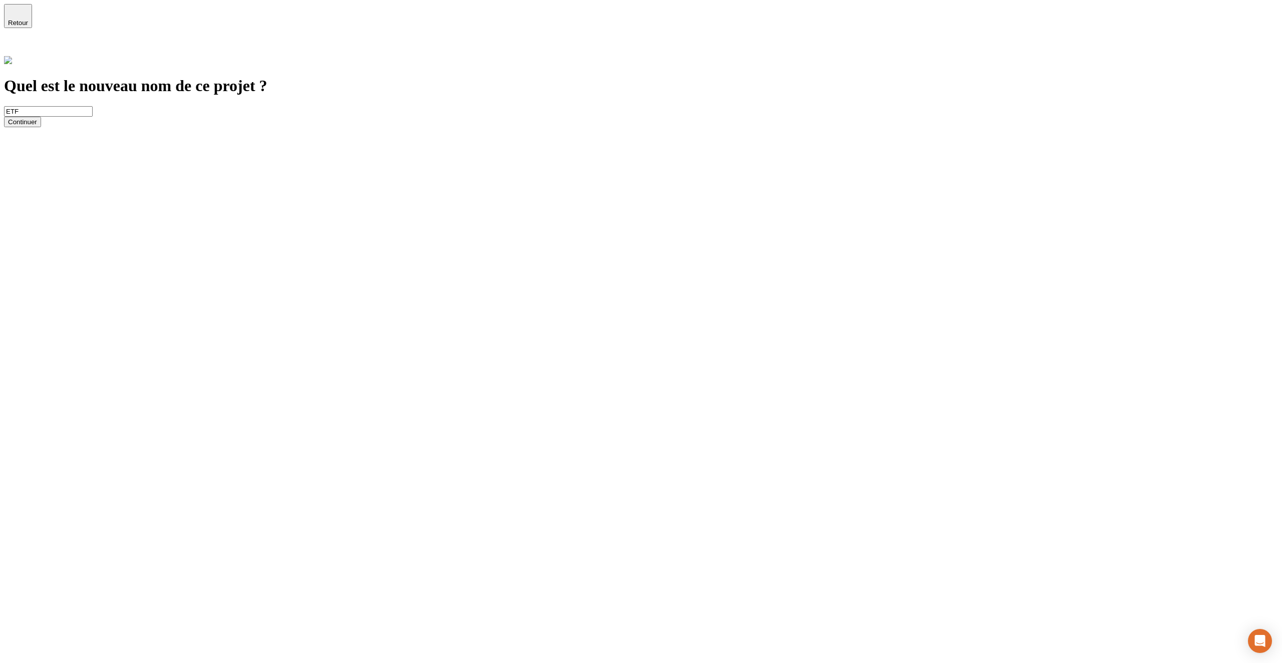
click at [93, 106] on input "ETF" at bounding box center [48, 111] width 89 height 11
type input "ETF1"
click at [37, 126] on div "Continuer" at bounding box center [22, 122] width 29 height 8
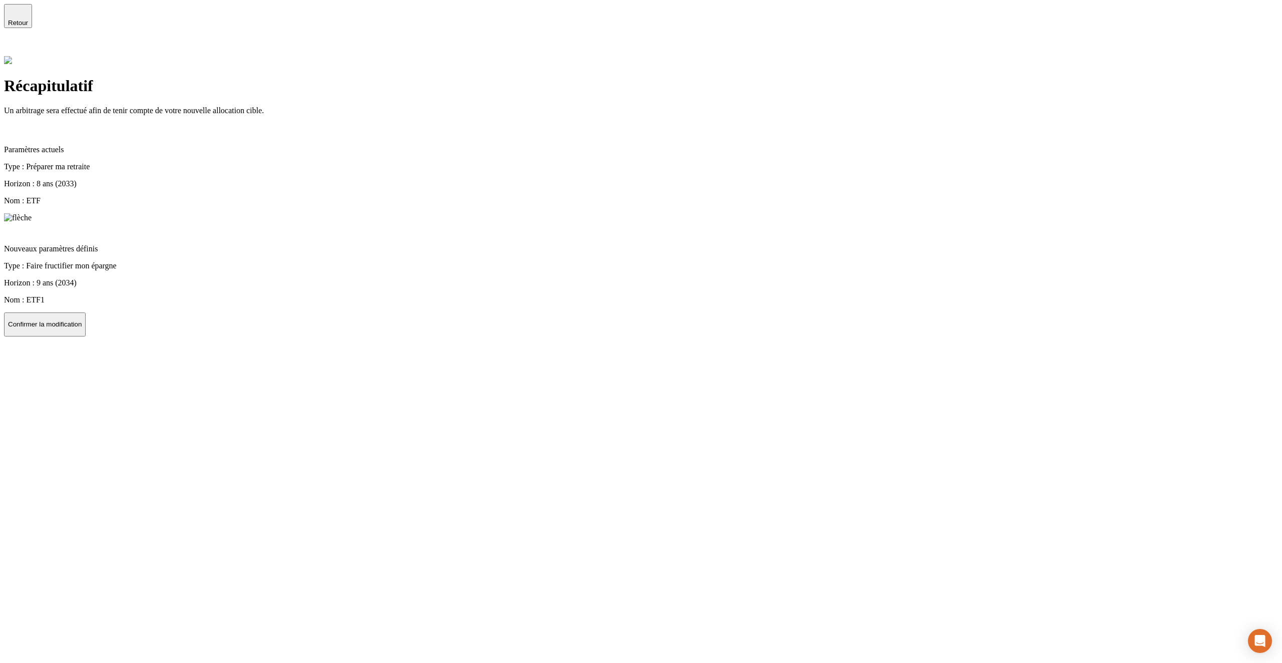
click at [82, 320] on p "Confirmer la modification" at bounding box center [45, 324] width 74 height 8
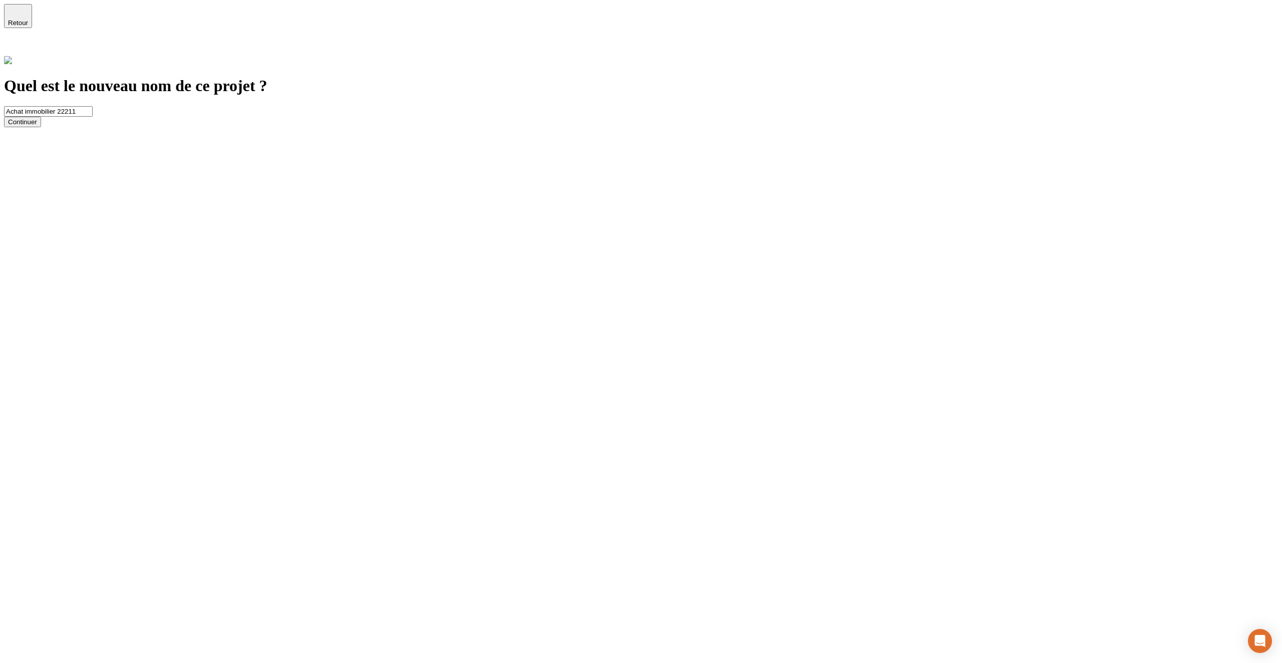
drag, startPoint x: 400, startPoint y: 99, endPoint x: 478, endPoint y: 107, distance: 78.5
click at [93, 107] on input "Achat immobilier 22211" at bounding box center [48, 111] width 89 height 11
type input "Achat immobilier"
click at [41, 127] on button "Continuer" at bounding box center [22, 122] width 37 height 11
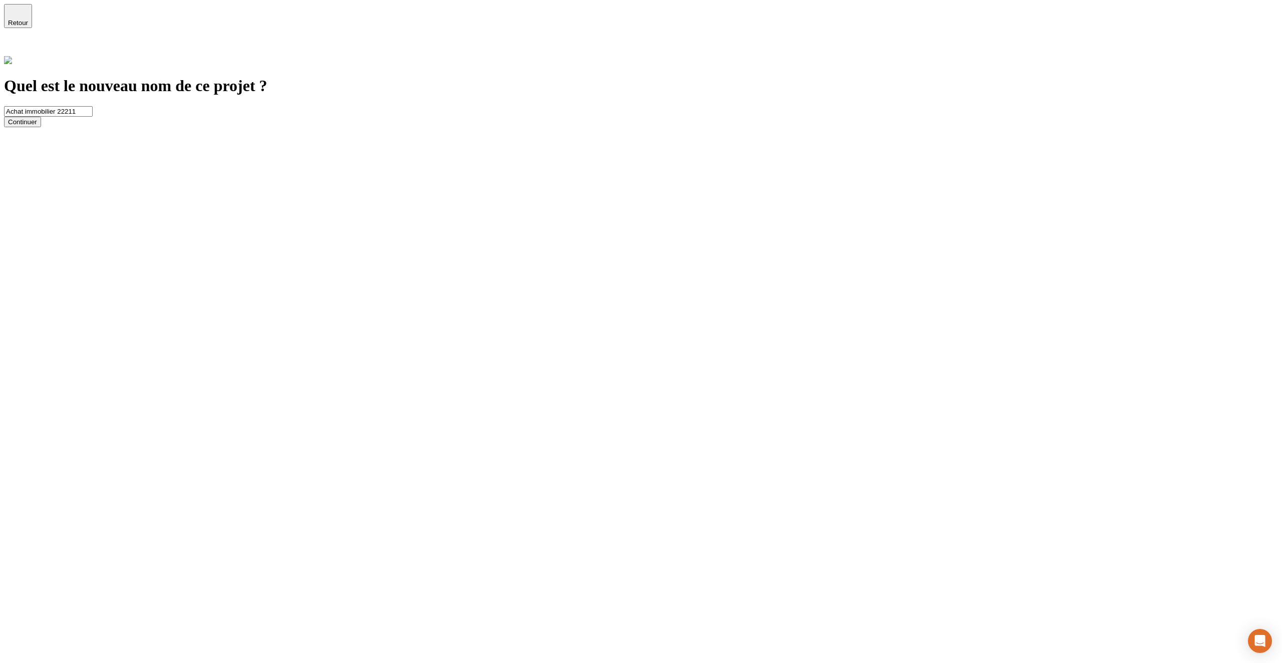
drag, startPoint x: 403, startPoint y: 98, endPoint x: 465, endPoint y: 100, distance: 62.1
click at [93, 106] on input "Achat immobilier 22211" at bounding box center [48, 111] width 89 height 11
type input "Achat immobilierdddd"
click at [41, 127] on button "Continuer" at bounding box center [22, 122] width 37 height 11
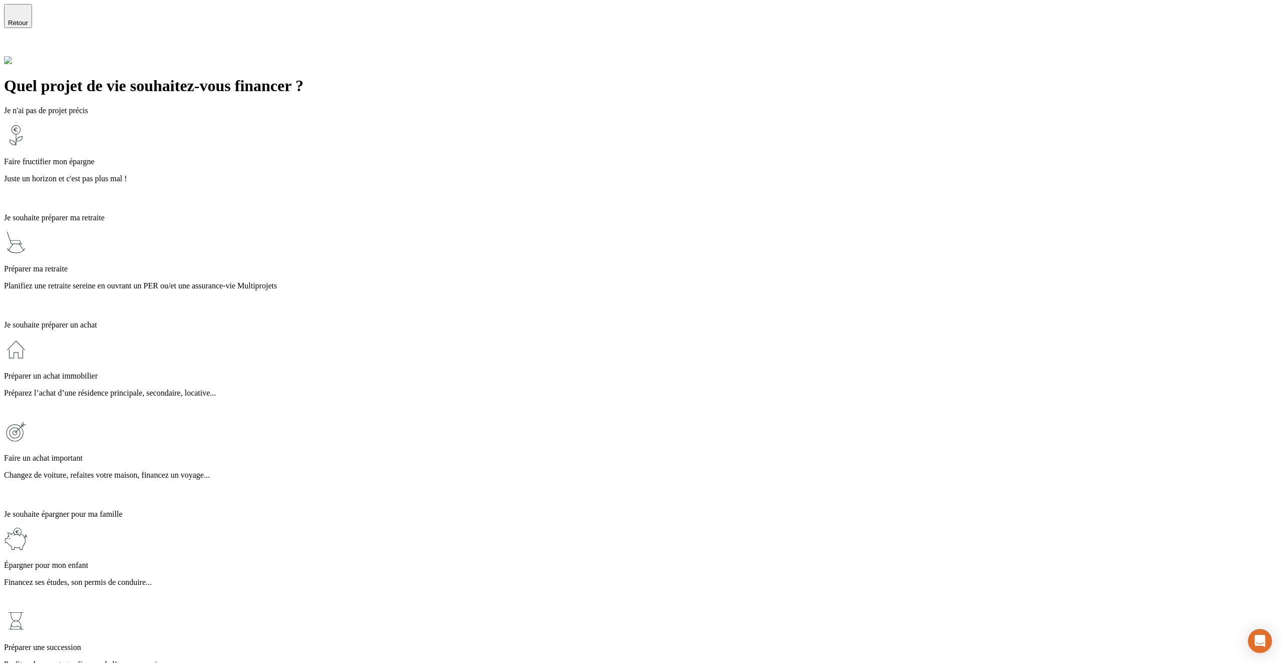
click at [448, 174] on p "Juste un horizon et c'est pas plus mal !" at bounding box center [641, 178] width 1274 height 9
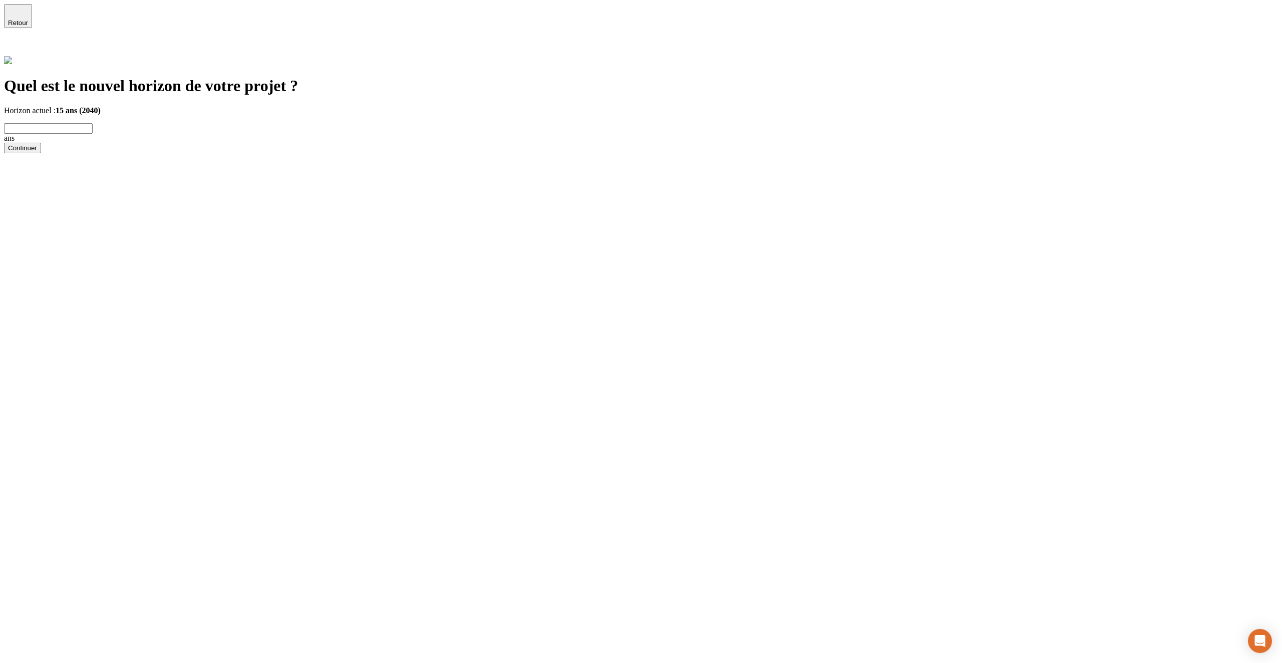
click at [93, 123] on input "text" at bounding box center [48, 128] width 89 height 11
type input "16"
click at [37, 152] on div "Continuer" at bounding box center [22, 148] width 29 height 8
click at [93, 106] on input "Achat immobilierdddd" at bounding box center [48, 111] width 89 height 11
type input "Achat immobilierddddddz"
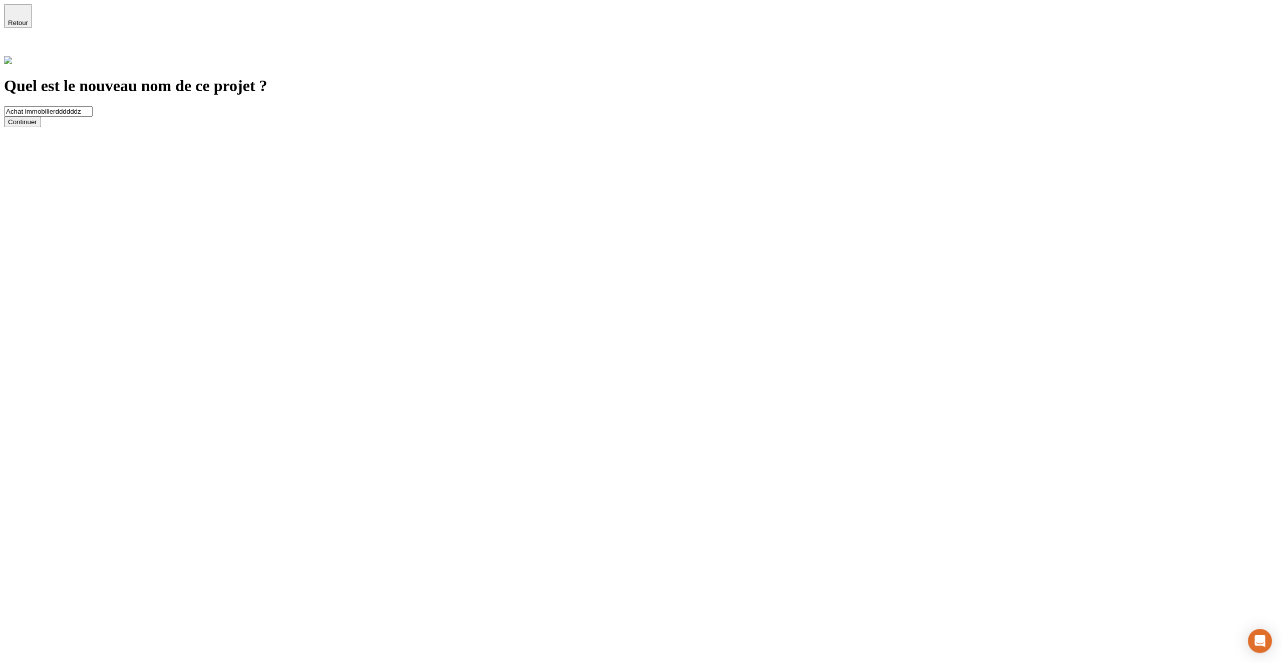
click at [37, 126] on div "Continuer" at bounding box center [22, 122] width 29 height 8
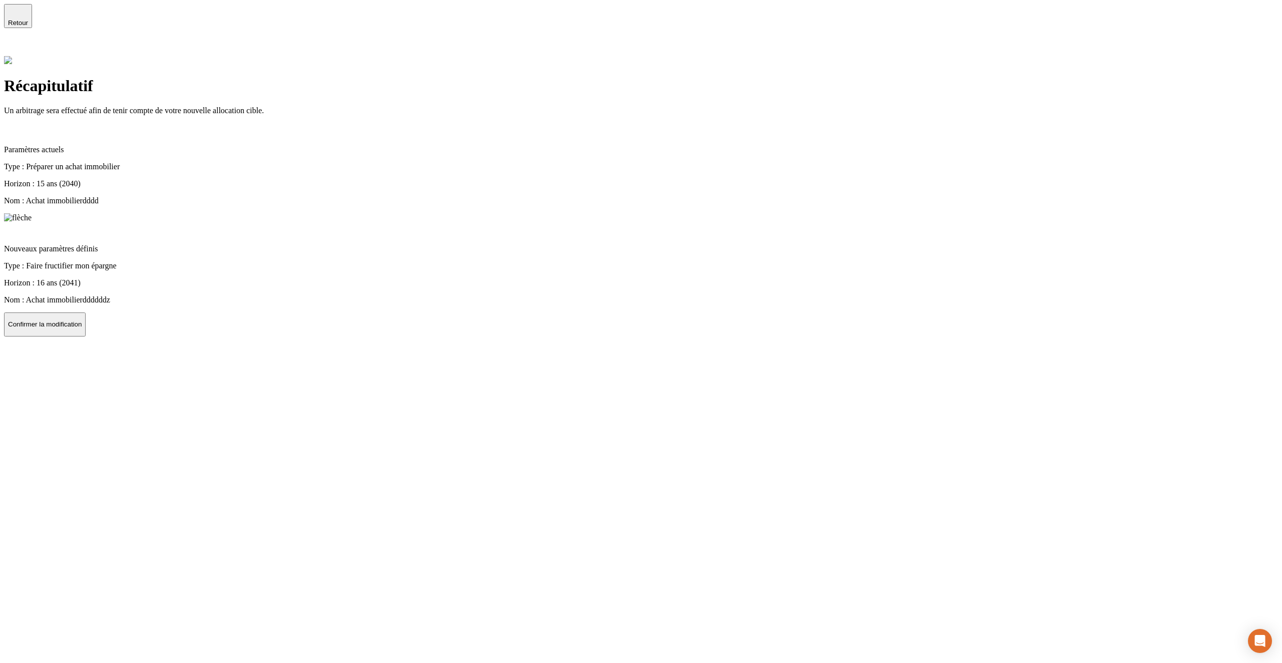
click at [86, 321] on button "Confirmer la modification" at bounding box center [45, 324] width 82 height 24
